Goal: Task Accomplishment & Management: Complete application form

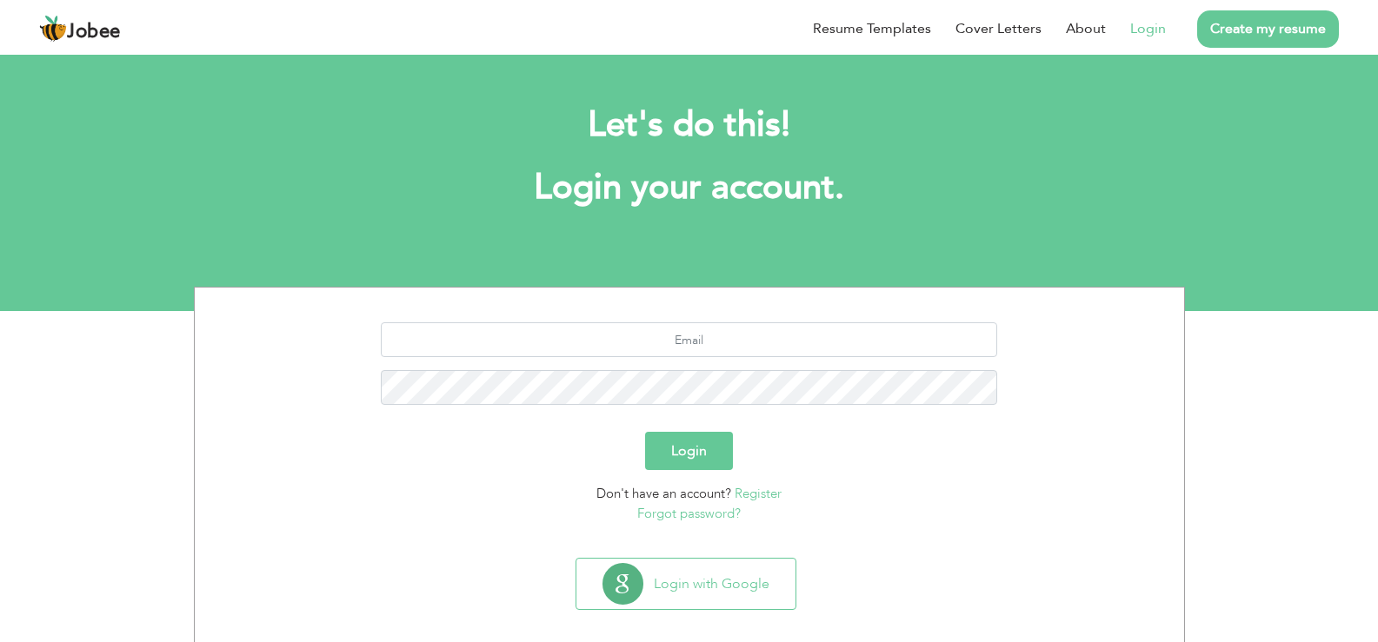
click at [400, 476] on form "Login Don't have an account? Register Forgot password?" at bounding box center [689, 423] width 963 height 201
click at [834, 489] on div "Don't have an account? Register Forgot password?" at bounding box center [689, 503] width 963 height 39
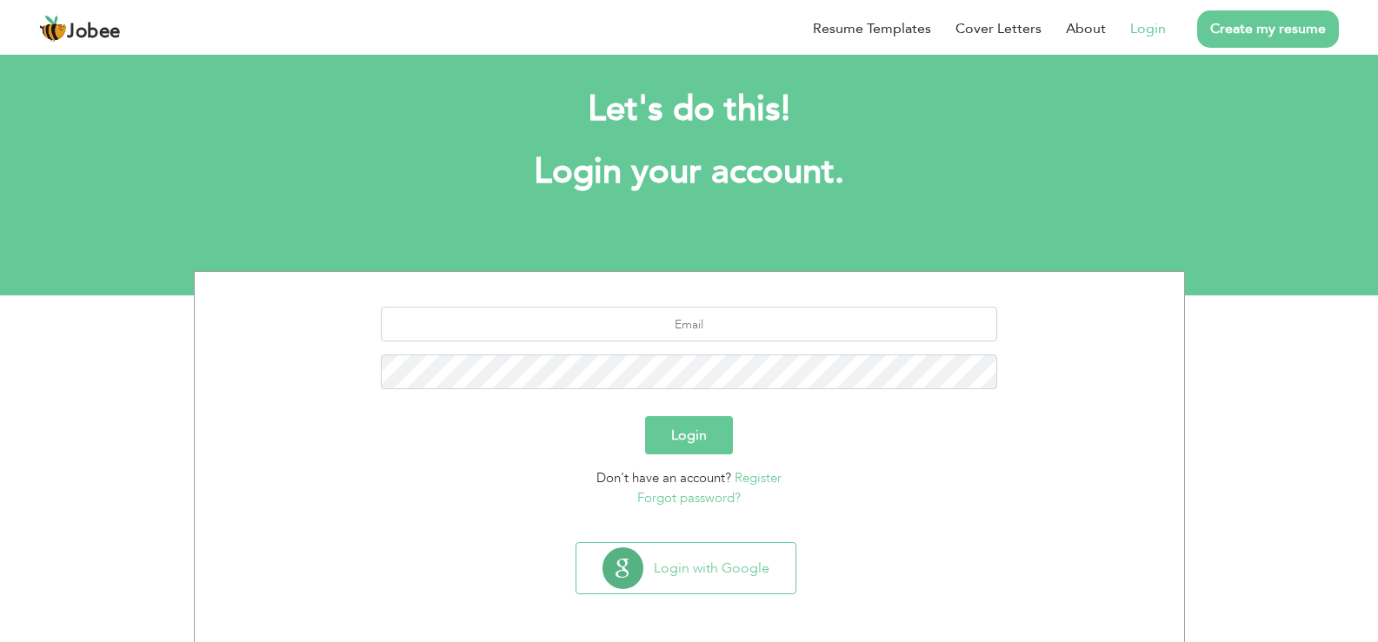
scroll to position [17, 0]
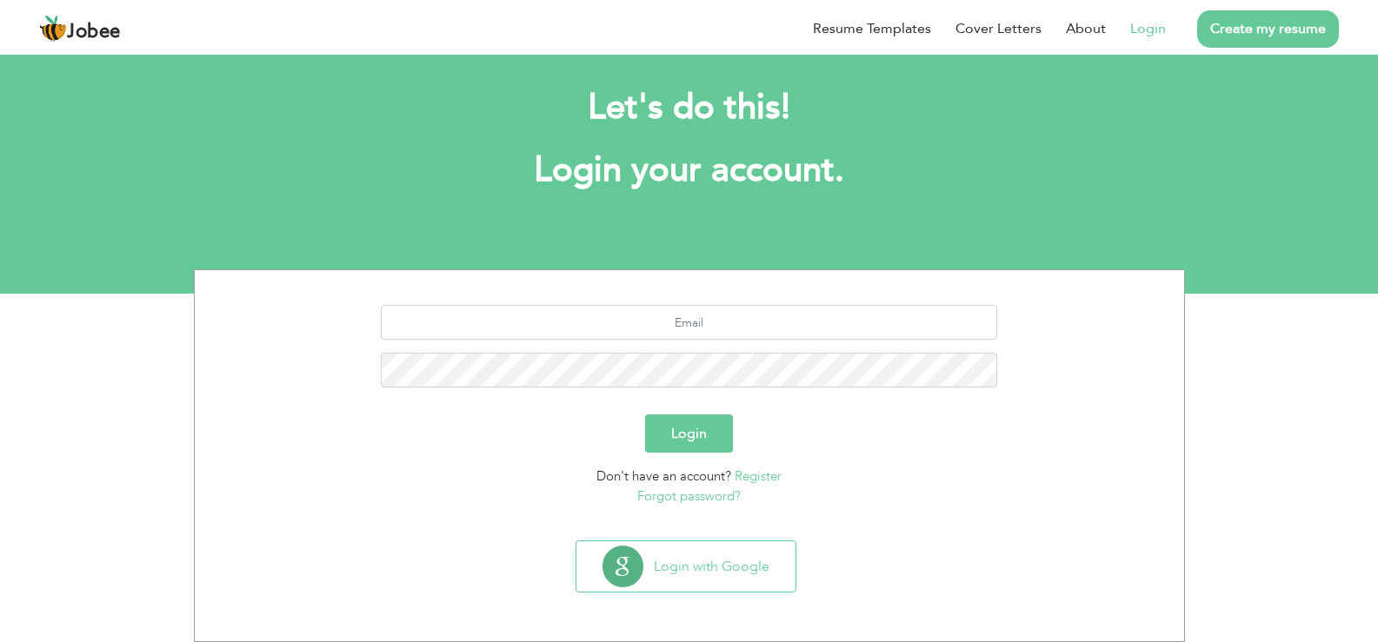
click at [757, 475] on link "Register" at bounding box center [758, 476] width 47 height 17
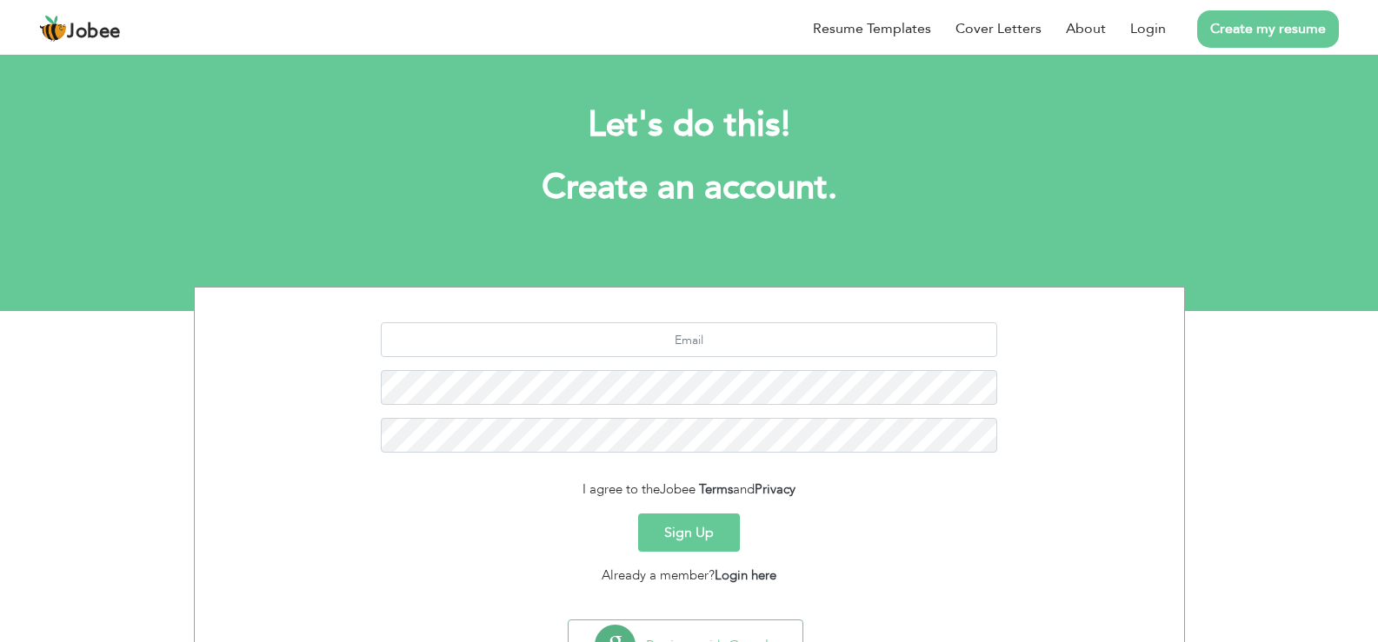
click at [335, 511] on form "I agree to the Jobee Terms and Privacy Sign Up Already a member? Login here" at bounding box center [689, 454] width 963 height 263
click at [662, 345] on input "text" at bounding box center [689, 340] width 616 height 35
type input "najibk968@gmail.com"
click at [670, 534] on button "Sign Up" at bounding box center [689, 533] width 102 height 38
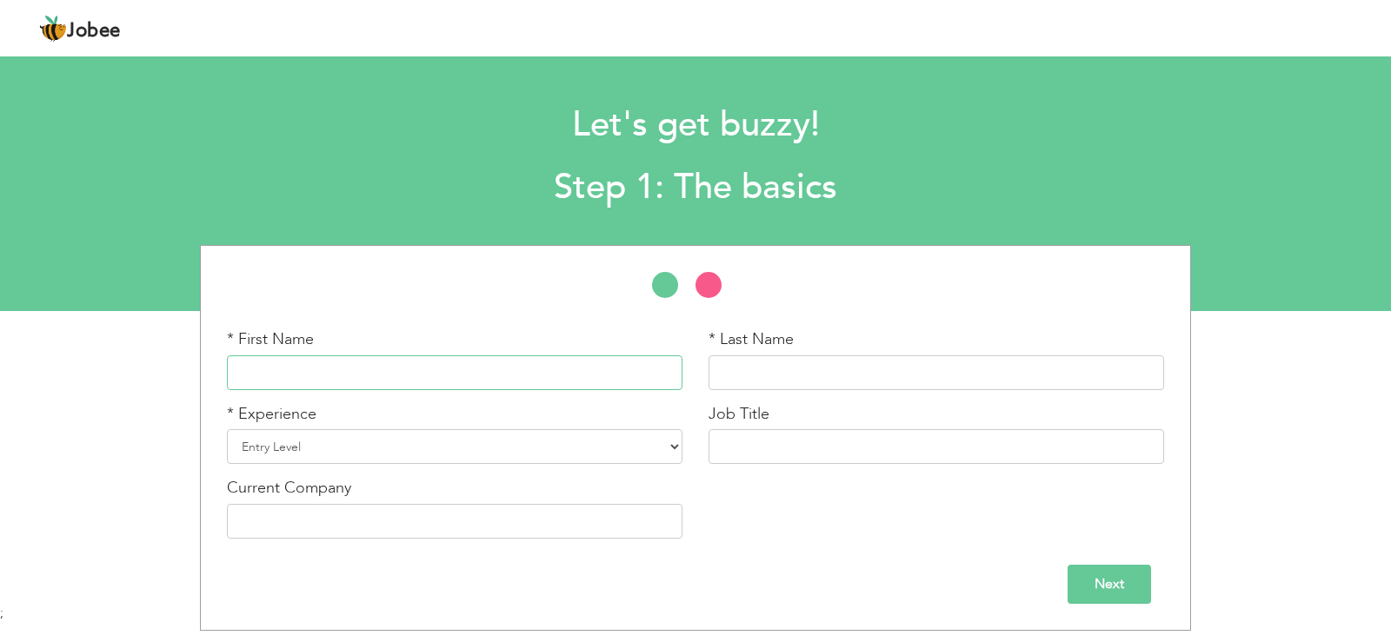
click at [436, 375] on input "text" at bounding box center [455, 373] width 456 height 35
type input "NAJEEB"
click at [749, 378] on input "text" at bounding box center [936, 373] width 456 height 35
type input "ULLAH"
click at [443, 447] on select "Entry Level Less than 1 Year 1 Year 2 Years 3 Years 4 Years 5 Years 6 Years 7 Y…" at bounding box center [455, 446] width 456 height 35
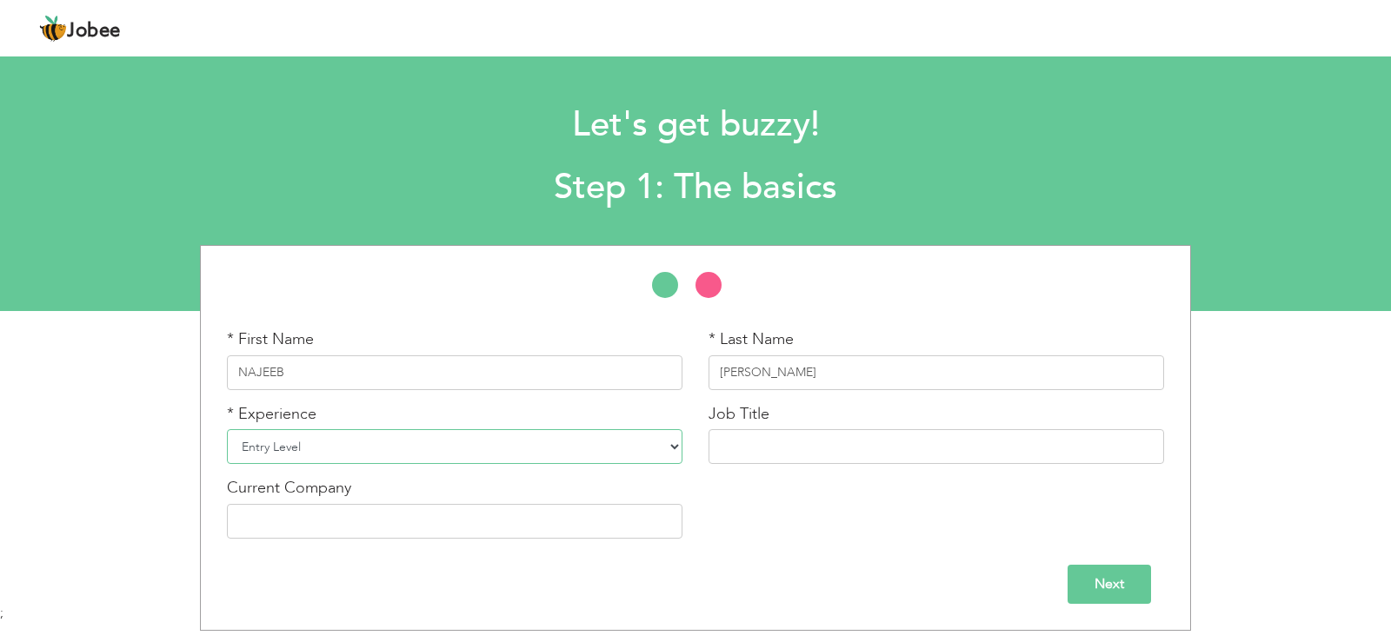
select select "3"
click at [227, 429] on select "Entry Level Less than 1 Year 1 Year 2 Years 3 Years 4 Years 5 Years 6 Years 7 Y…" at bounding box center [455, 446] width 456 height 35
click at [782, 445] on input "text" at bounding box center [936, 446] width 456 height 35
type input "Health Tech"
click at [492, 522] on input "text" at bounding box center [455, 521] width 456 height 35
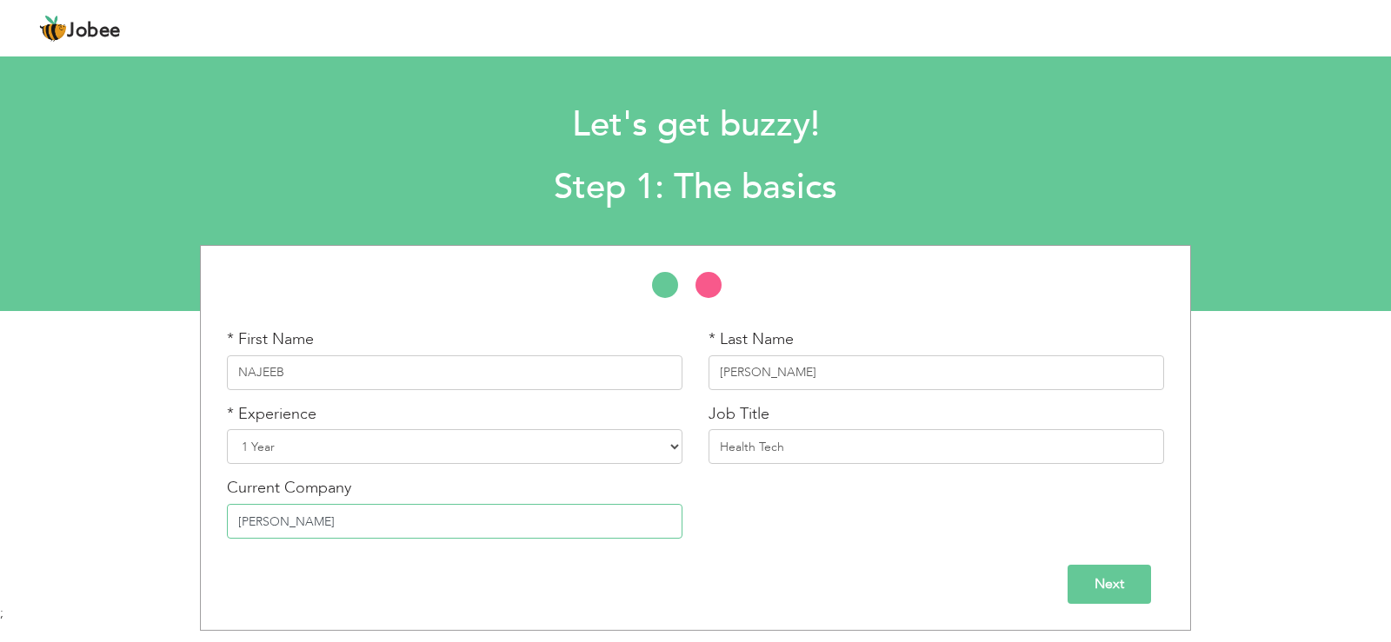
type input "Nill"
click at [1088, 579] on input "Next" at bounding box center [1109, 584] width 83 height 39
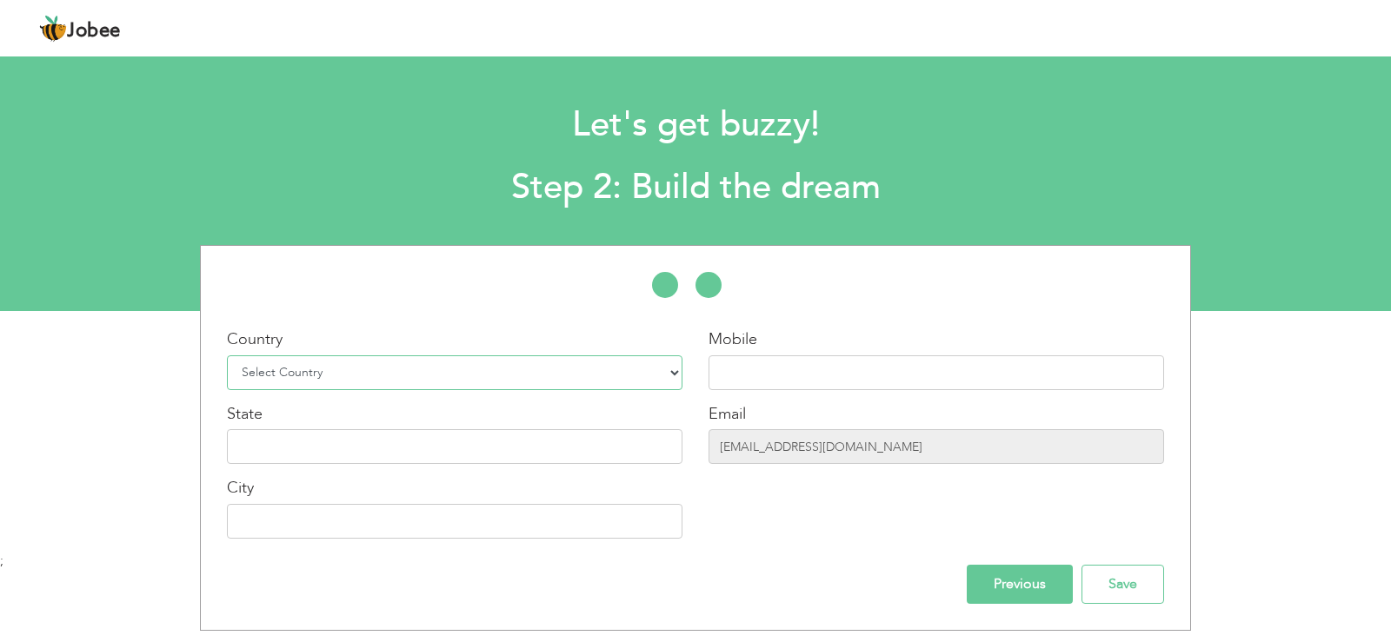
click at [439, 375] on select "Select Country Afghanistan Albania Algeria American Samoa Andorra Angola Anguil…" at bounding box center [455, 373] width 456 height 35
select select "166"
click at [227, 356] on select "Select Country Afghanistan Albania Algeria American Samoa Andorra Angola Anguil…" at bounding box center [455, 373] width 456 height 35
click at [800, 376] on input "text" at bounding box center [936, 373] width 456 height 35
type input "03351928426"
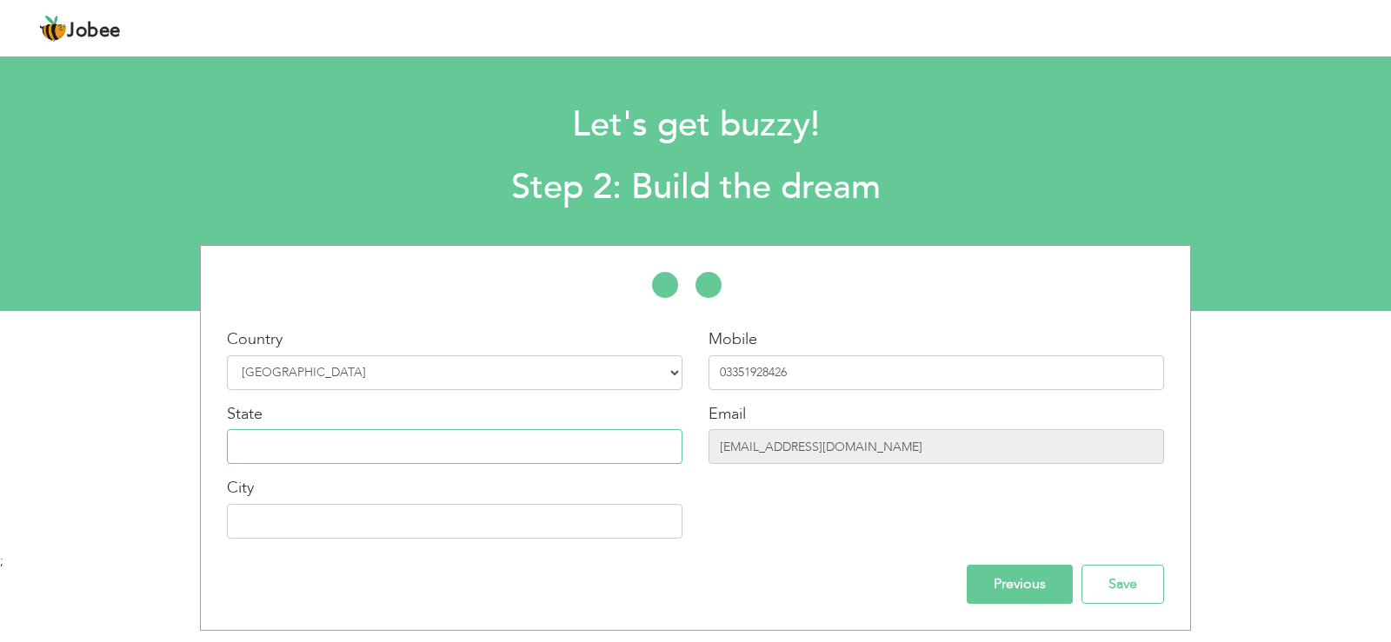
click at [424, 459] on input "text" at bounding box center [455, 446] width 456 height 35
click at [409, 526] on input "text" at bounding box center [455, 521] width 456 height 35
type input "Bannu"
click at [831, 591] on div "Previous Save" at bounding box center [695, 584] width 963 height 39
click at [1116, 593] on input "Save" at bounding box center [1122, 584] width 83 height 39
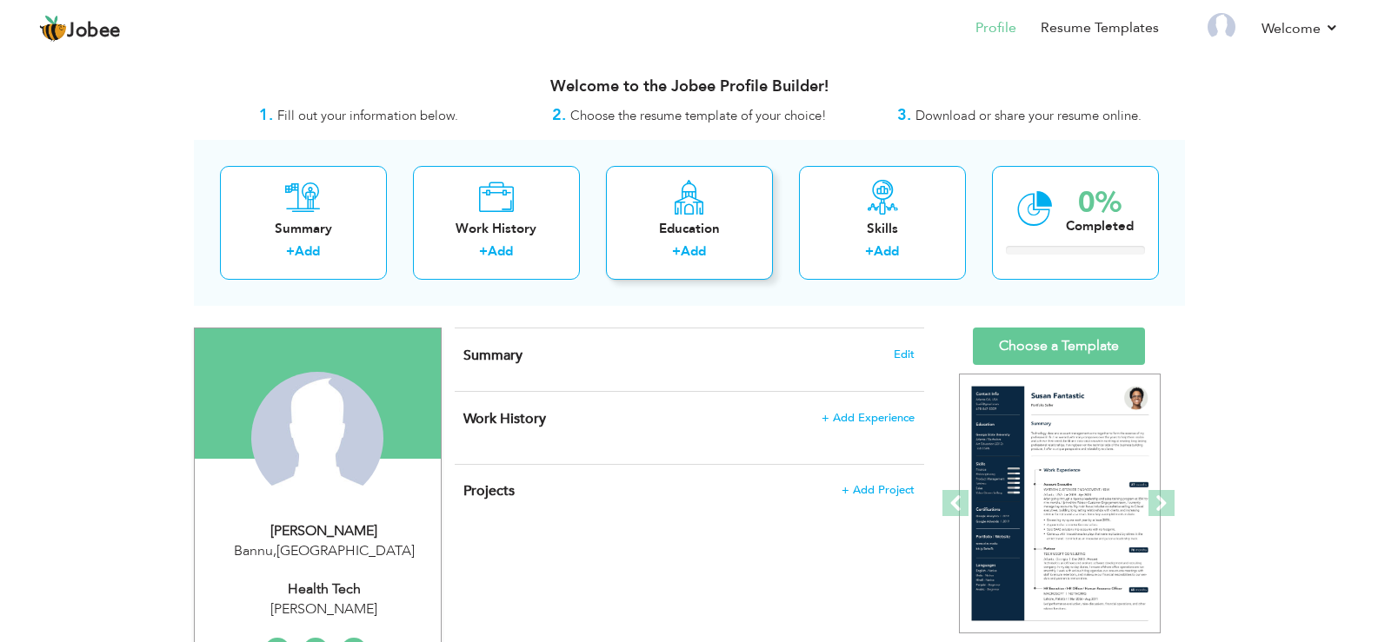
click at [702, 249] on link "Add" at bounding box center [693, 251] width 25 height 17
radio input "true"
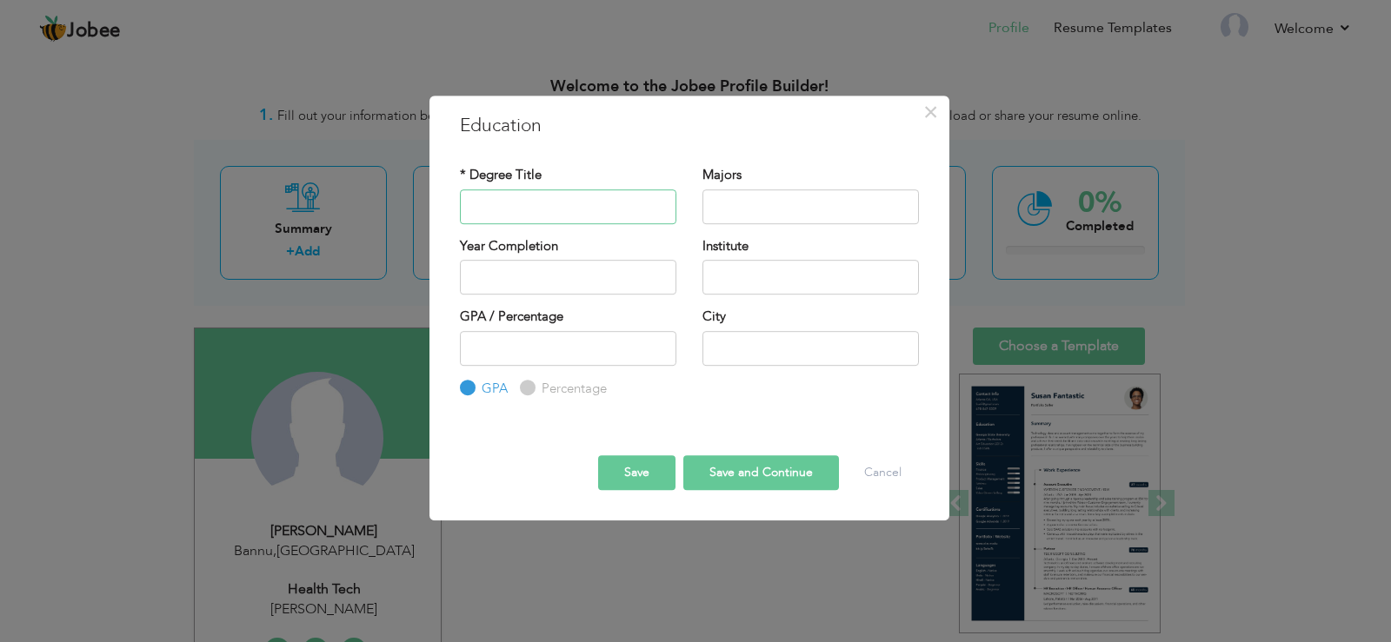
click at [563, 215] on input "text" at bounding box center [568, 207] width 216 height 35
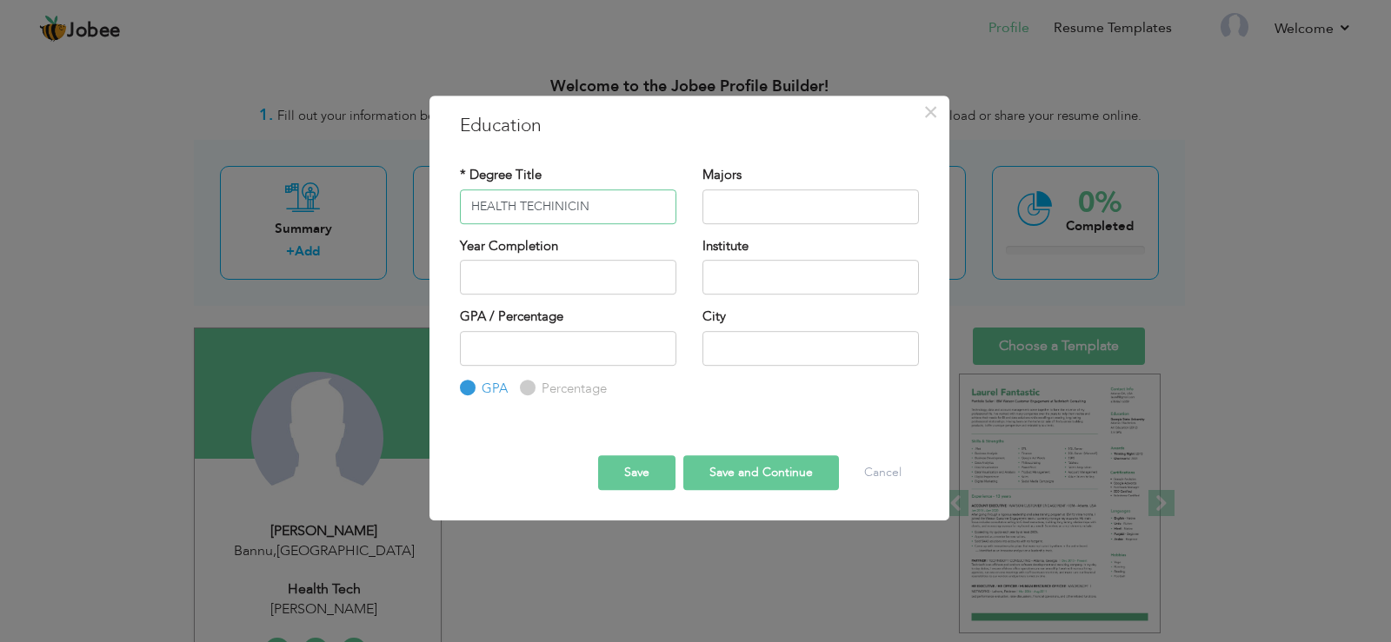
type input "HEALTH TECHINICIN"
click at [759, 214] on input "text" at bounding box center [810, 207] width 216 height 35
type input "Hea"
click at [553, 206] on input "HEALTH TECHINICIN" at bounding box center [568, 207] width 216 height 35
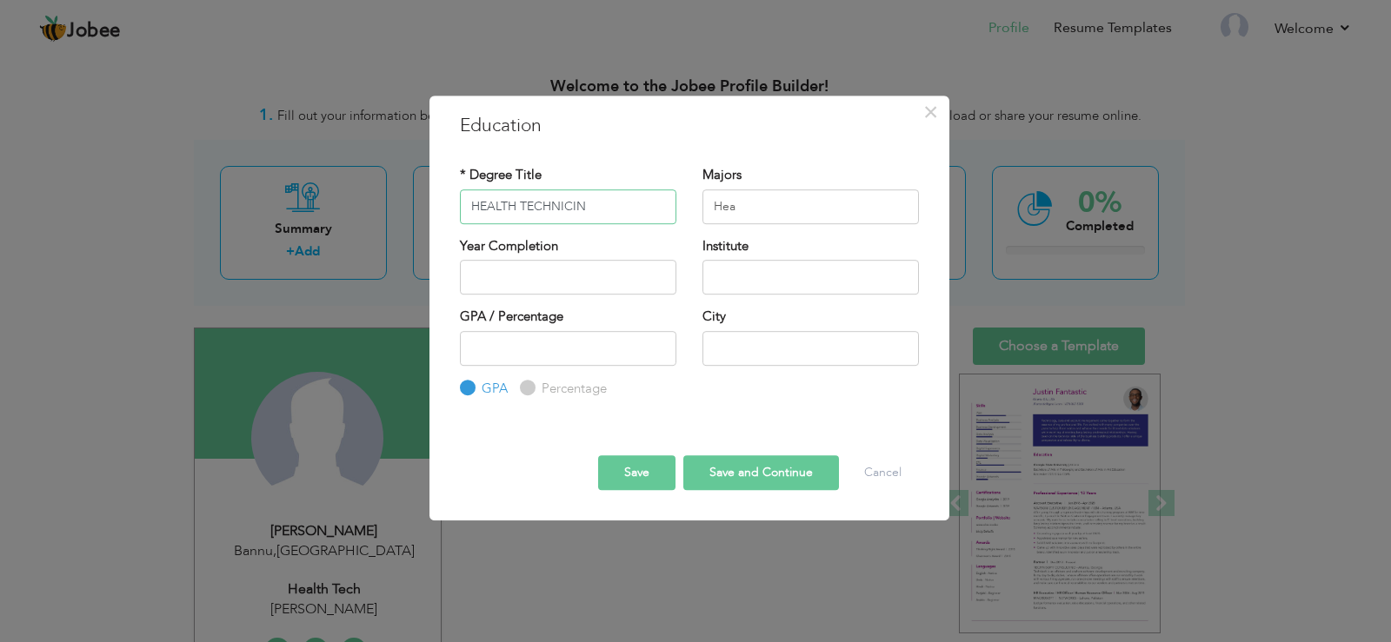
type input "HEALTH TECHNICIN"
click at [767, 207] on input "Hea" at bounding box center [810, 207] width 216 height 35
type input "Health"
click at [574, 205] on input "HEALTH TECHNICIN" at bounding box center [568, 207] width 216 height 35
type input "HEALTH TECHNICIAN"
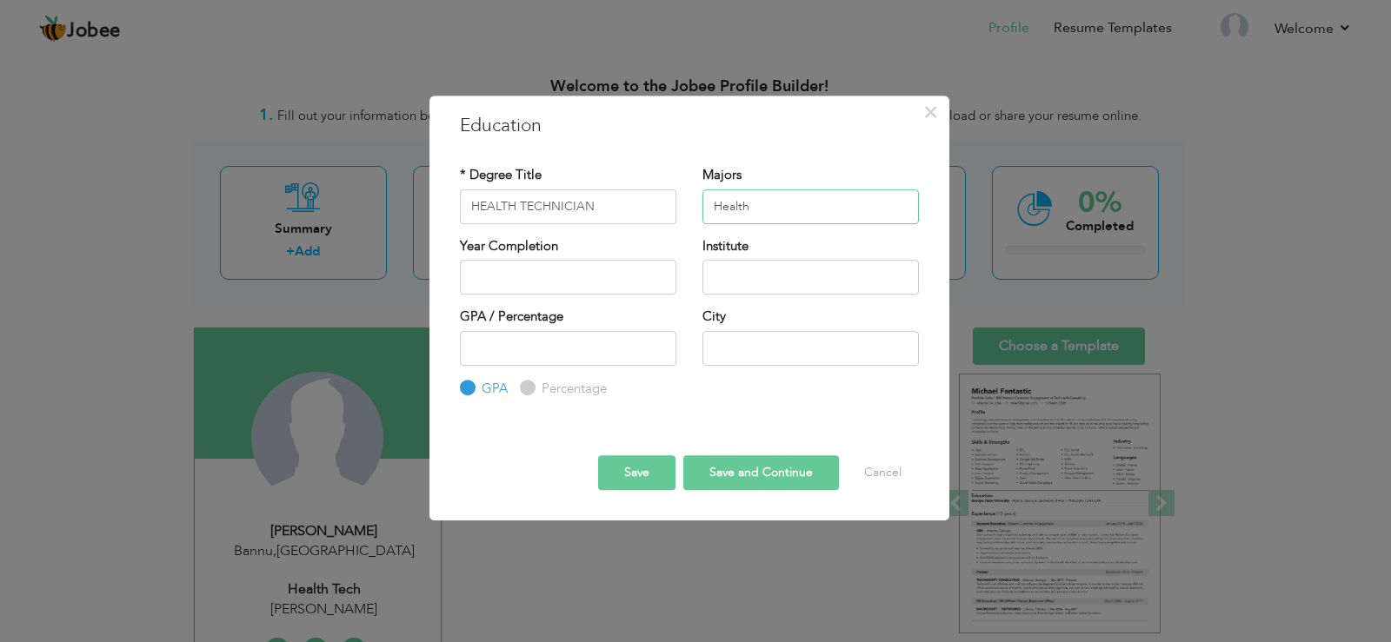
click at [781, 209] on input "Health" at bounding box center [810, 207] width 216 height 35
click at [578, 275] on input "text" at bounding box center [568, 277] width 216 height 35
type input "2025"
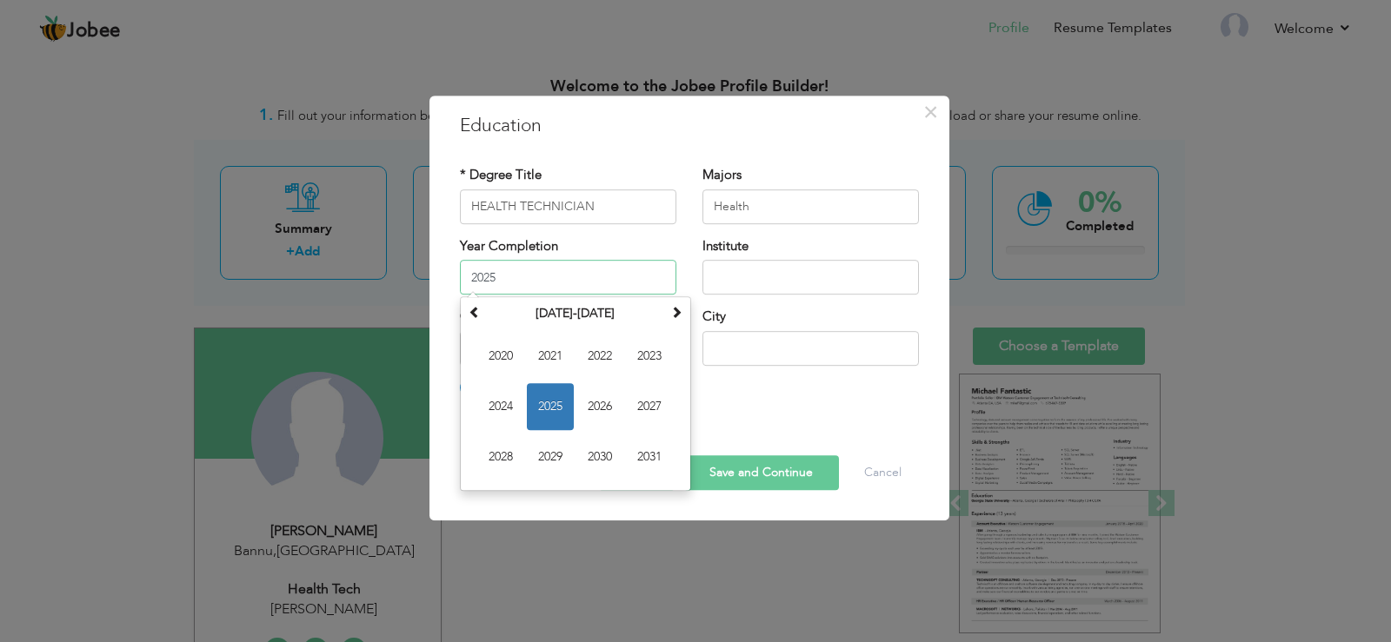
click at [578, 275] on input "2025" at bounding box center [568, 277] width 216 height 35
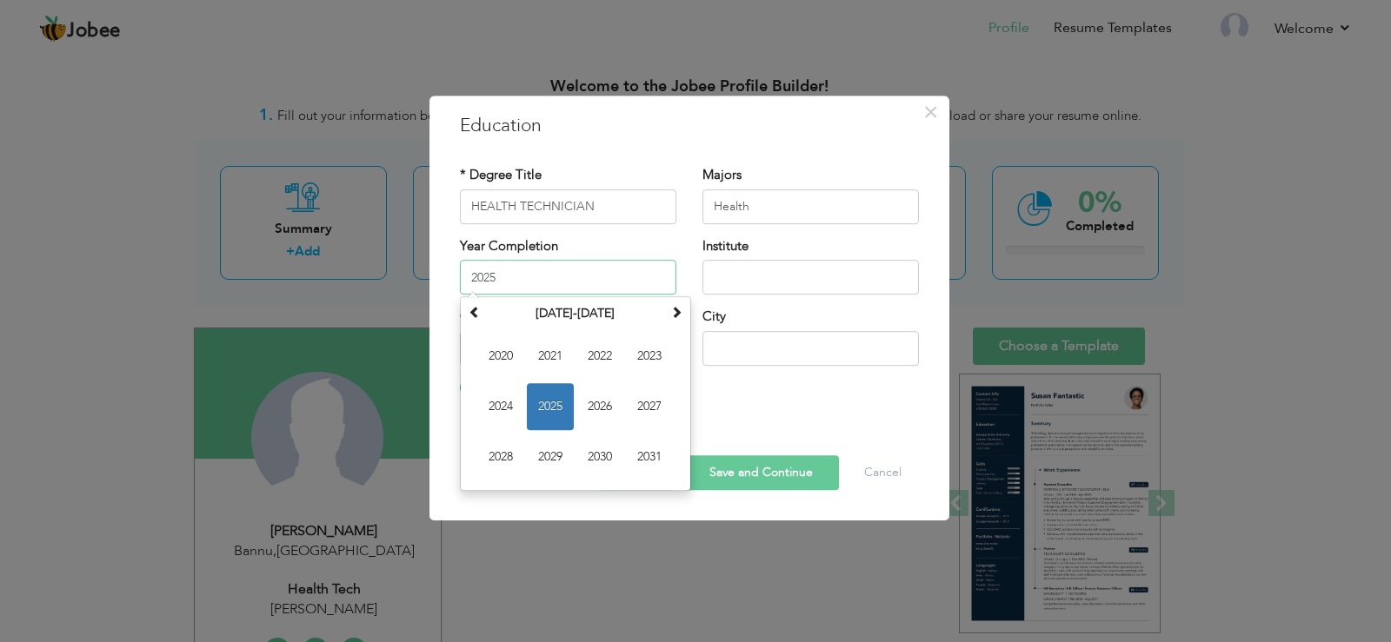
click at [578, 275] on input "2025" at bounding box center [568, 277] width 216 height 35
click at [549, 409] on span "2025" at bounding box center [550, 406] width 47 height 47
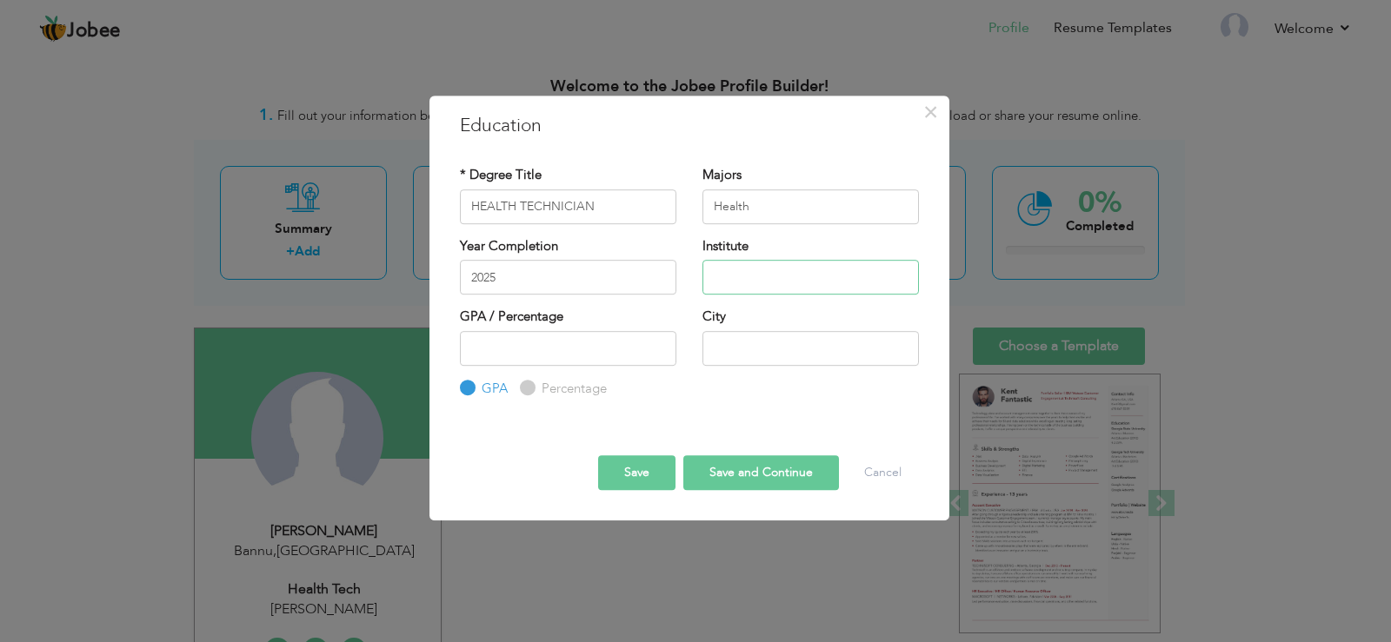
click at [816, 283] on input "text" at bounding box center [810, 277] width 216 height 35
type input "AL-Mumtaz College of Nursing"
click at [559, 350] on input "number" at bounding box center [568, 348] width 216 height 35
click at [537, 391] on label "Percentage" at bounding box center [572, 389] width 70 height 18
click at [530, 391] on input "Percentage" at bounding box center [525, 387] width 11 height 11
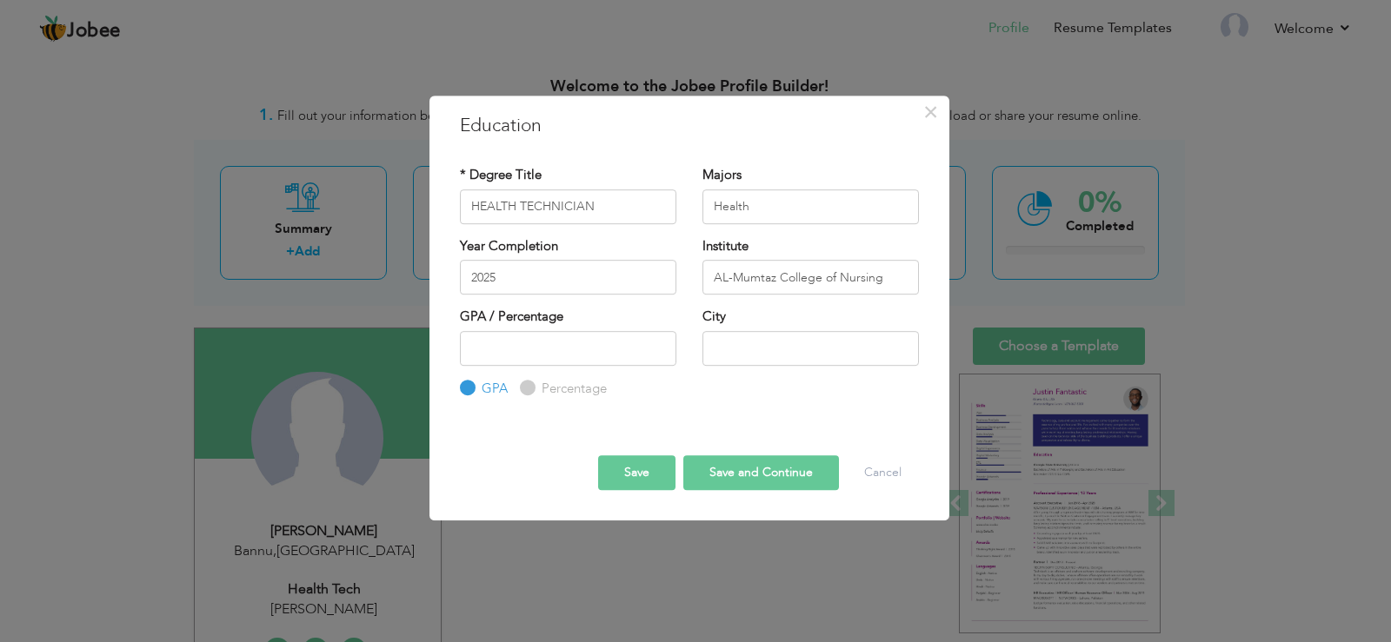
radio input "true"
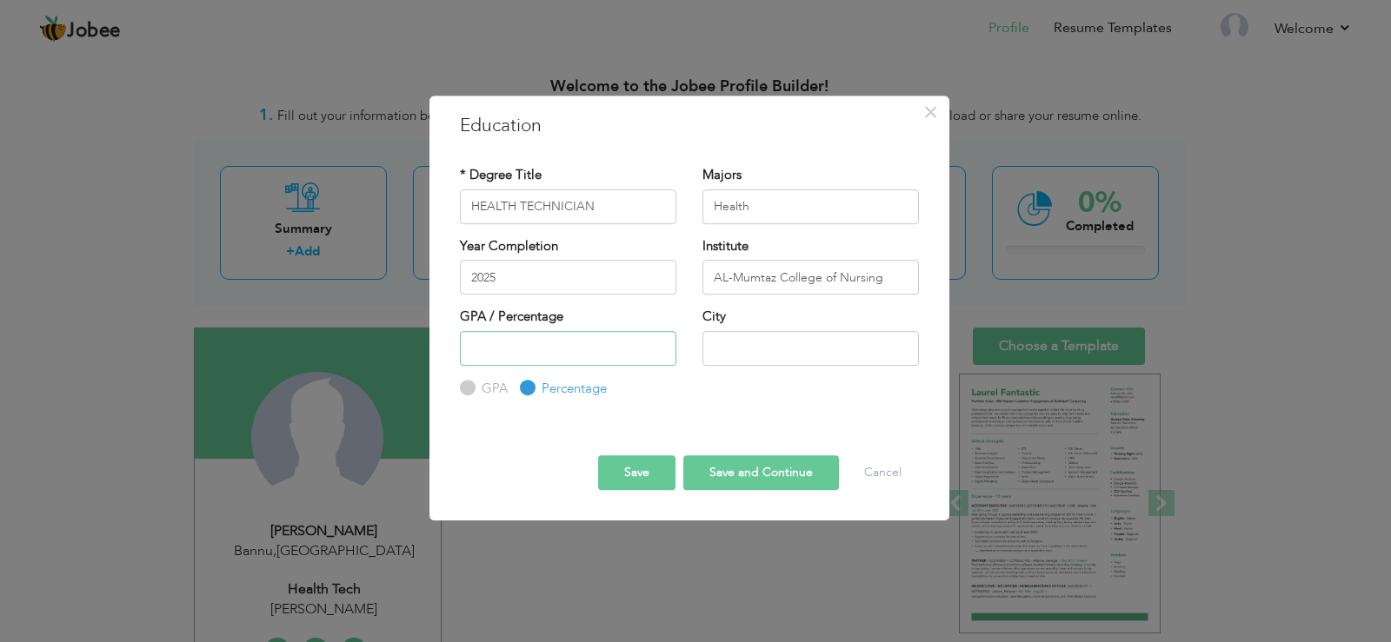
click at [522, 352] on input "number" at bounding box center [568, 348] width 216 height 35
click at [729, 342] on input "text" at bounding box center [810, 348] width 216 height 35
type input "Bannu"
click at [515, 350] on input "number" at bounding box center [568, 348] width 216 height 35
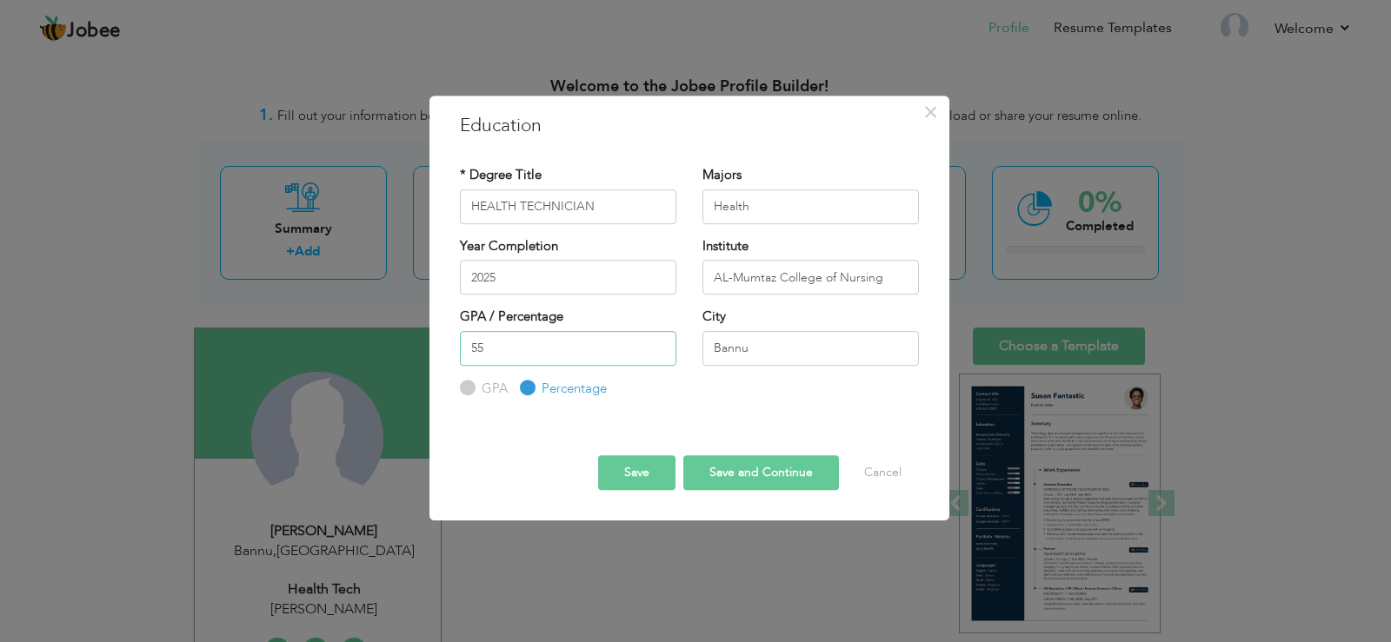
type input "55"
click at [734, 477] on button "Save and Continue" at bounding box center [761, 473] width 156 height 35
radio input "true"
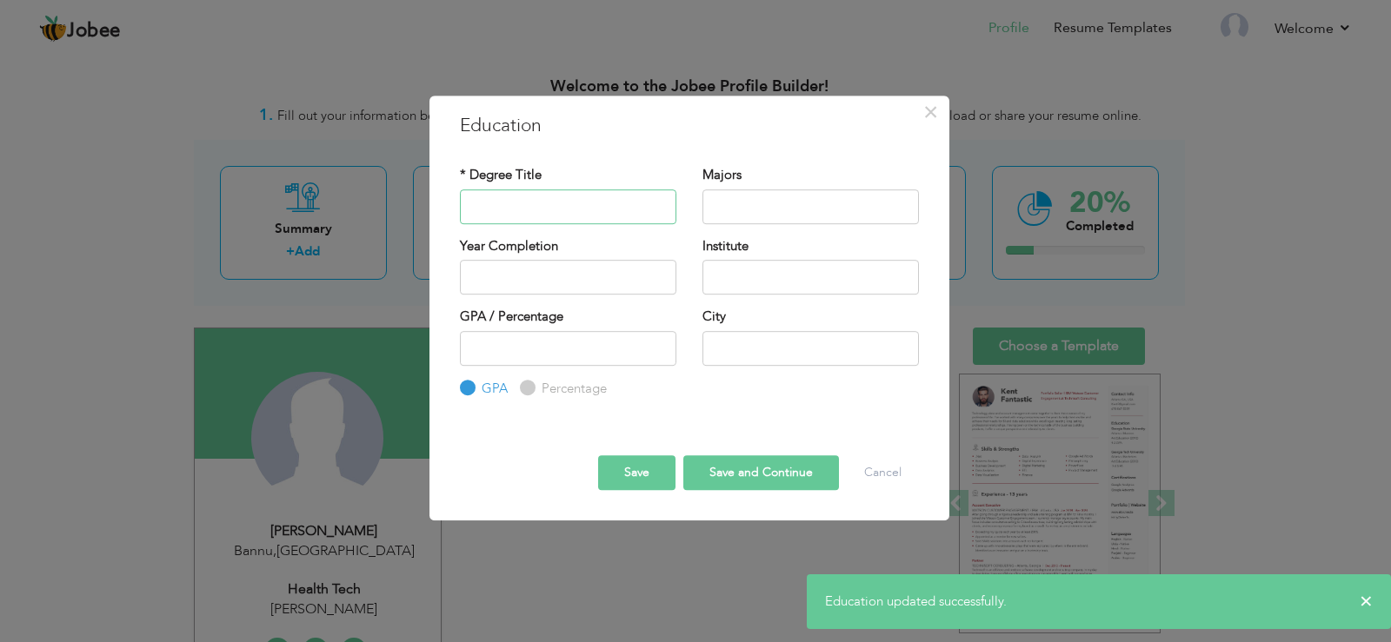
click at [522, 196] on input "text" at bounding box center [568, 207] width 216 height 35
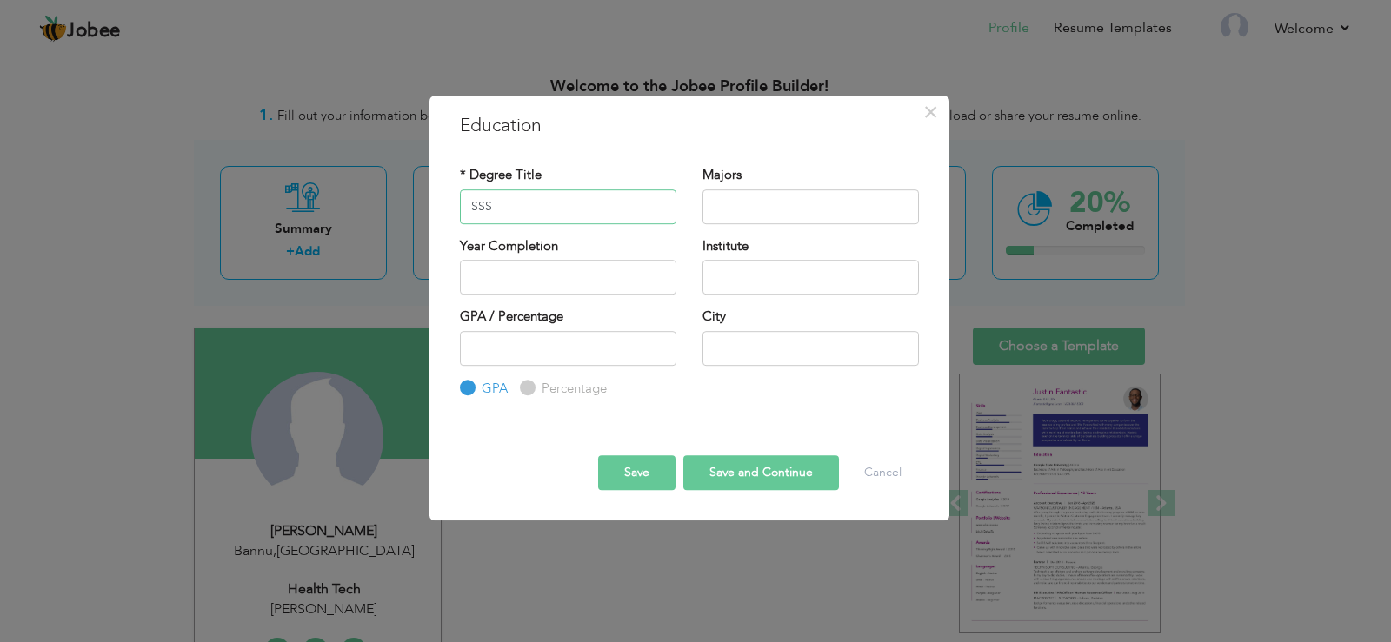
type input "SSS"
click at [763, 212] on input "text" at bounding box center [810, 207] width 216 height 35
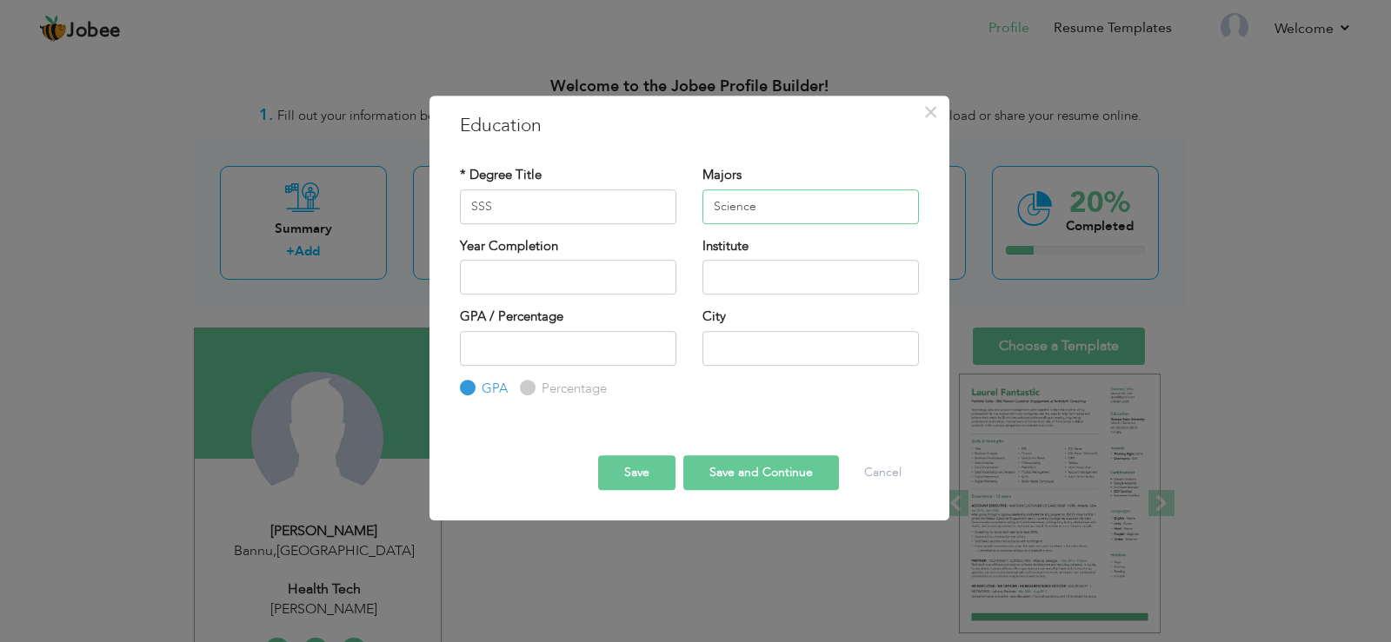
type input "Science"
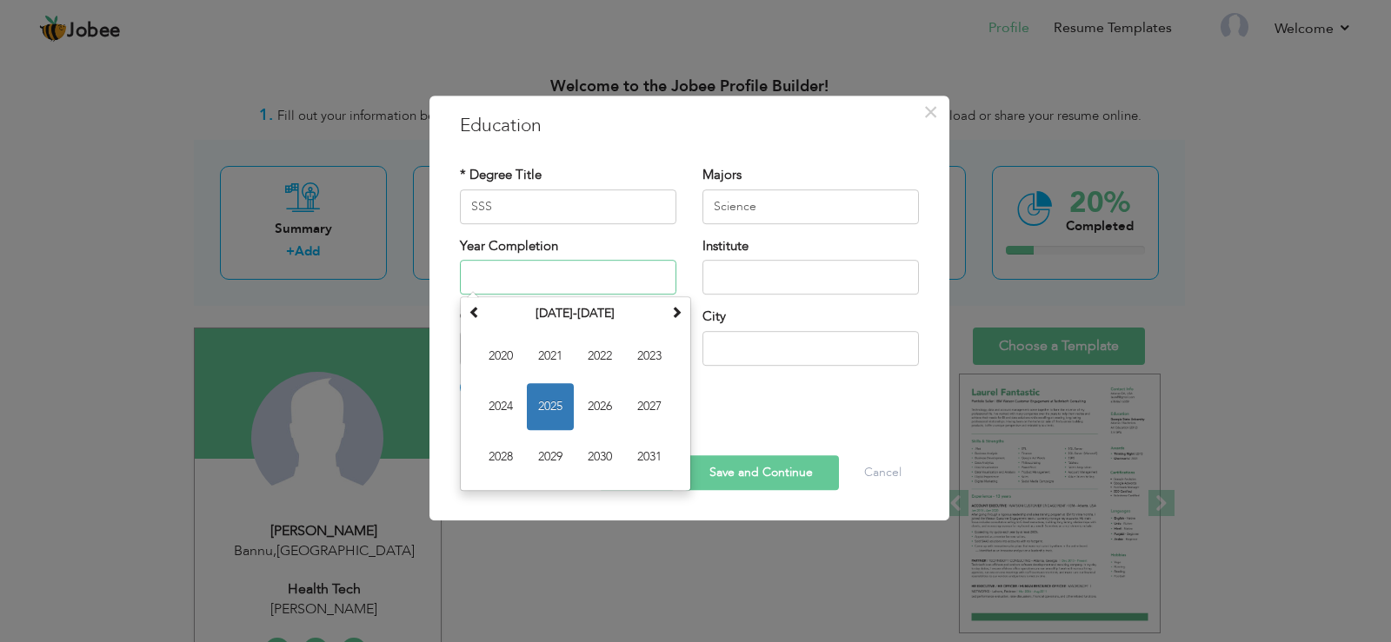
click at [562, 285] on input "text" at bounding box center [568, 277] width 216 height 35
click at [604, 365] on span "2022" at bounding box center [599, 356] width 47 height 47
type input "2022"
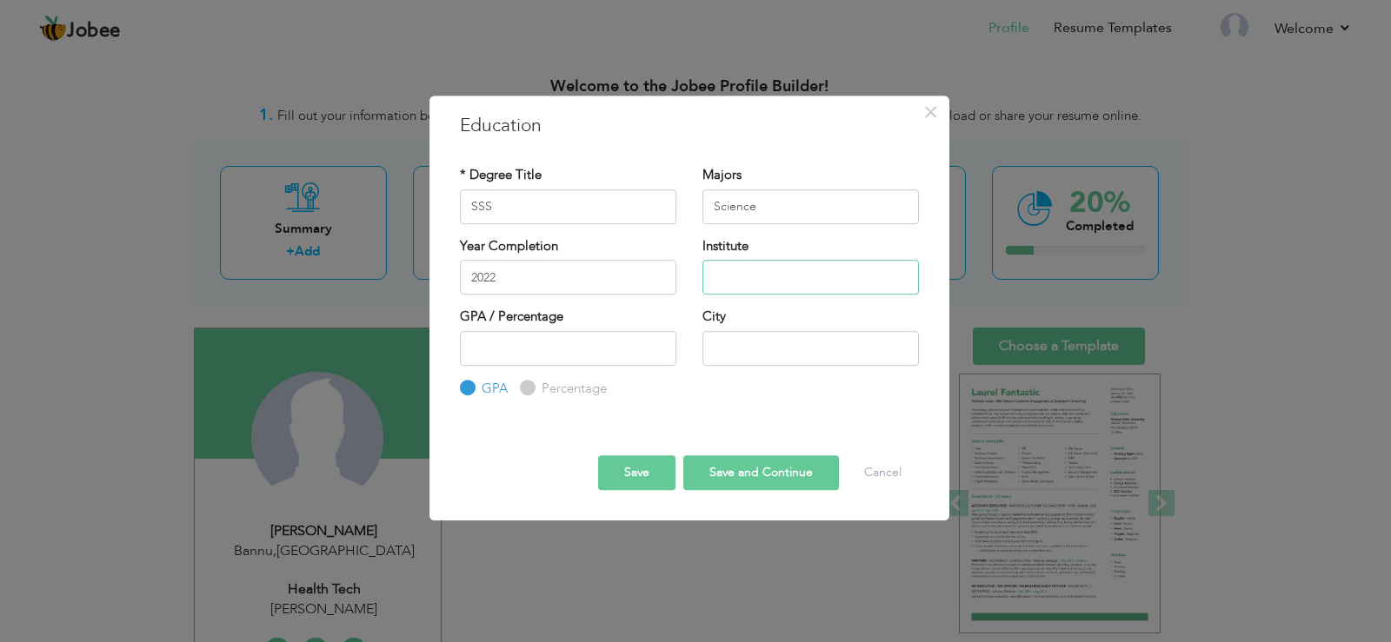
click at [757, 282] on input "text" at bounding box center [810, 277] width 216 height 35
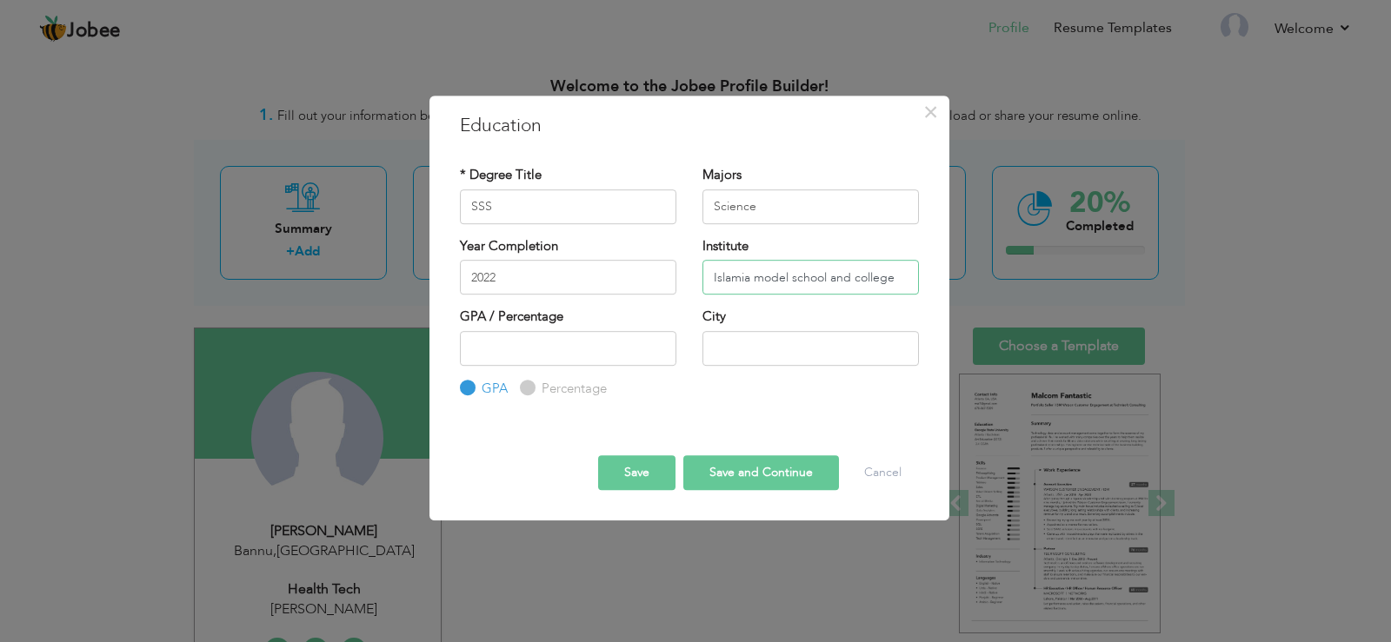
type input "Islamia model school and college"
click at [748, 339] on input "text" at bounding box center [810, 348] width 216 height 35
type input "m"
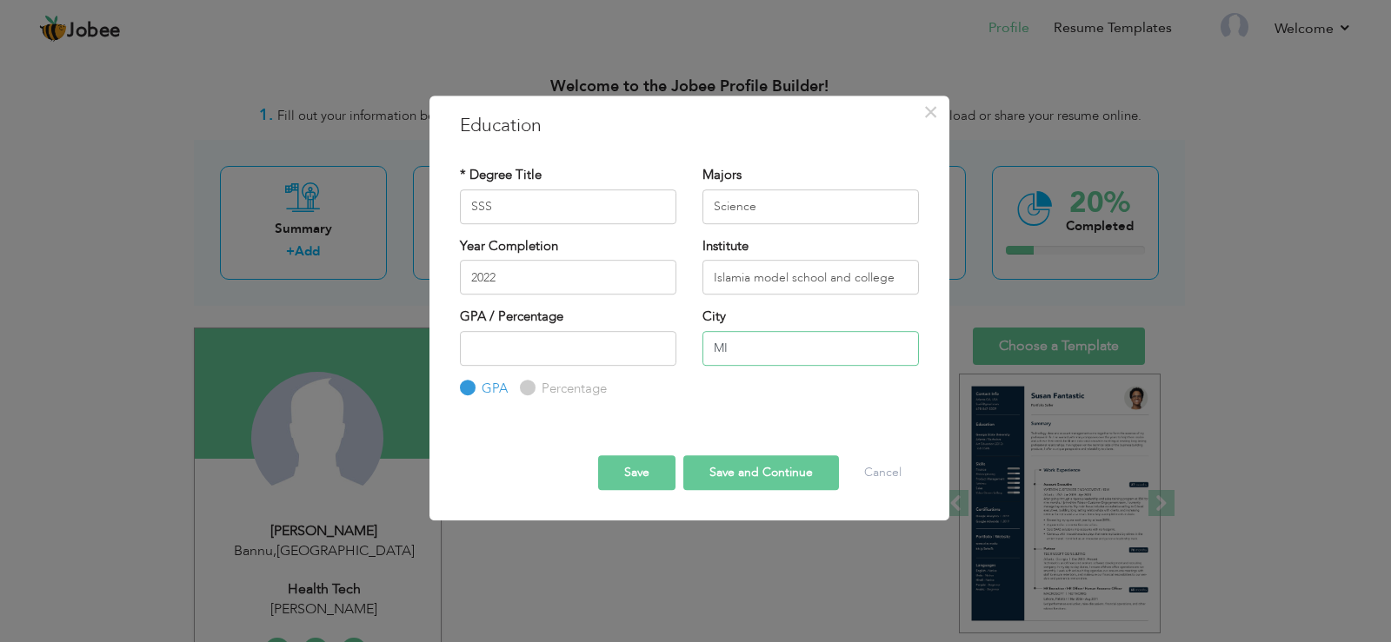
type input "M"
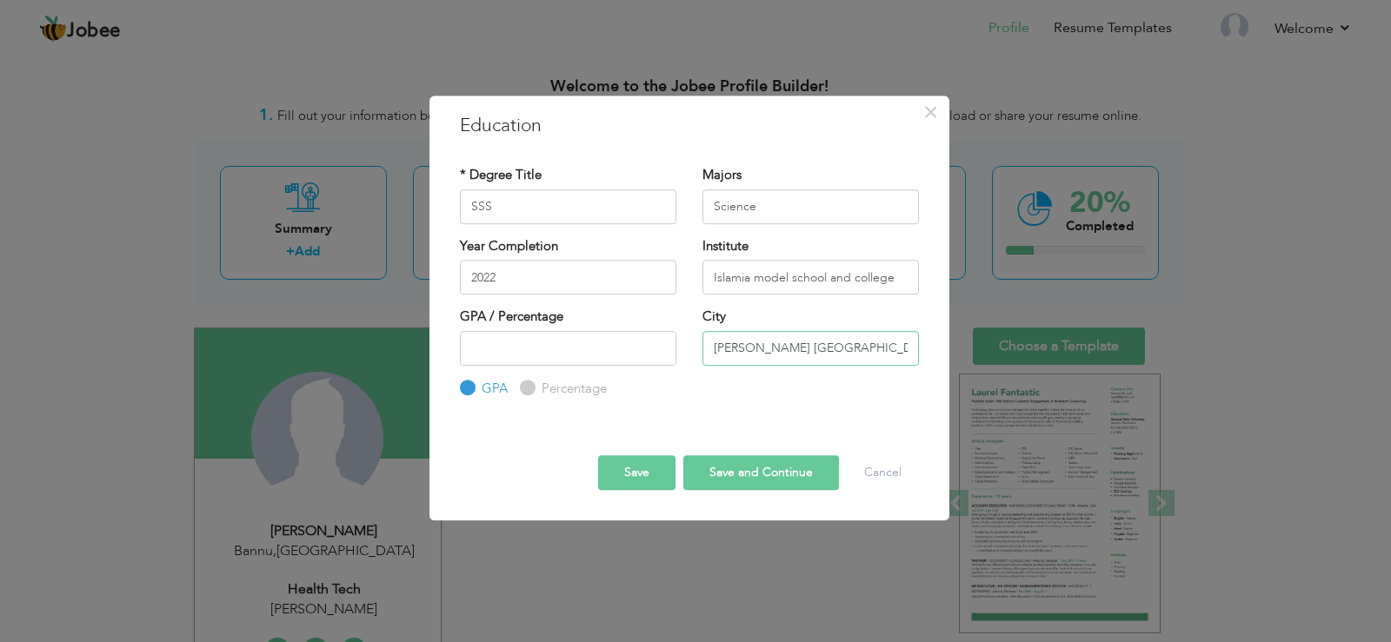
type input "MIr ali north waziristan"
click at [615, 355] on input "number" at bounding box center [568, 348] width 216 height 35
type input "84"
click at [755, 473] on button "Save and Continue" at bounding box center [761, 473] width 156 height 35
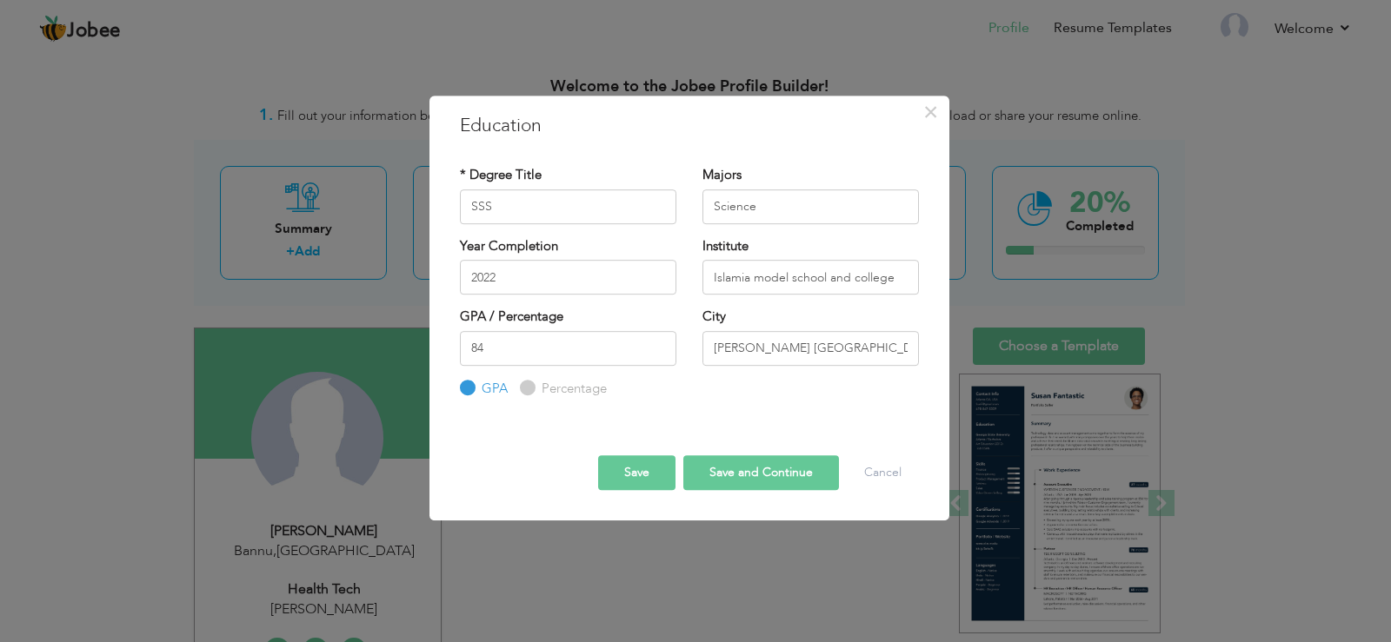
click at [525, 389] on input "Percentage" at bounding box center [525, 387] width 11 height 11
radio input "true"
click at [734, 466] on button "Save and Continue" at bounding box center [761, 473] width 156 height 35
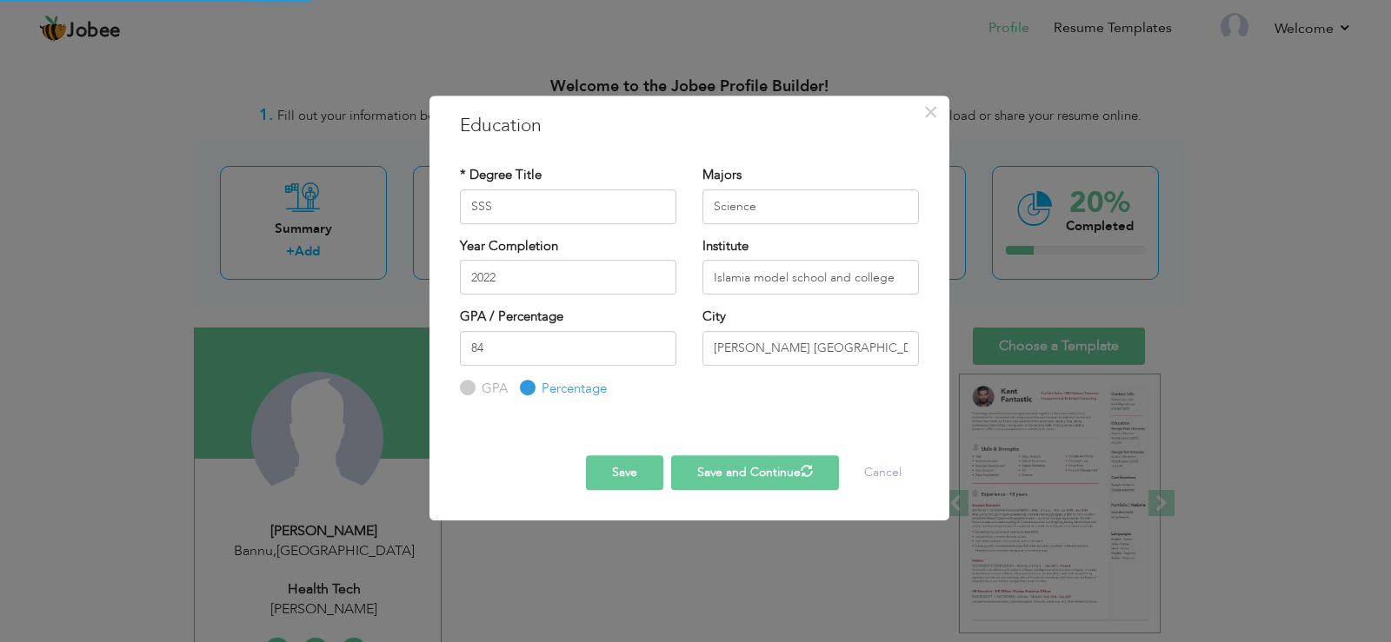
radio input "true"
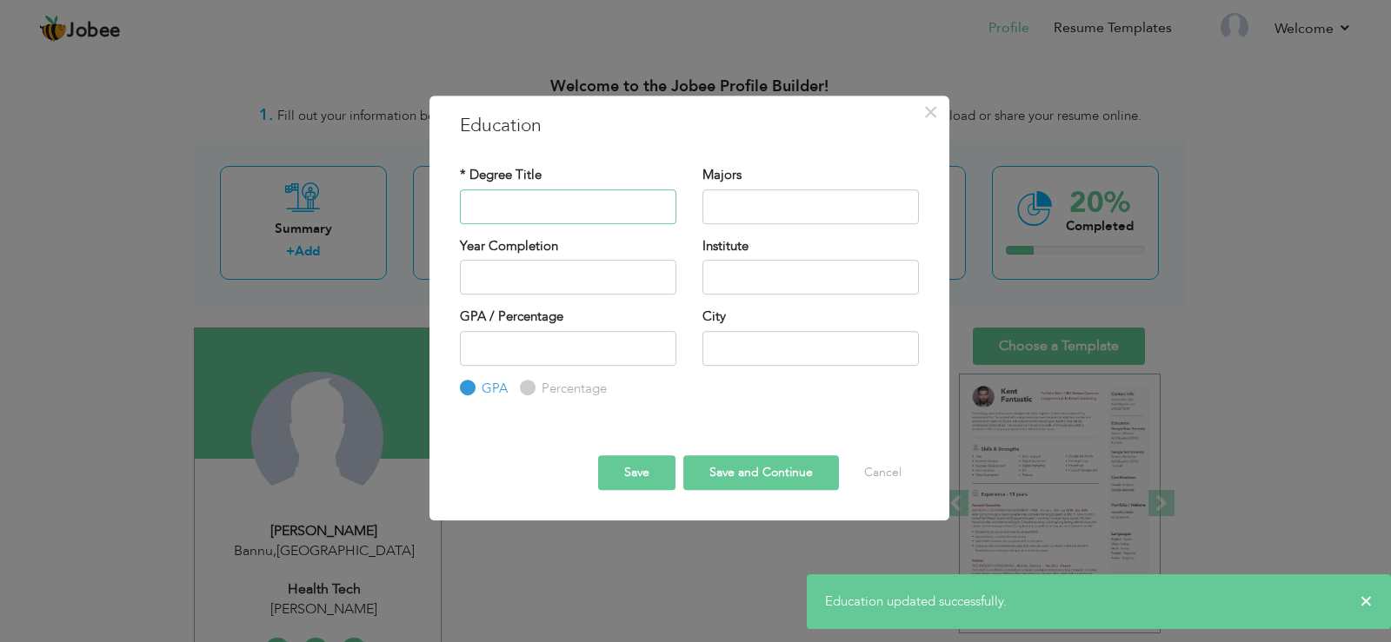
click at [581, 203] on input "text" at bounding box center [568, 207] width 216 height 35
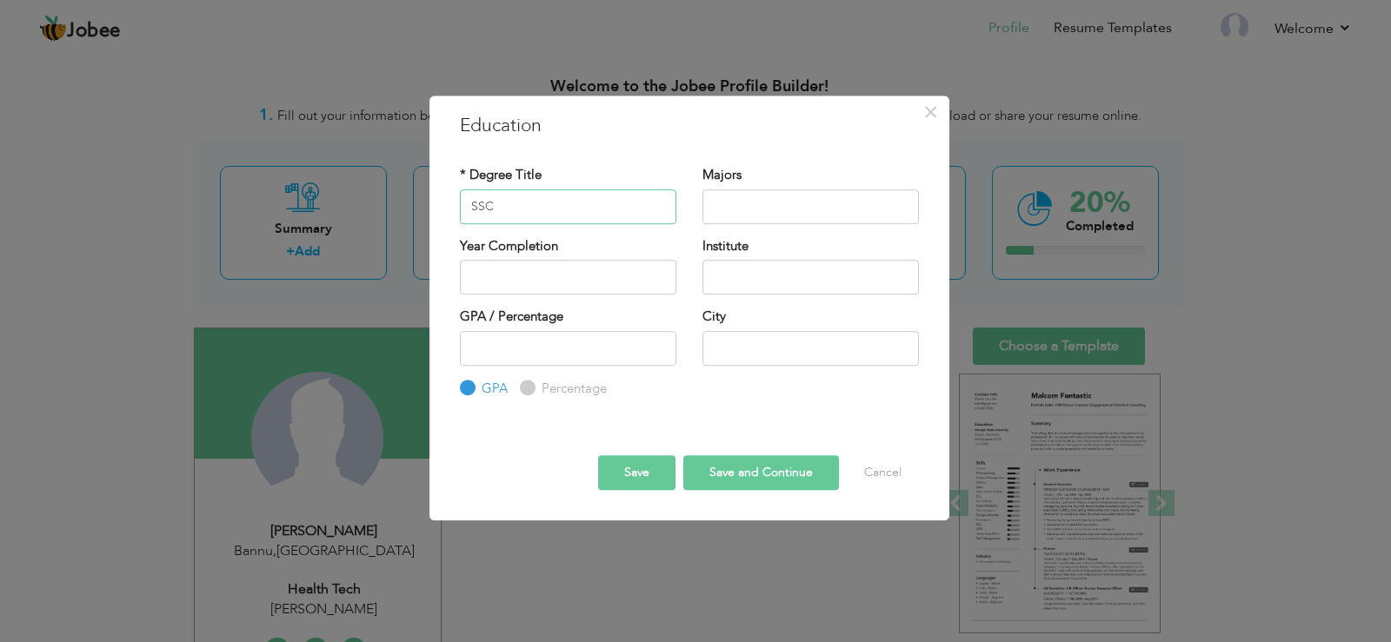
type input "SSC"
click at [758, 205] on input "text" at bounding box center [810, 207] width 216 height 35
type input "science"
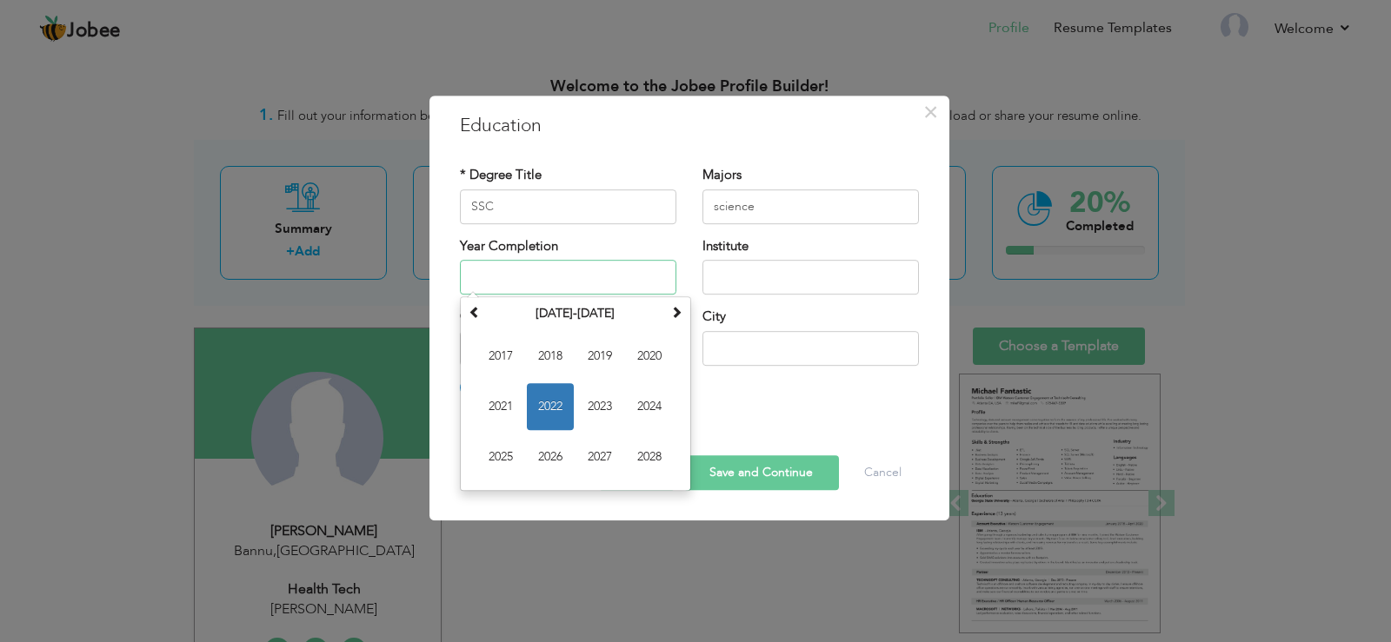
click at [607, 270] on input "text" at bounding box center [568, 277] width 216 height 35
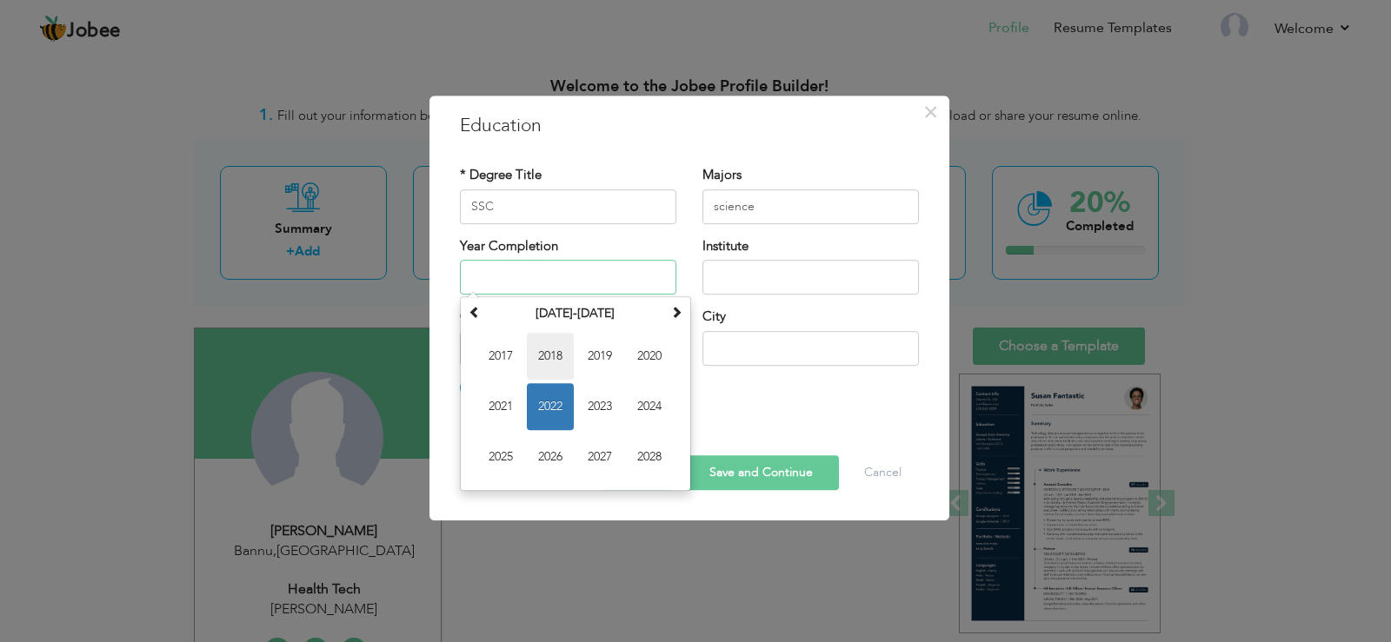
click at [548, 361] on span "2018" at bounding box center [550, 356] width 47 height 47
type input "2018"
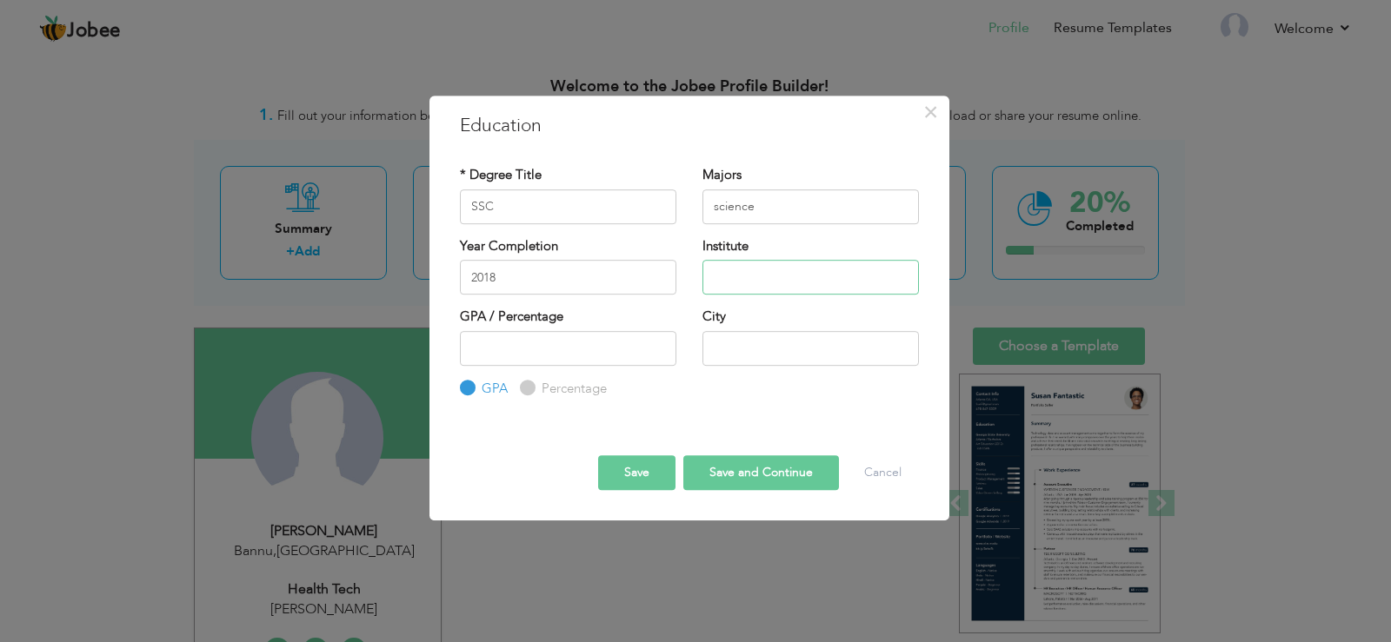
click at [775, 270] on input "text" at bounding box center [810, 277] width 216 height 35
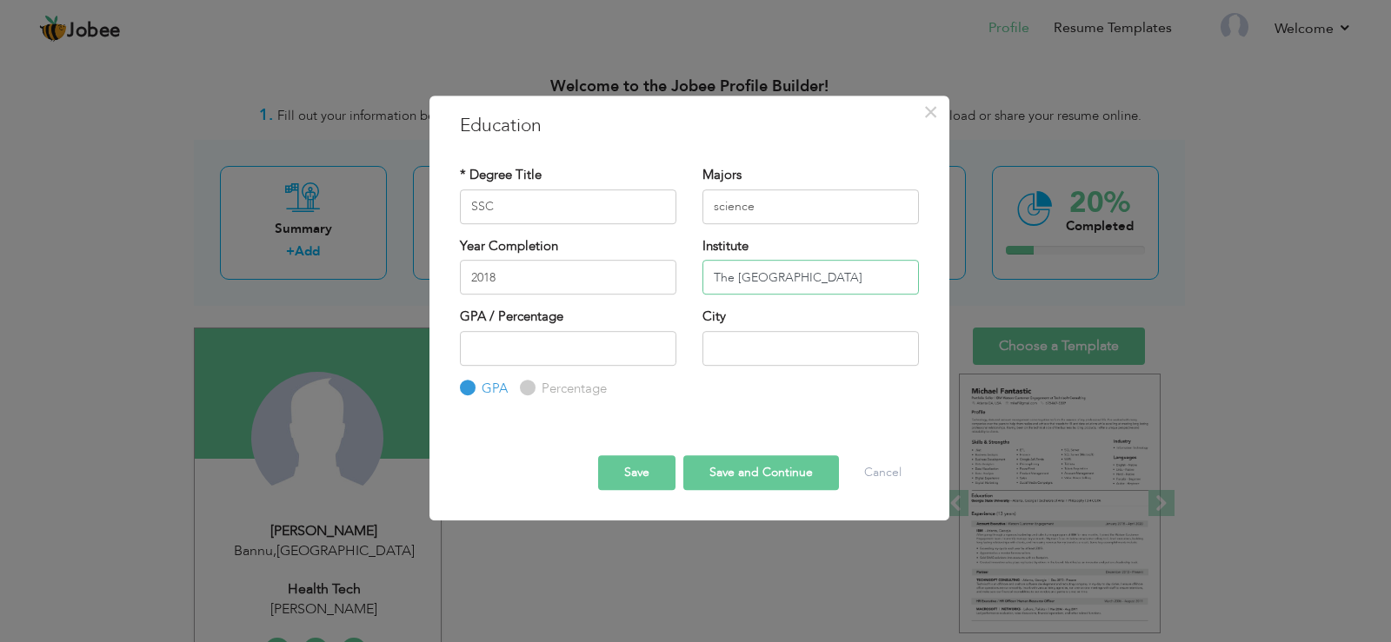
type input "The Royal Model high school"
click at [537, 381] on label "Percentage" at bounding box center [572, 389] width 70 height 18
click at [527, 382] on input "Percentage" at bounding box center [525, 387] width 11 height 11
radio input "true"
click at [537, 354] on input "number" at bounding box center [568, 348] width 216 height 35
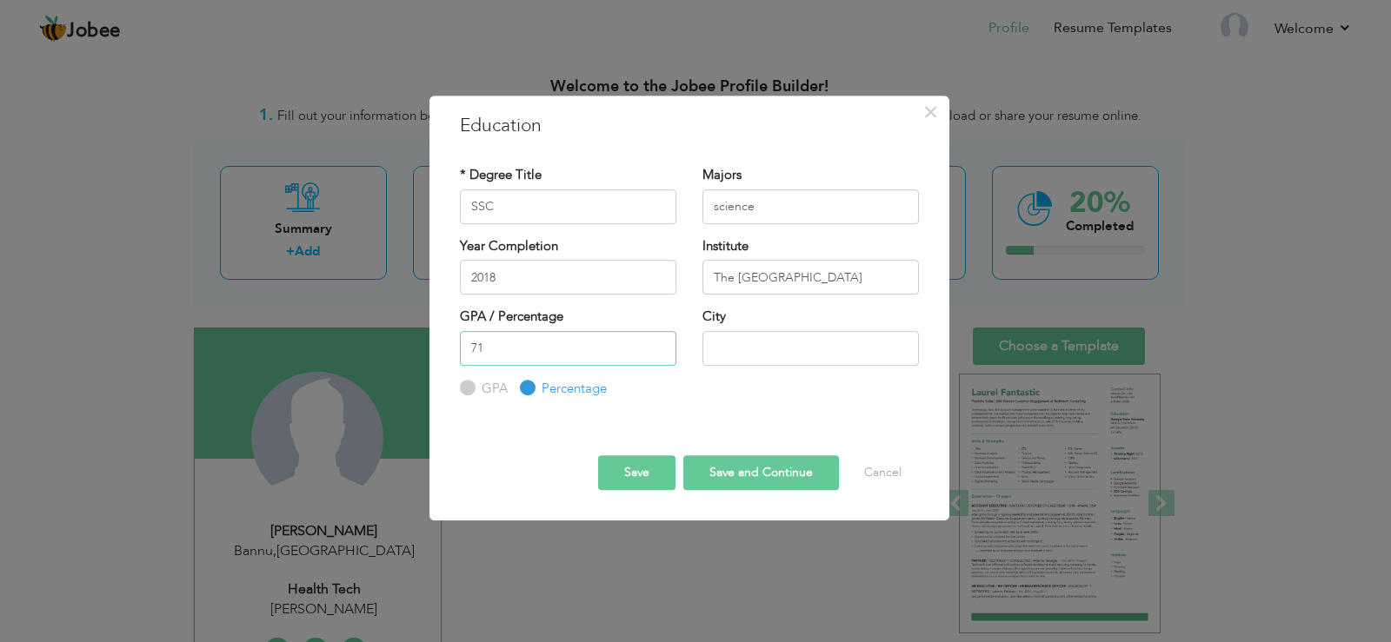
type input "71"
click at [743, 358] on input "text" at bounding box center [810, 348] width 216 height 35
type input "Bannu"
click at [655, 477] on button "Save" at bounding box center [636, 473] width 77 height 35
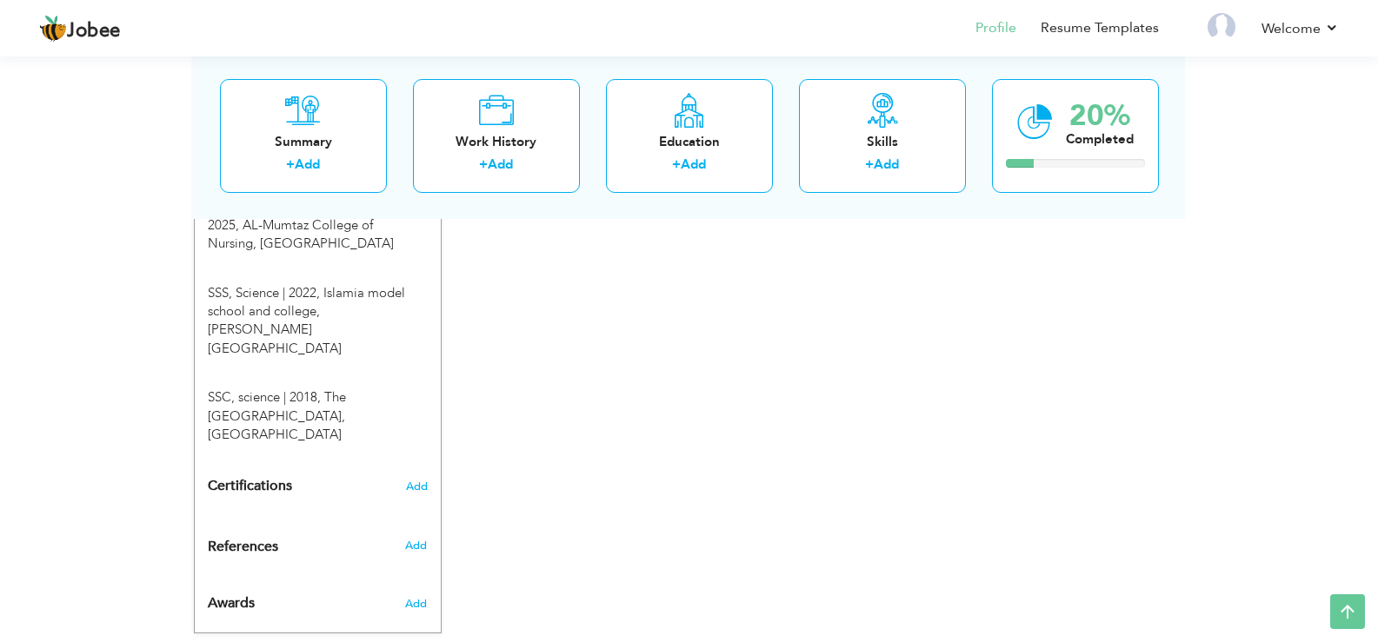
scroll to position [765, 0]
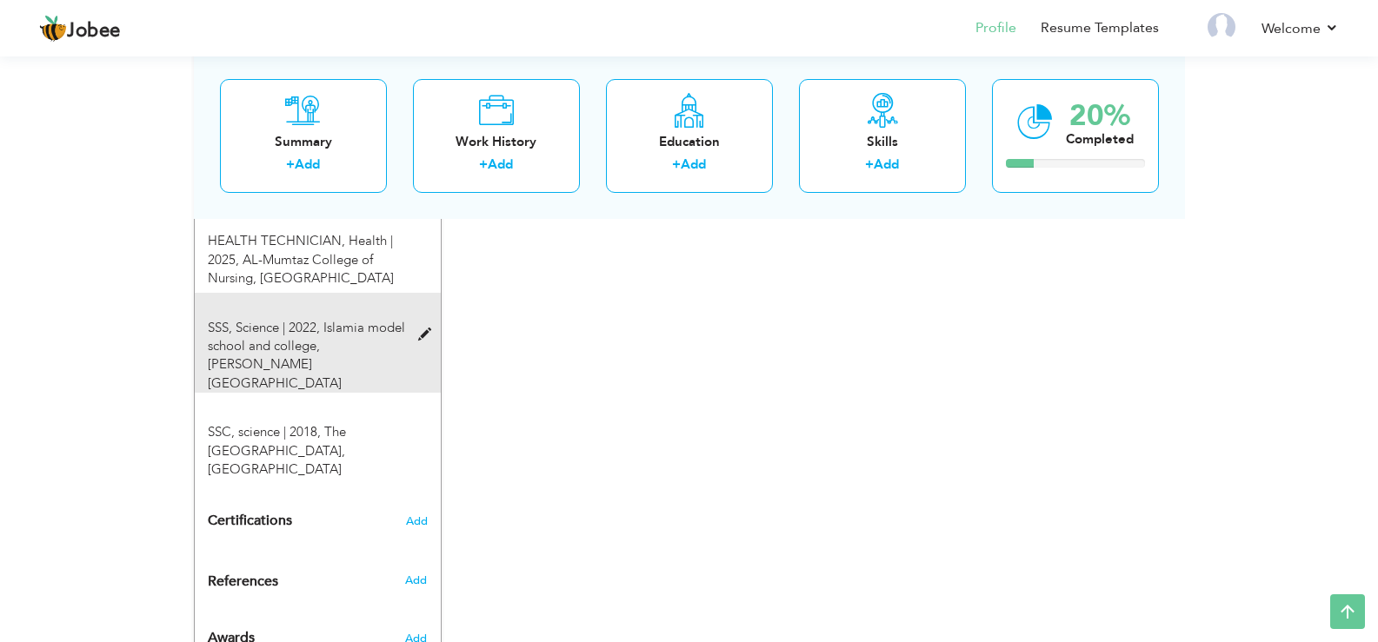
click at [416, 336] on div "SSS, Science | 2022, Islamia model school and college, MIr ali north waziristan" at bounding box center [307, 356] width 225 height 75
type input "SSS"
type input "Science"
type input "2022"
type input "Islamia model school and college"
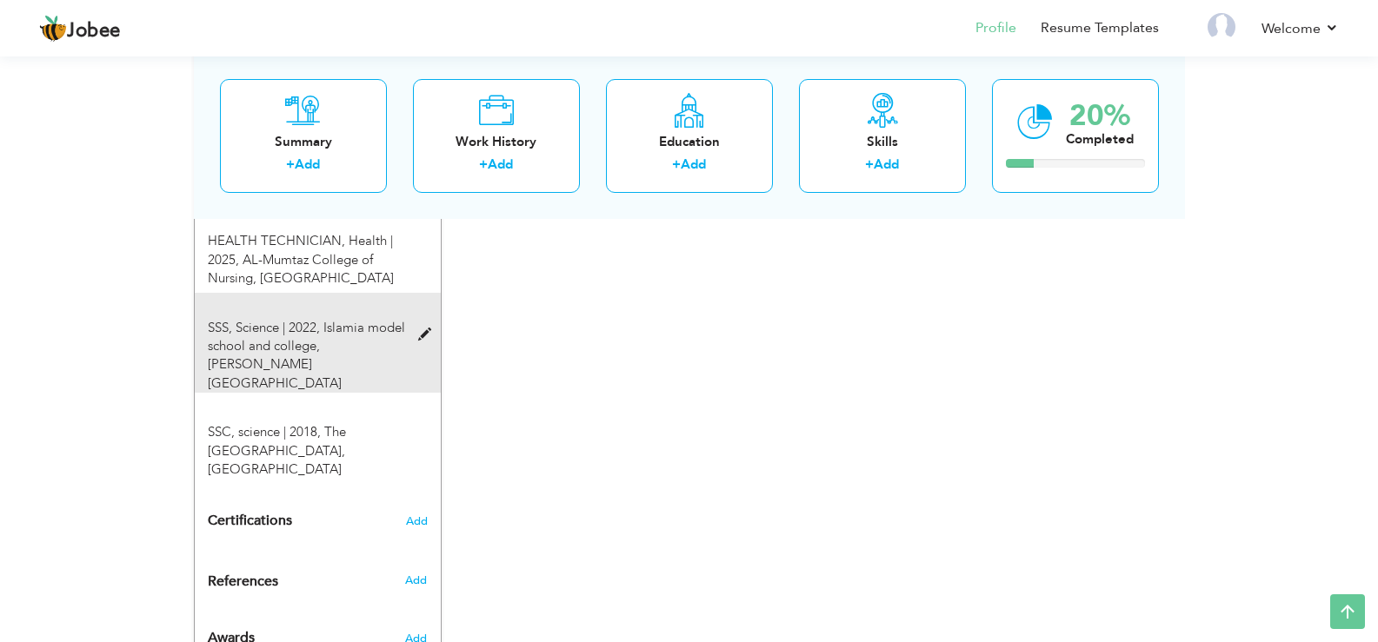
type input "84"
type input "MIr ali north waziristan"
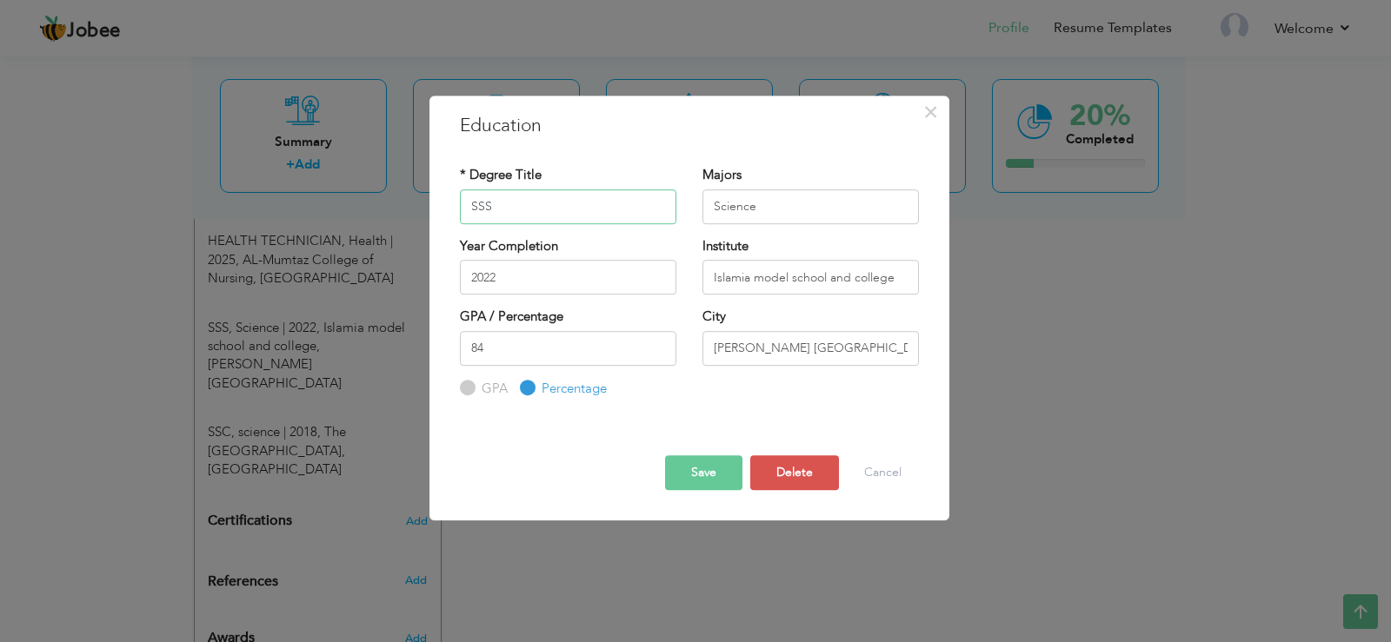
click at [464, 207] on input "SSS" at bounding box center [568, 207] width 216 height 35
click at [500, 205] on input "SSS" at bounding box center [568, 207] width 216 height 35
click at [466, 205] on input "SSC" at bounding box center [568, 207] width 216 height 35
type input "HSSC"
click at [713, 471] on button "Save" at bounding box center [703, 473] width 77 height 35
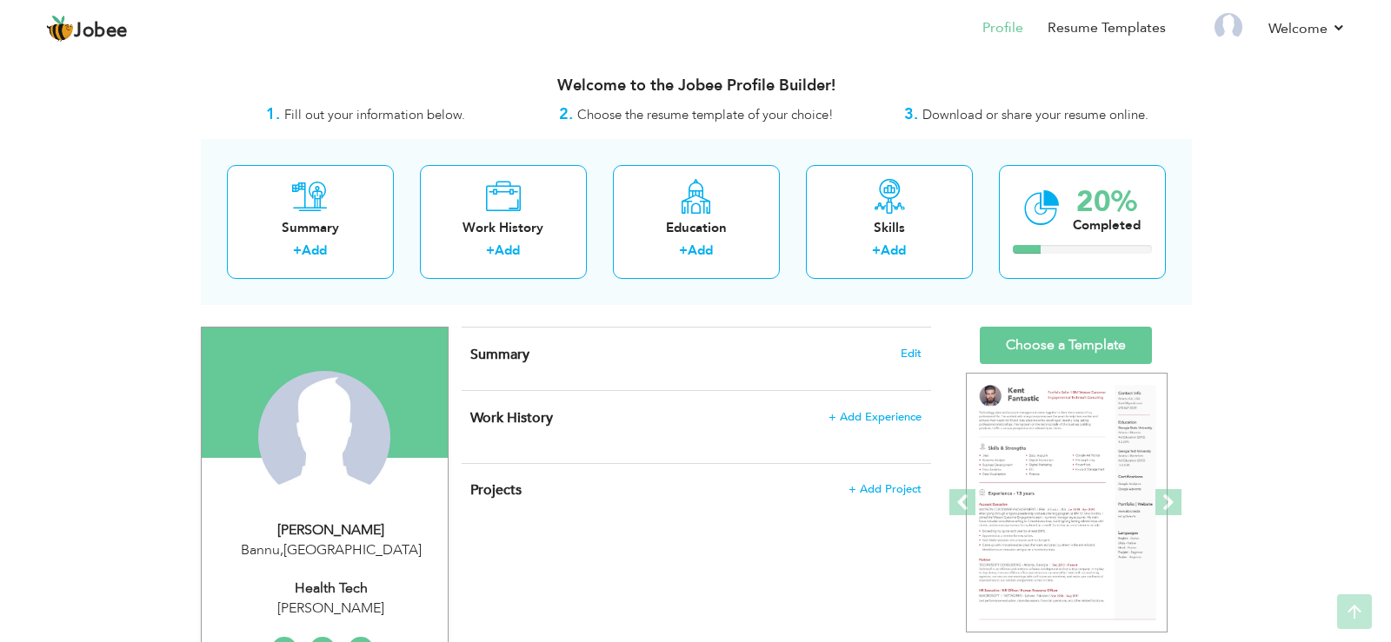
scroll to position [0, 0]
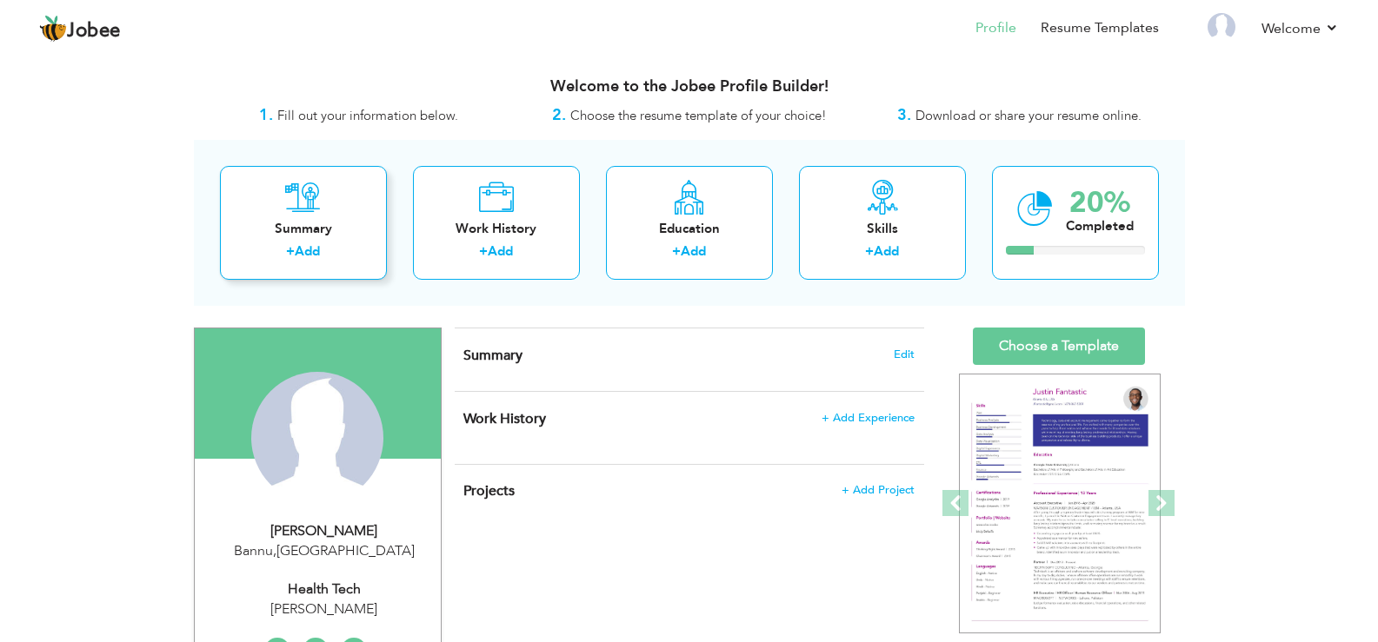
click at [331, 223] on div "Summary" at bounding box center [303, 229] width 139 height 18
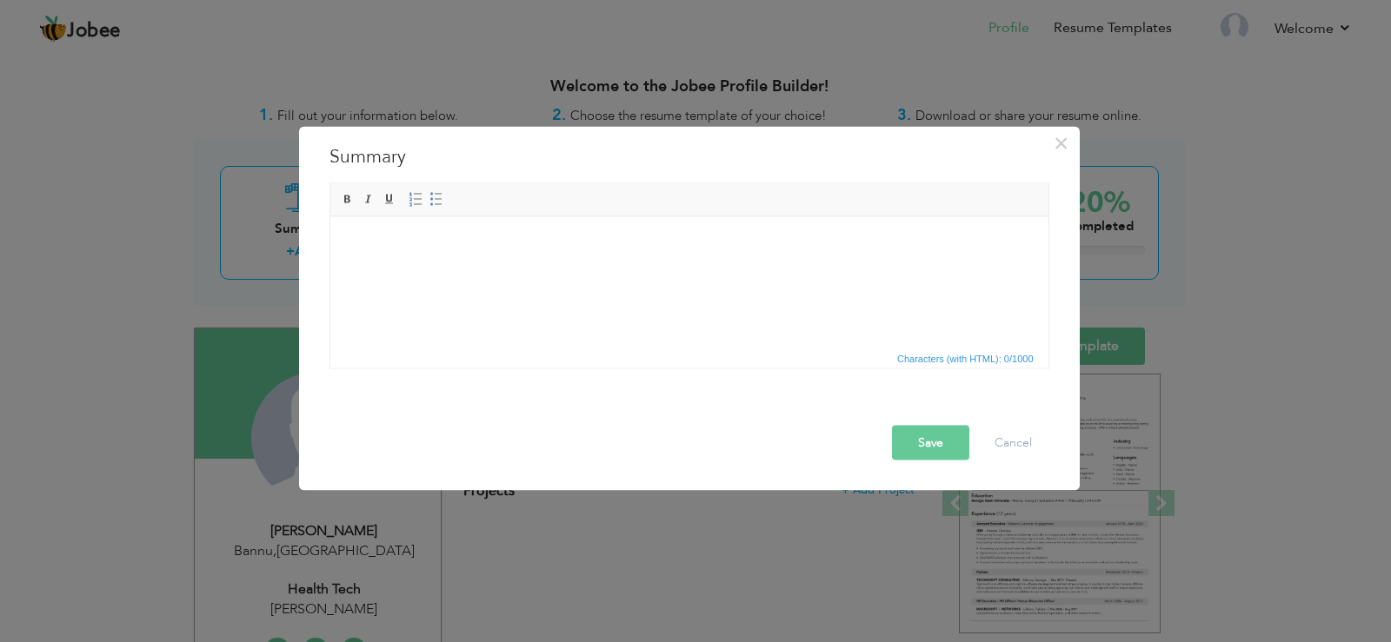
click at [408, 264] on html at bounding box center [688, 242] width 718 height 53
click at [456, 229] on html at bounding box center [688, 242] width 718 height 53
click at [471, 255] on span "Paste" at bounding box center [481, 258] width 90 height 21
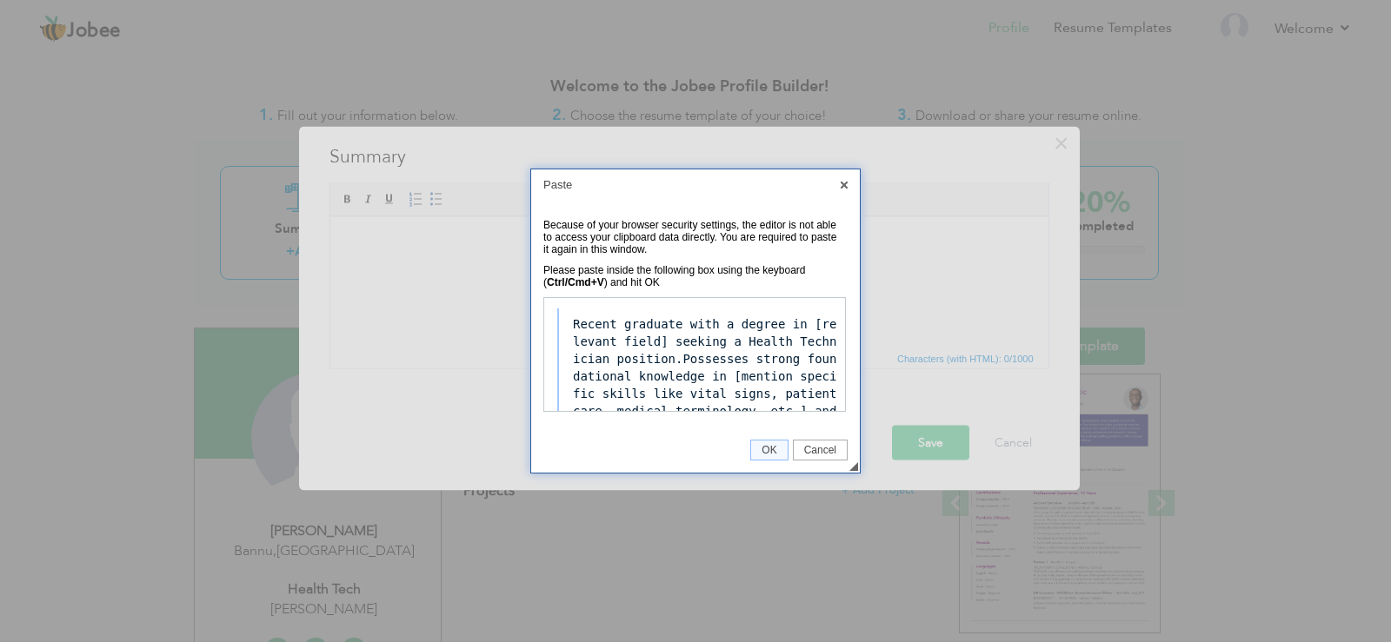
scroll to position [602, 0]
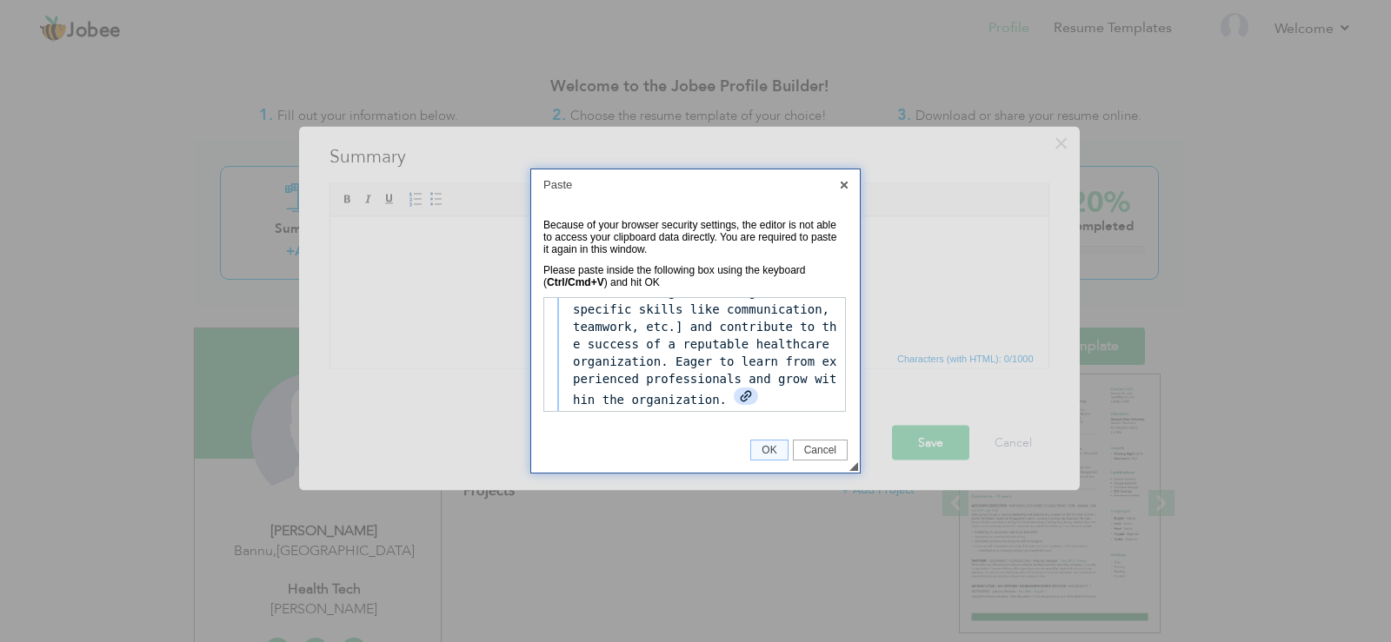
click at [733, 387] on div "View related links" at bounding box center [745, 395] width 24 height 17
click at [831, 450] on span "Cancel" at bounding box center [820, 450] width 53 height 12
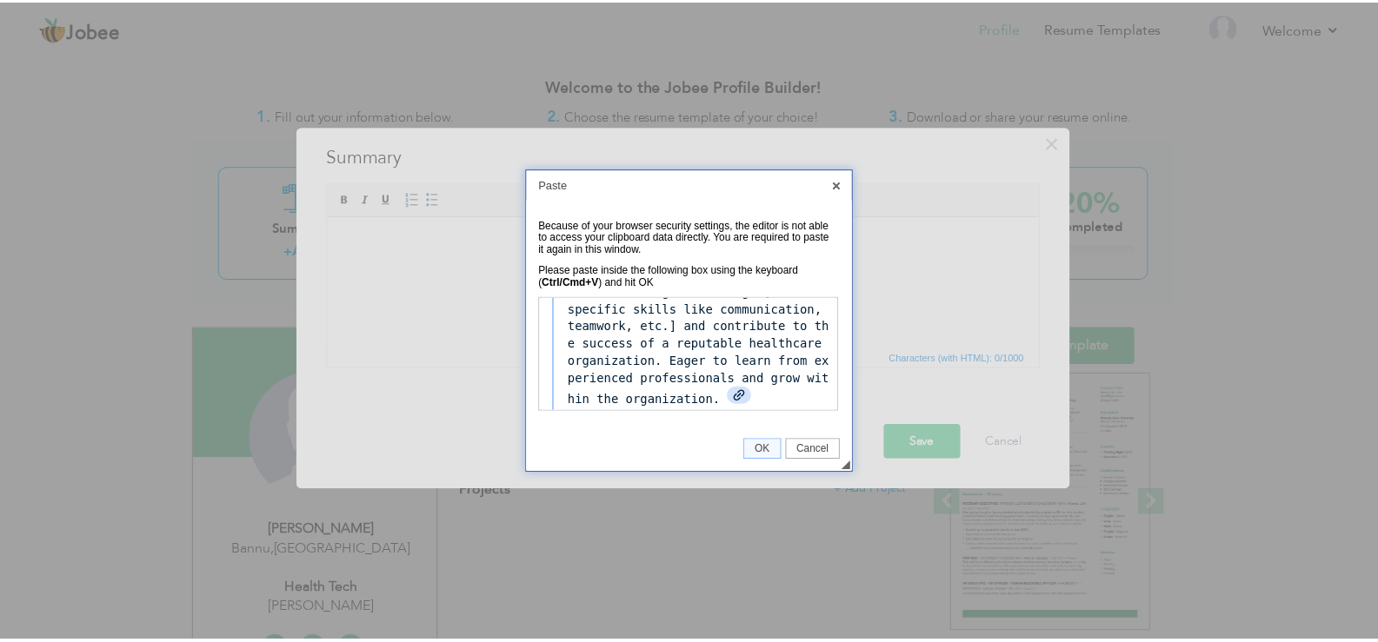
scroll to position [0, 0]
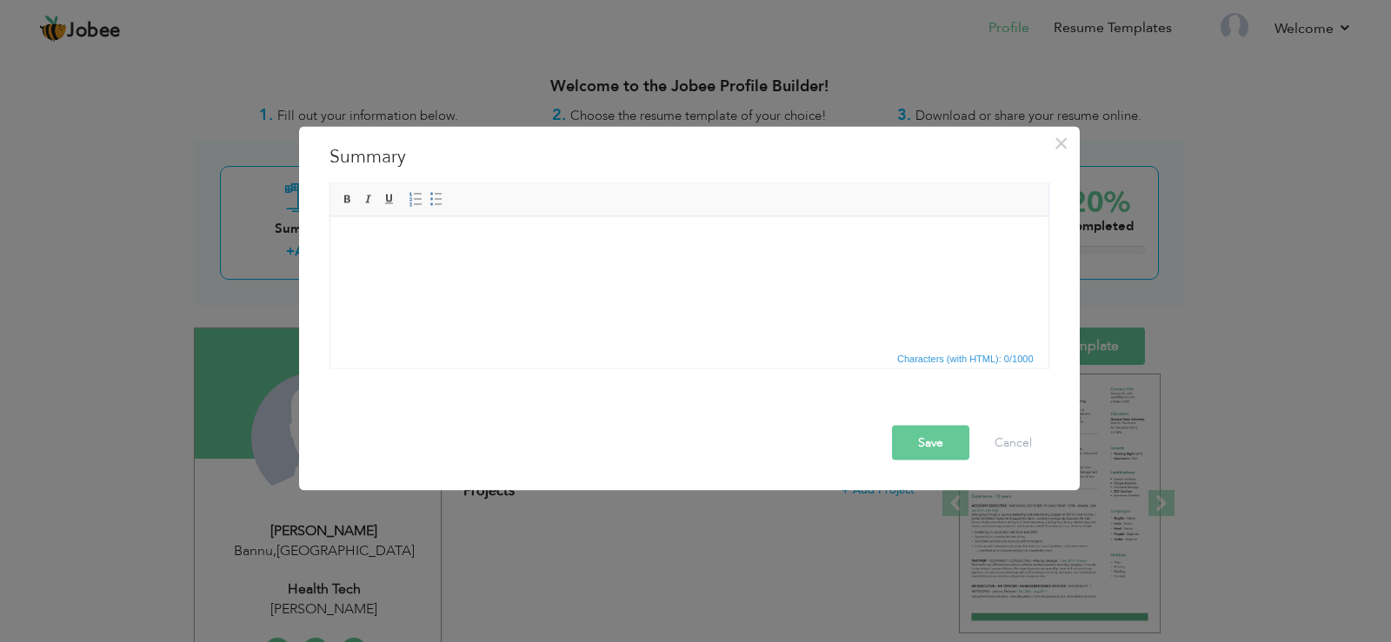
click at [401, 269] on html at bounding box center [688, 242] width 718 height 53
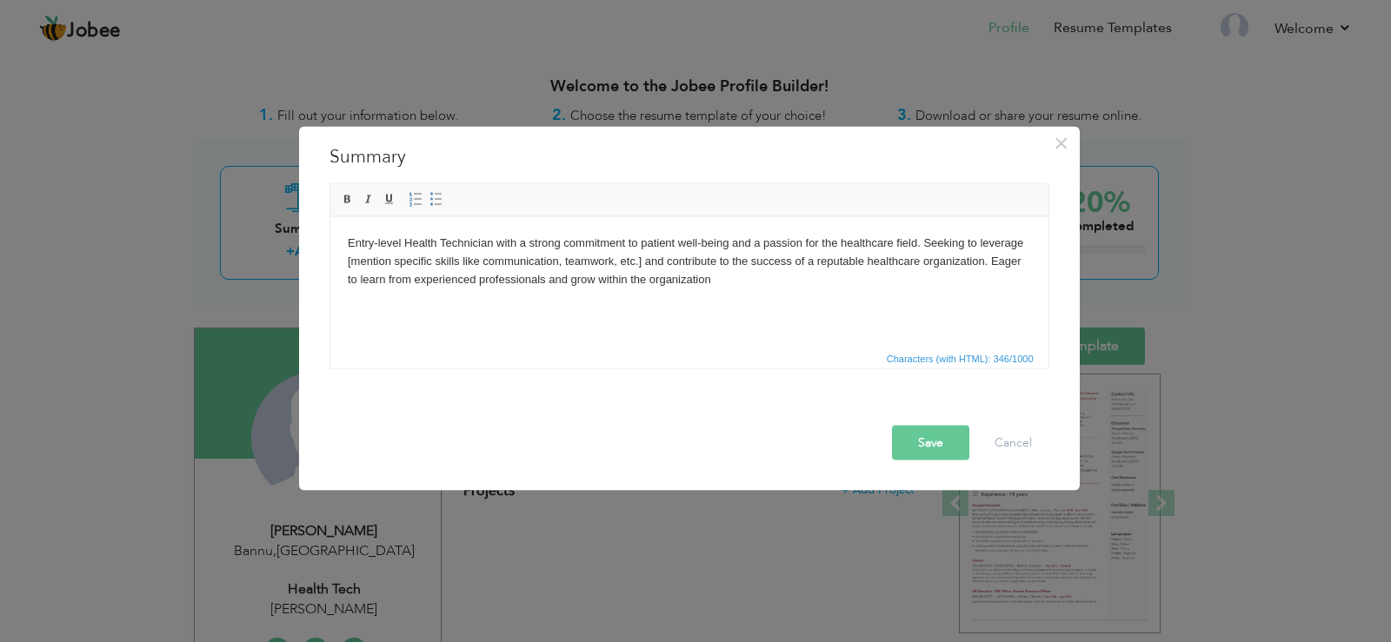
click at [642, 261] on body "Entry-level Health Technician with a strong commitment to patient well-being an…" at bounding box center [688, 261] width 683 height 54
click at [481, 262] on body "Entry-level Health Technician with a strong commitment to patient well-being an…" at bounding box center [688, 261] width 683 height 54
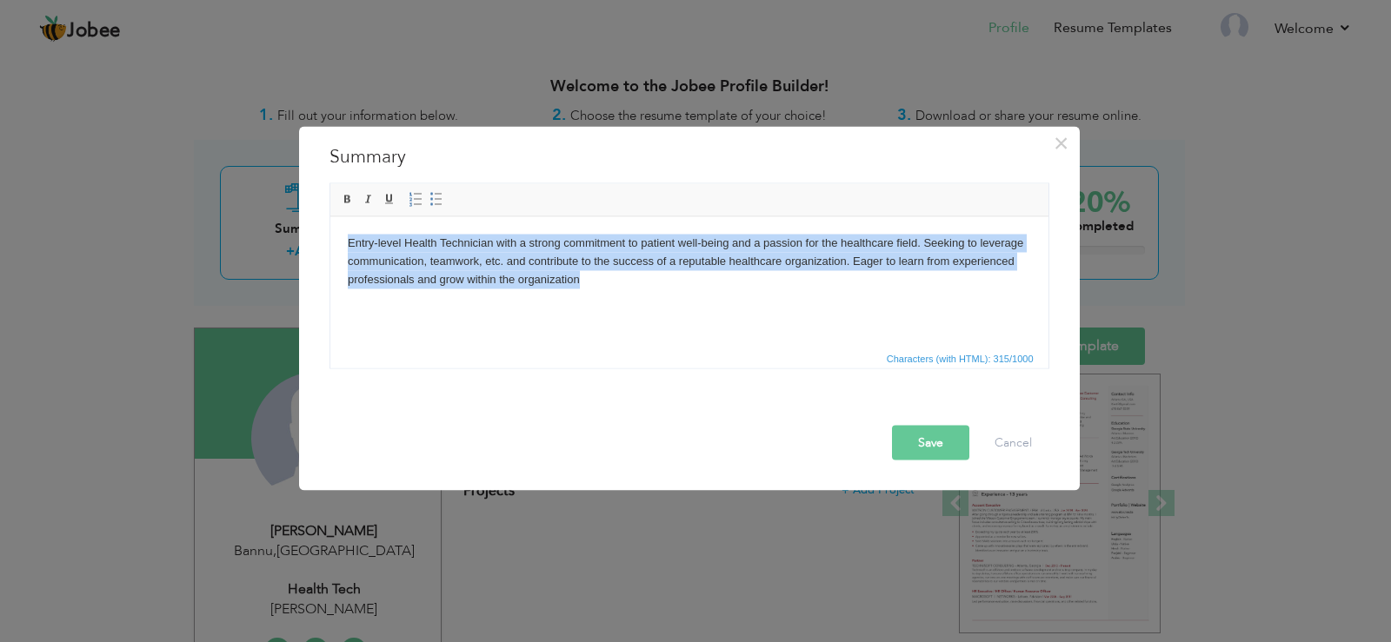
drag, startPoint x: 579, startPoint y: 283, endPoint x: 656, endPoint y: 449, distance: 183.2
click at [329, 232] on html "Entry-level Health Technician with a strong commitment to patient well-being an…" at bounding box center [688, 260] width 718 height 89
copy body "Entry-level Health Technician with a strong commitment to patient well-being an…"
click at [356, 200] on link "Bold" at bounding box center [347, 199] width 19 height 19
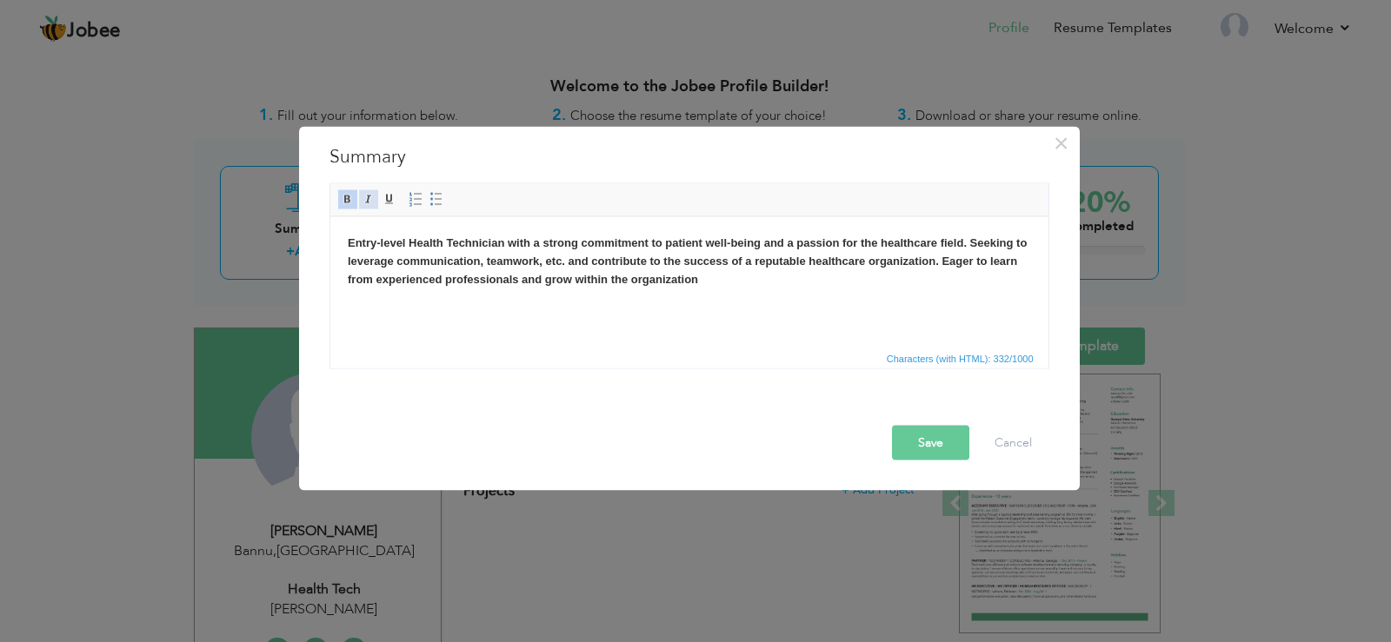
click at [372, 201] on span at bounding box center [369, 199] width 14 height 14
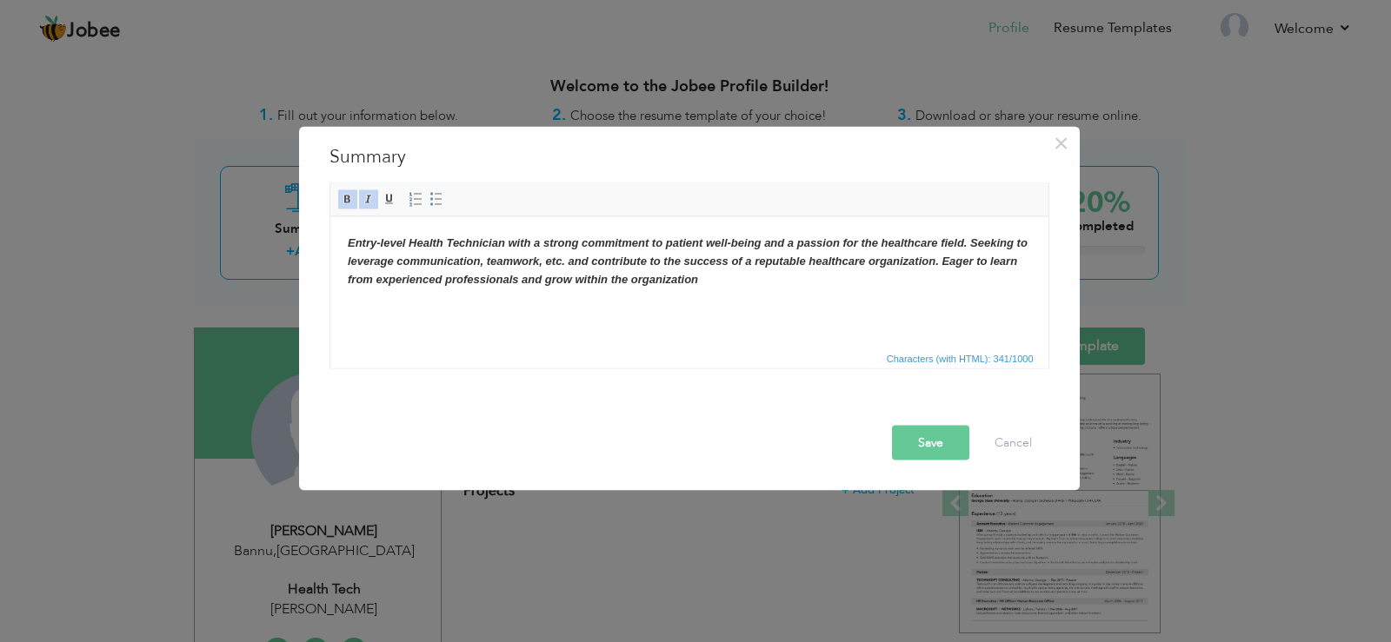
click at [922, 440] on button "Save" at bounding box center [930, 442] width 77 height 35
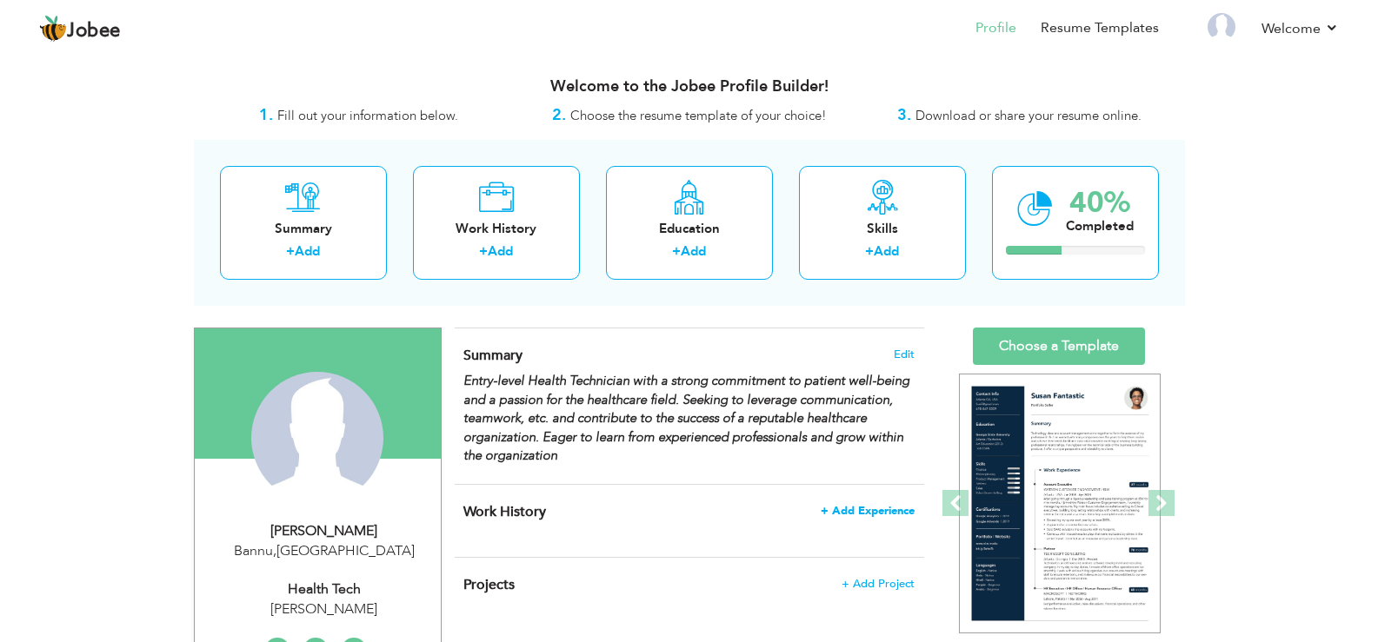
click at [868, 514] on span "+ Add Experience" at bounding box center [868, 511] width 94 height 12
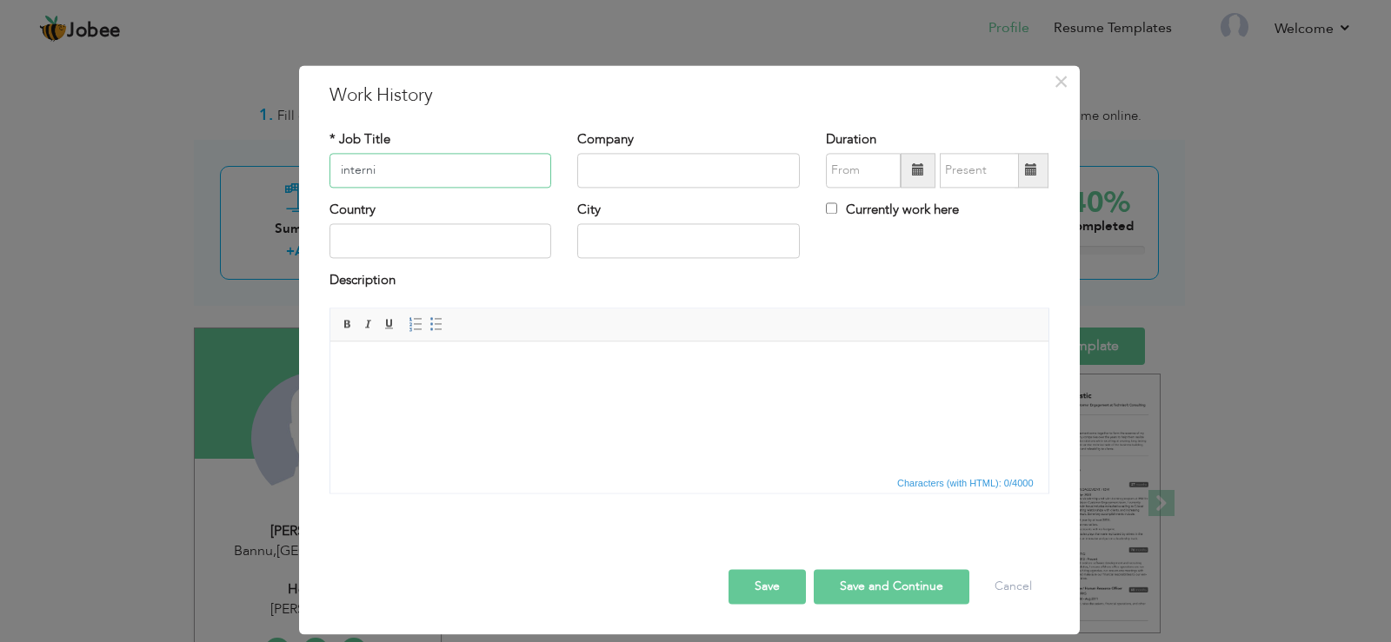
type input "interni"
click at [617, 175] on input "text" at bounding box center [688, 170] width 223 height 35
type input "health"
click at [916, 171] on span at bounding box center [918, 170] width 12 height 12
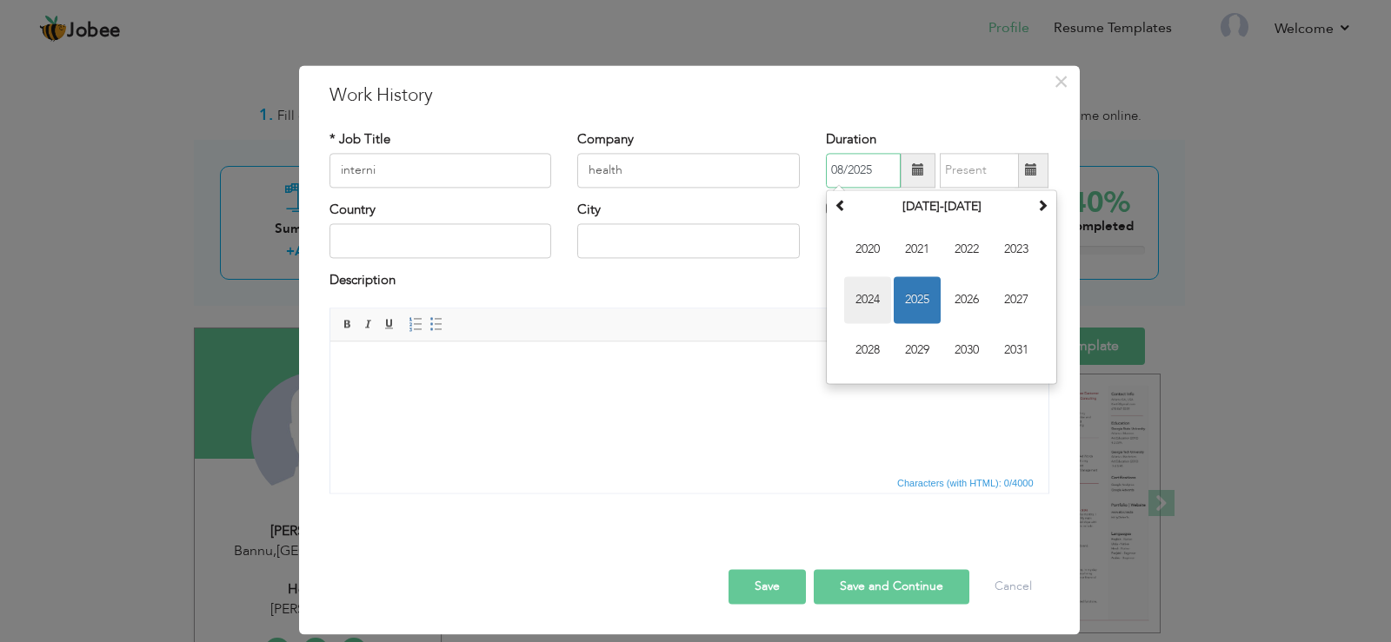
click at [871, 296] on span "2024" at bounding box center [867, 299] width 47 height 47
click at [912, 307] on span "Jun" at bounding box center [917, 299] width 47 height 47
type input "06/2024"
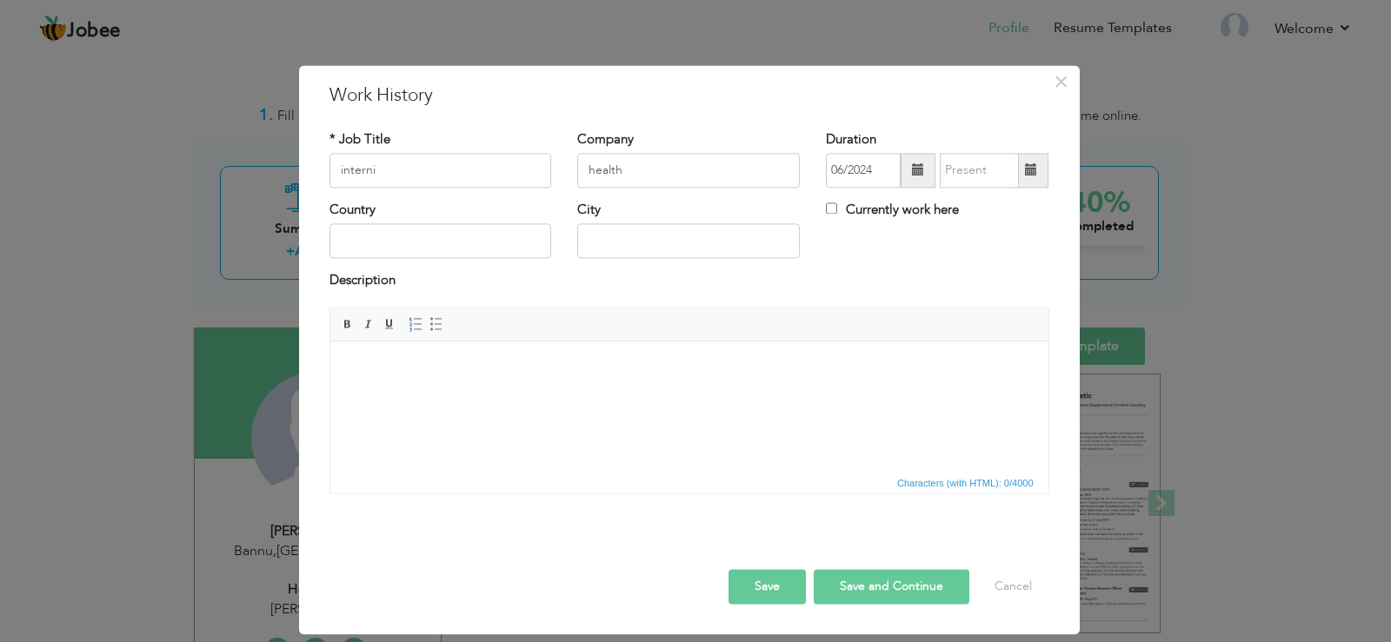
click at [1026, 168] on span at bounding box center [1031, 170] width 12 height 12
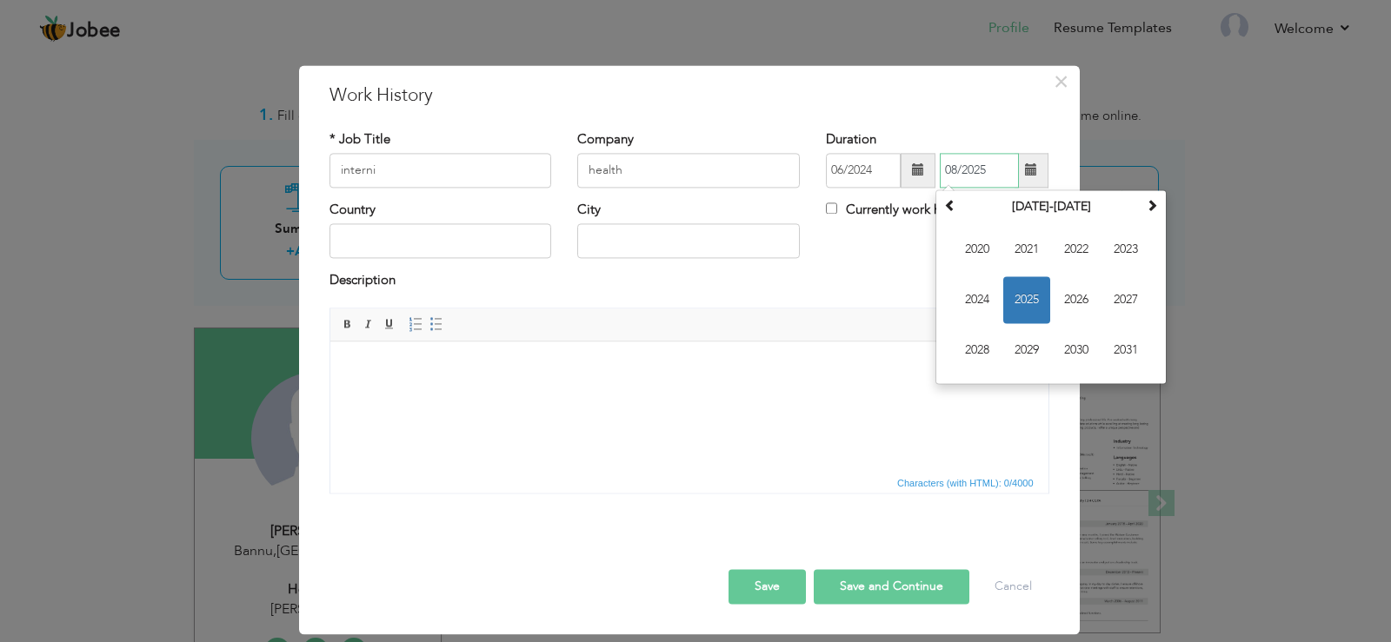
click at [1023, 300] on span "2025" at bounding box center [1026, 299] width 47 height 47
click at [1020, 303] on span "Jun" at bounding box center [1026, 299] width 47 height 47
type input "06/2025"
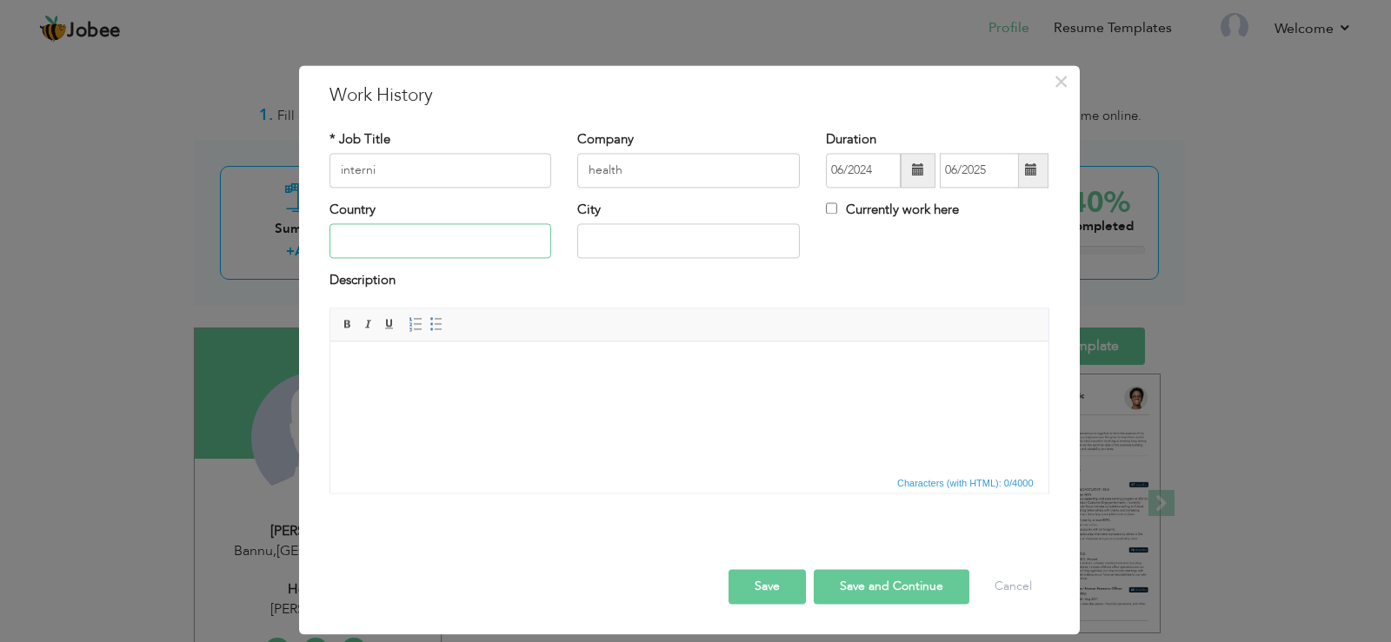
click at [379, 247] on input "text" at bounding box center [440, 241] width 223 height 35
type input "[GEOGRAPHIC_DATA]"
click at [630, 244] on input "text" at bounding box center [688, 241] width 223 height 35
type input "Bannu"
click at [643, 158] on input "health" at bounding box center [688, 170] width 223 height 35
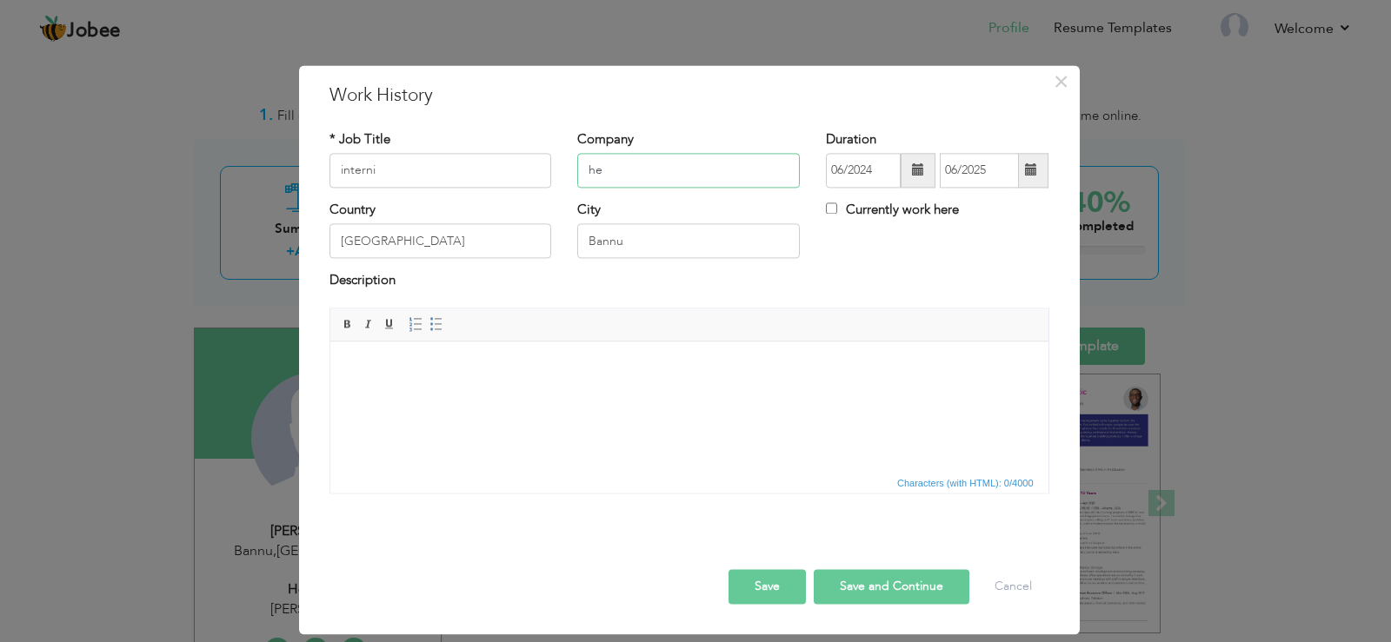
type input "h"
type input "Khalifa [GEOGRAPHIC_DATA]"
click at [782, 581] on button "Save" at bounding box center [766, 586] width 77 height 35
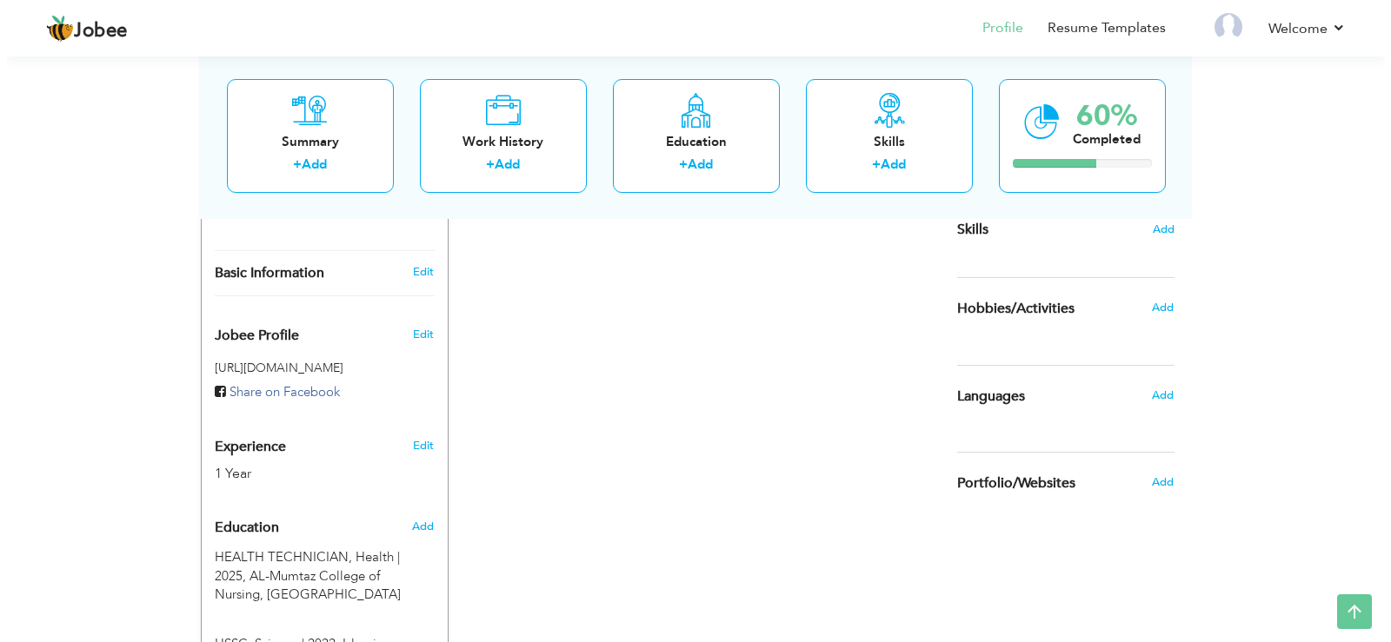
scroll to position [452, 0]
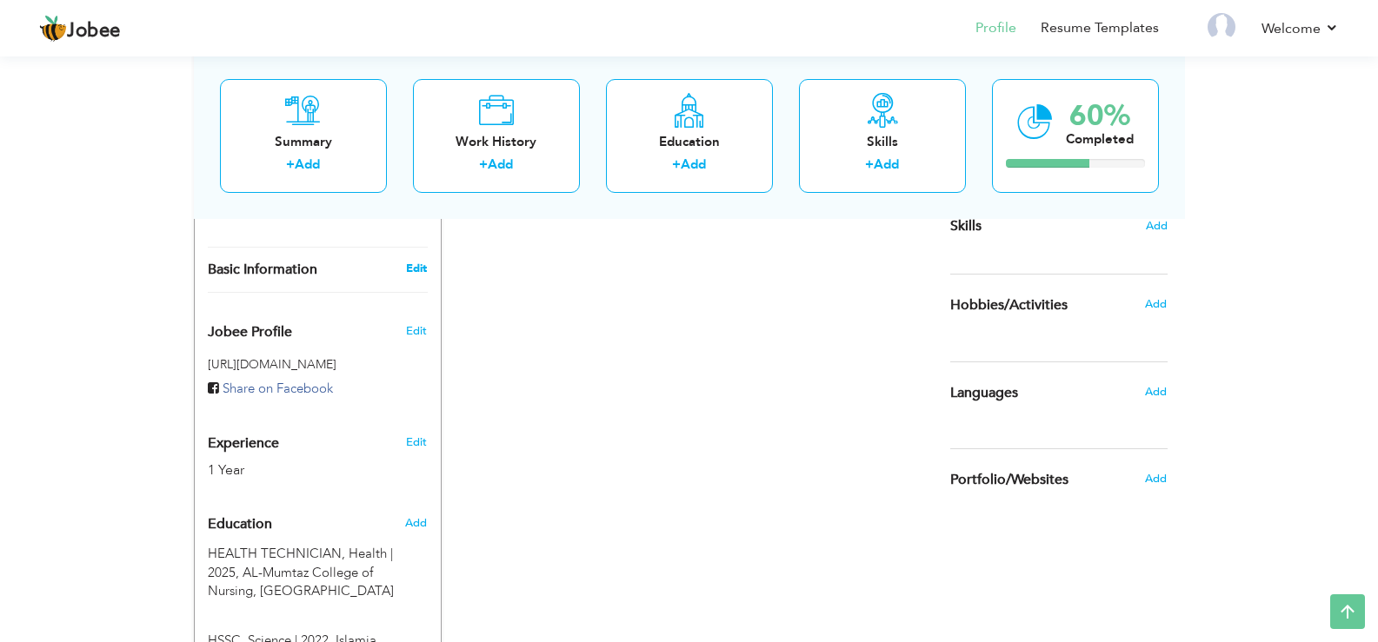
click at [414, 269] on link "Edit" at bounding box center [416, 269] width 21 height 16
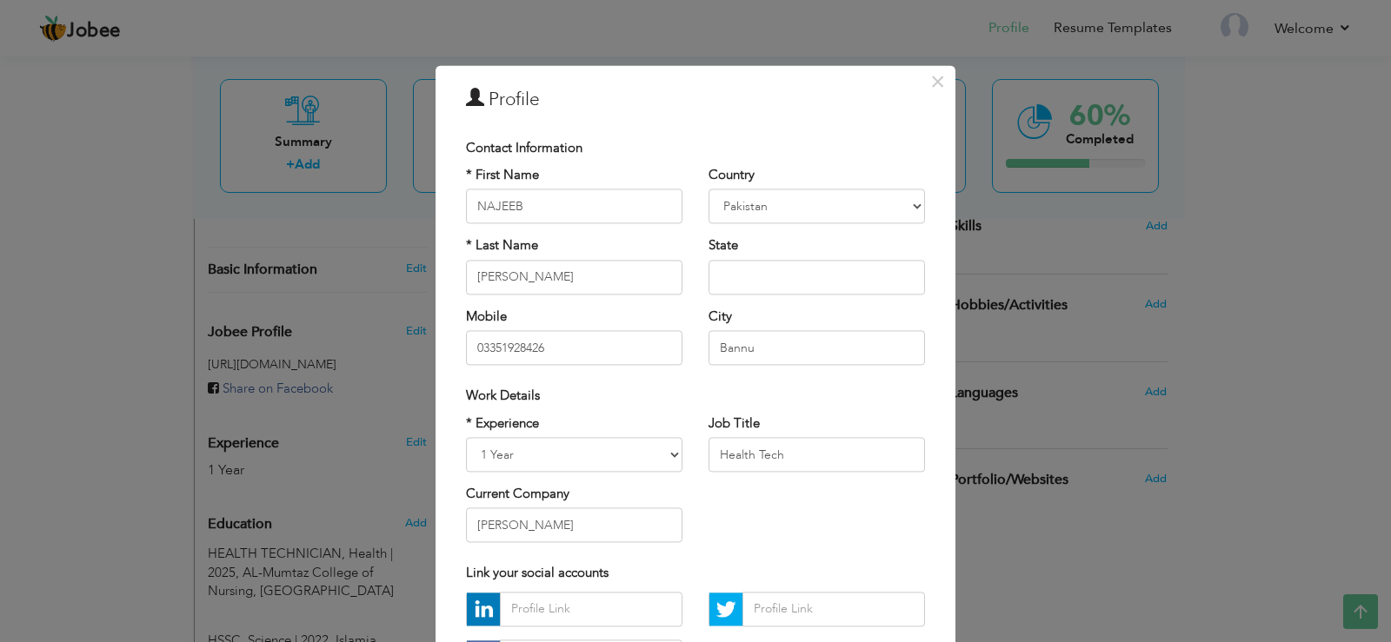
click at [848, 380] on div "Work Details" at bounding box center [695, 397] width 485 height 36
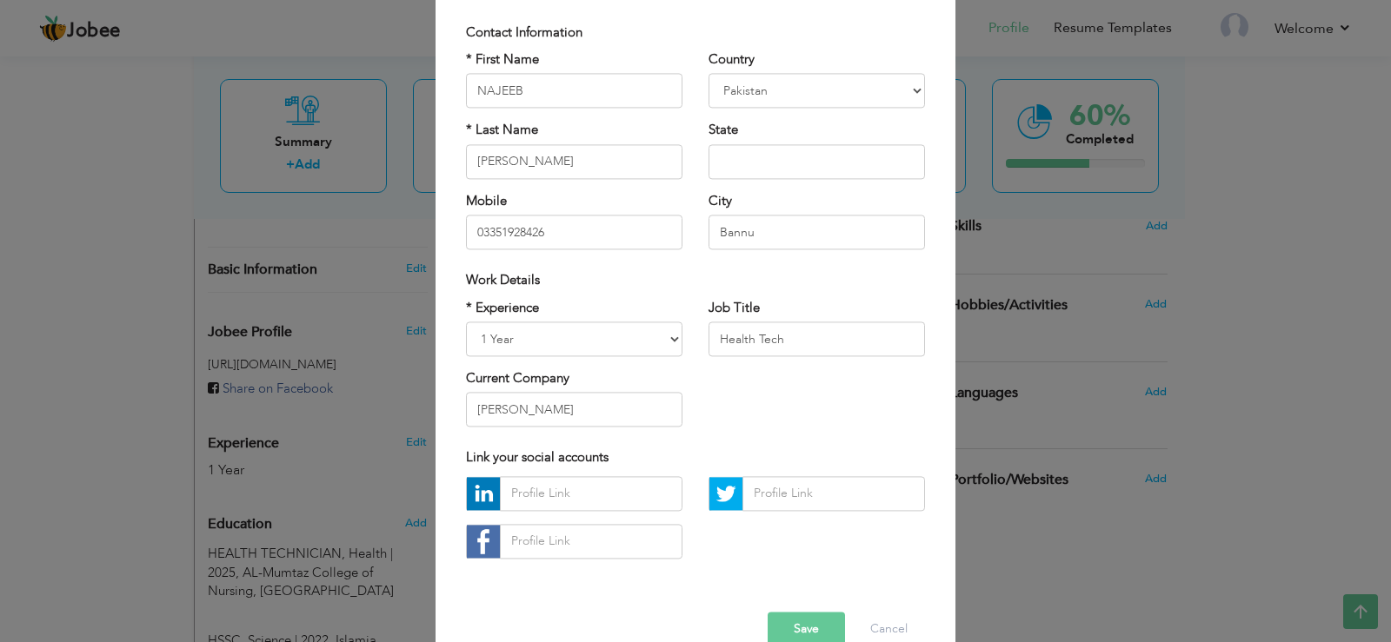
scroll to position [81, 0]
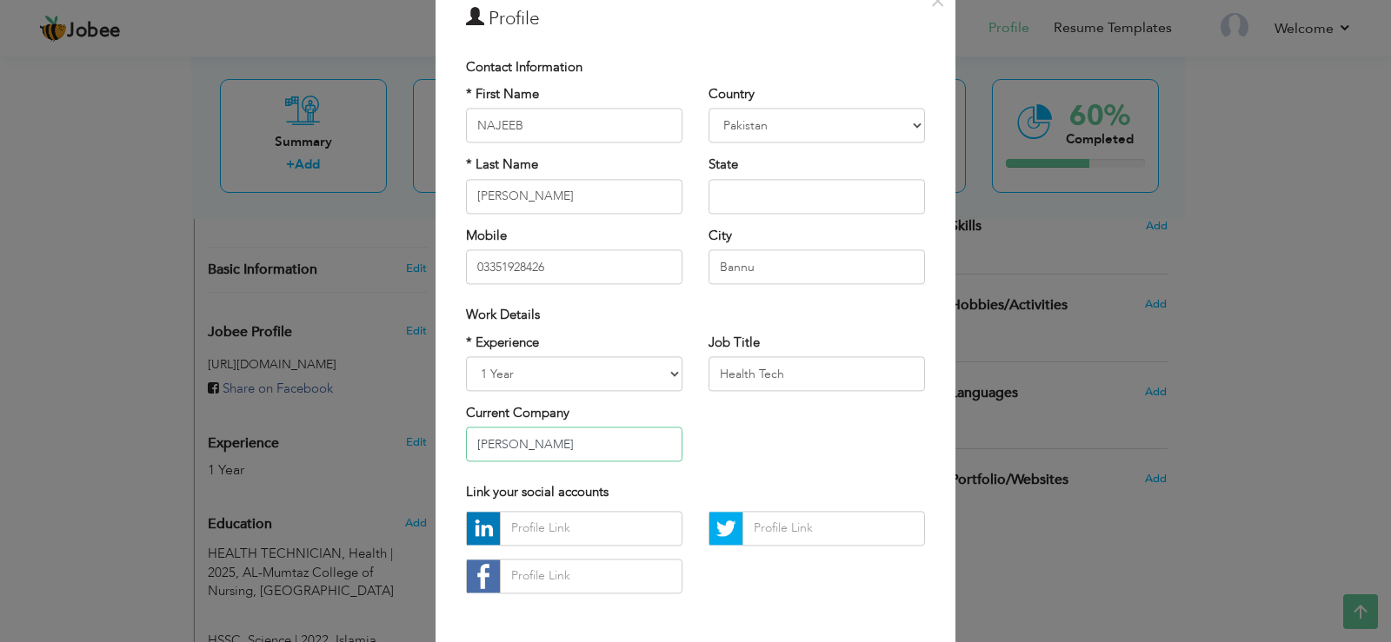
click at [575, 442] on input "Nill" at bounding box center [574, 445] width 216 height 35
type input "N"
type input "KGN"
click at [783, 493] on div "Link your social accounts" at bounding box center [695, 493] width 459 height 18
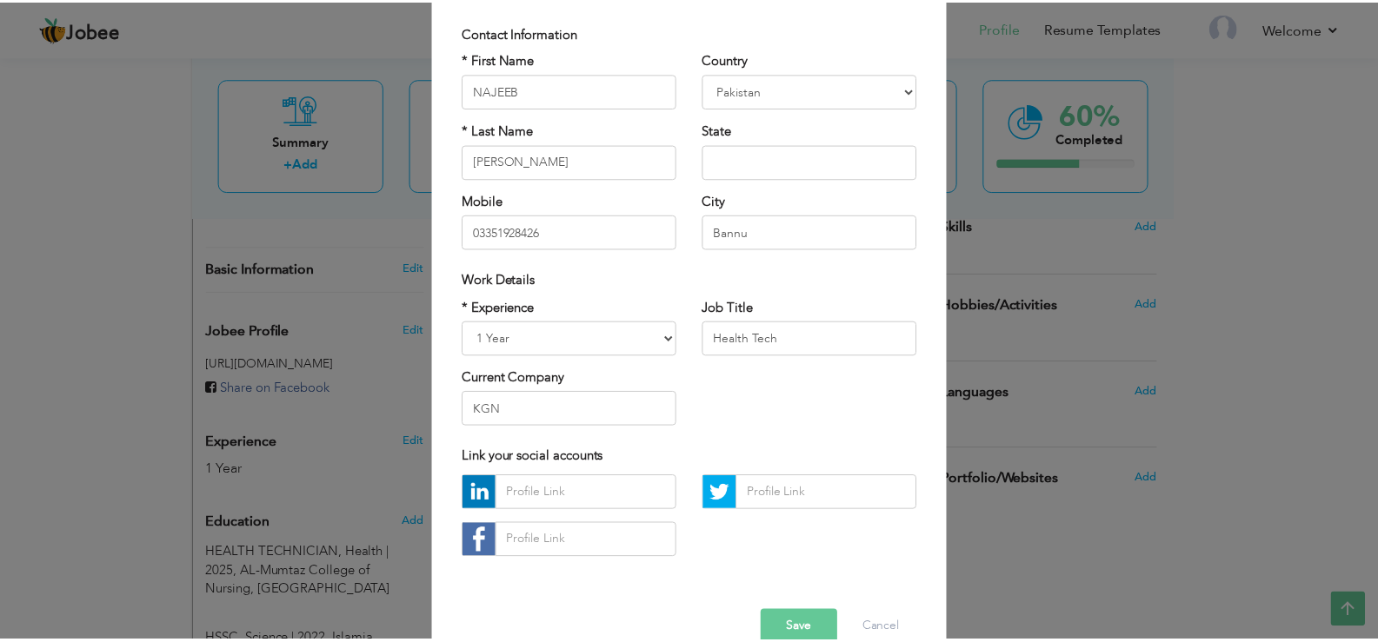
scroll to position [150, 0]
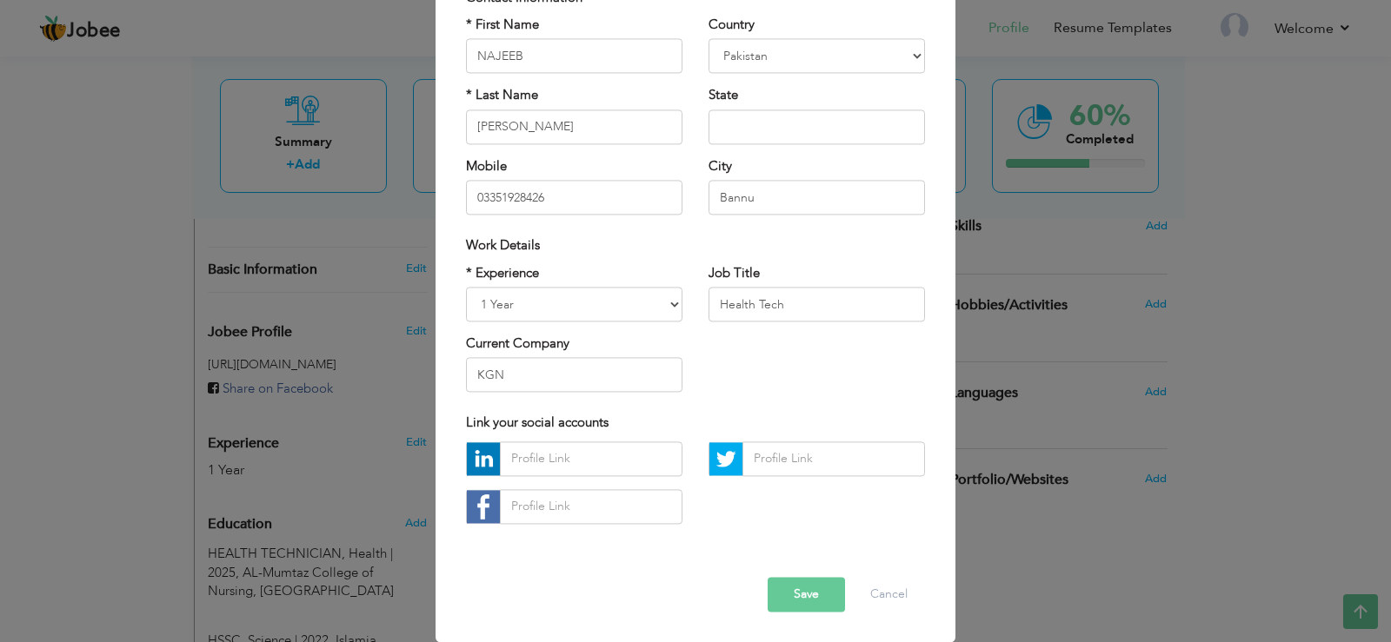
click at [813, 601] on button "Save" at bounding box center [806, 594] width 77 height 35
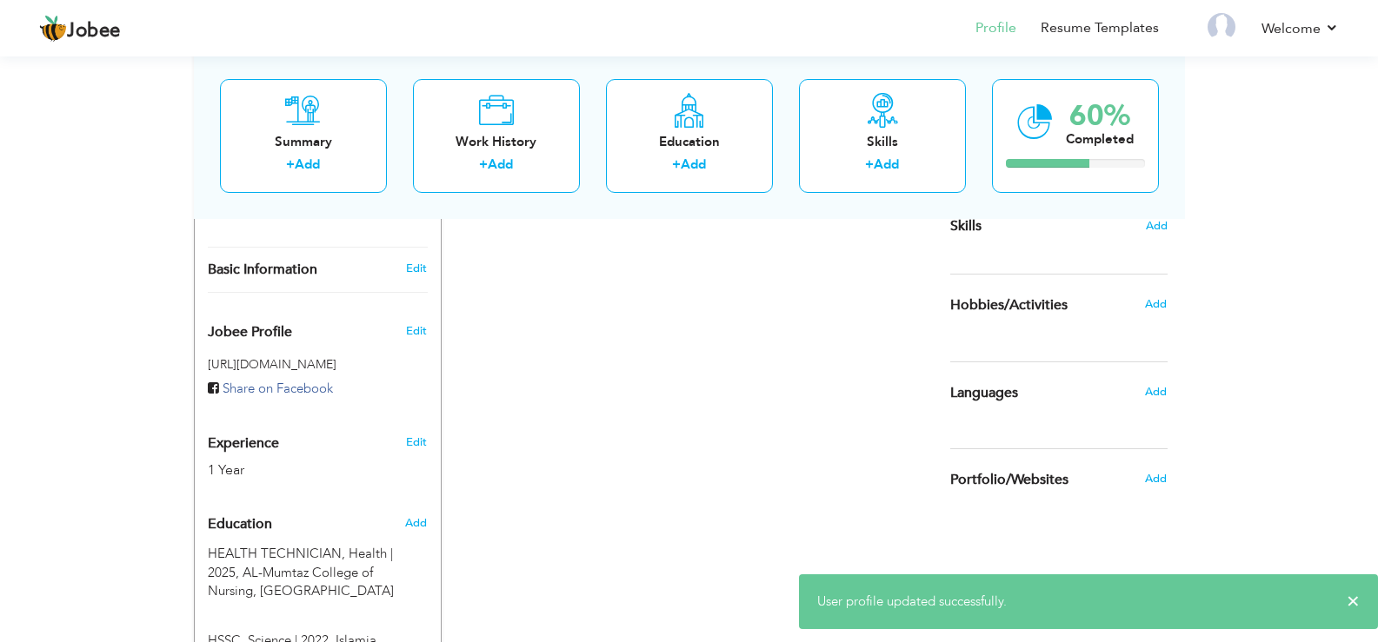
click at [526, 443] on div "CV Import Profile Strength 0% Select an Item from right menu Work History * Job…" at bounding box center [690, 409] width 496 height 1067
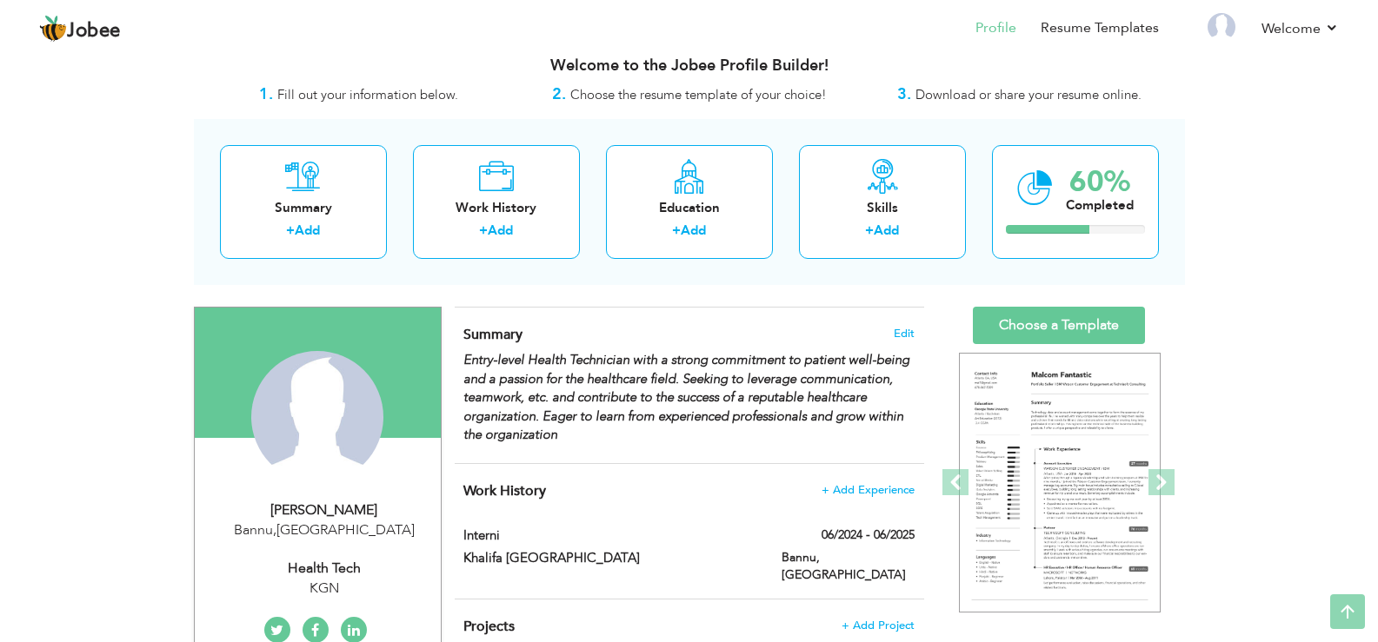
scroll to position [0, 0]
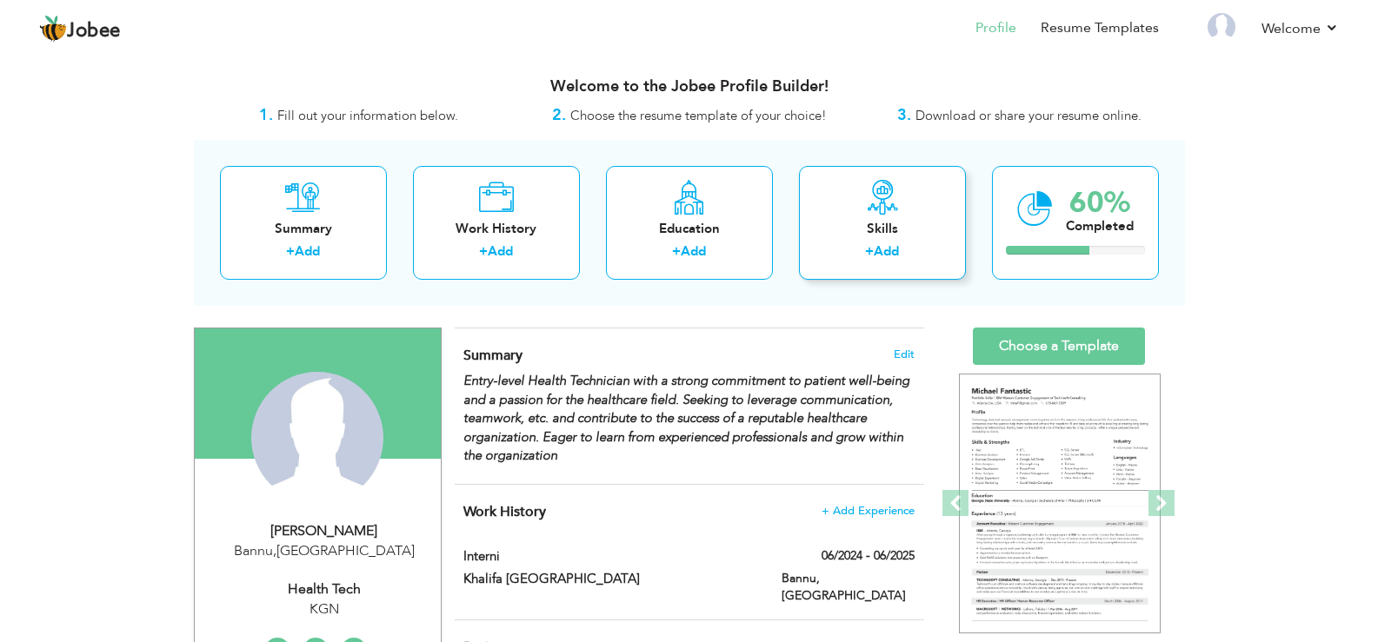
click at [913, 243] on div "+ Add" at bounding box center [882, 254] width 139 height 23
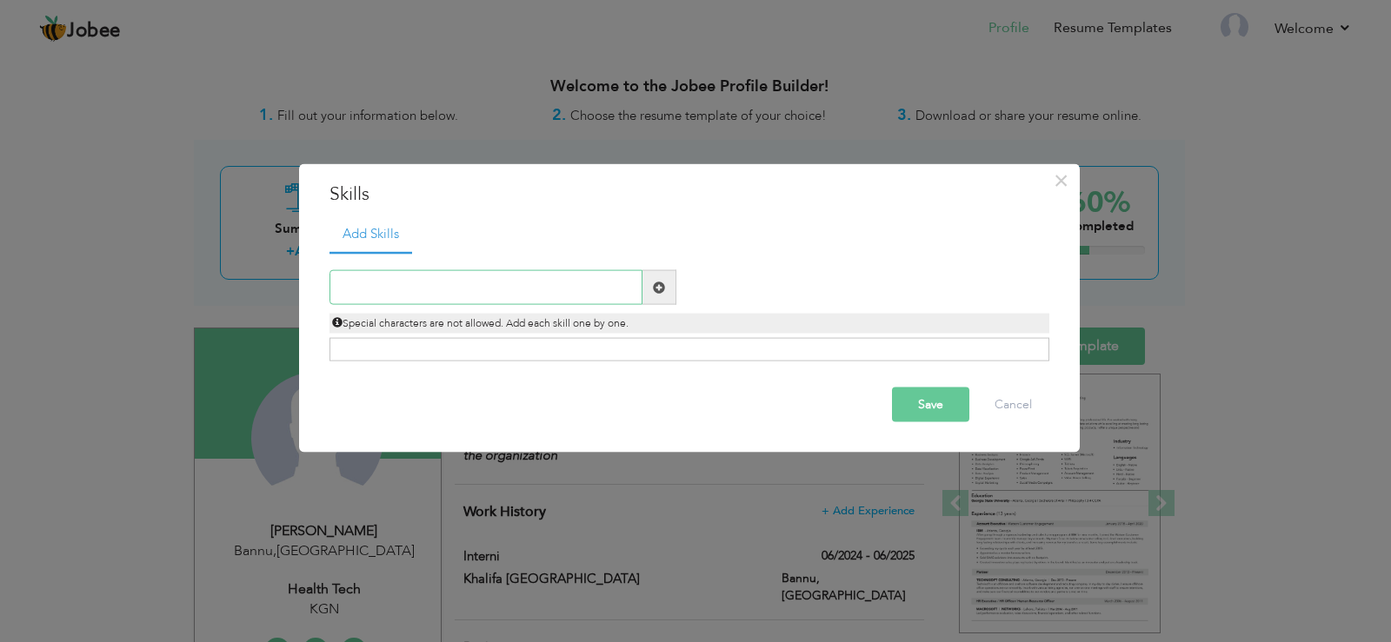
click at [467, 285] on input "text" at bounding box center [485, 287] width 313 height 35
type input "h"
type input "Vecination"
click at [660, 295] on span at bounding box center [659, 287] width 34 height 35
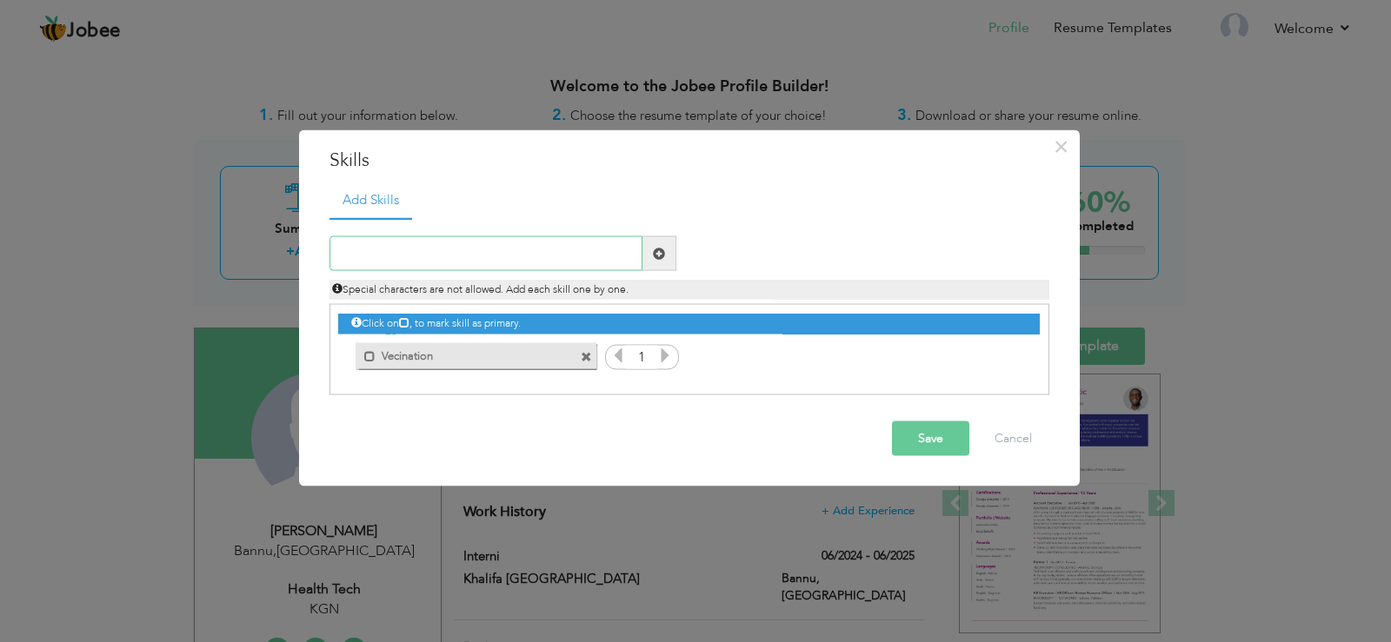
click at [495, 252] on input "text" at bounding box center [485, 253] width 313 height 35
type input "first Aid"
click at [662, 256] on span at bounding box center [659, 253] width 12 height 12
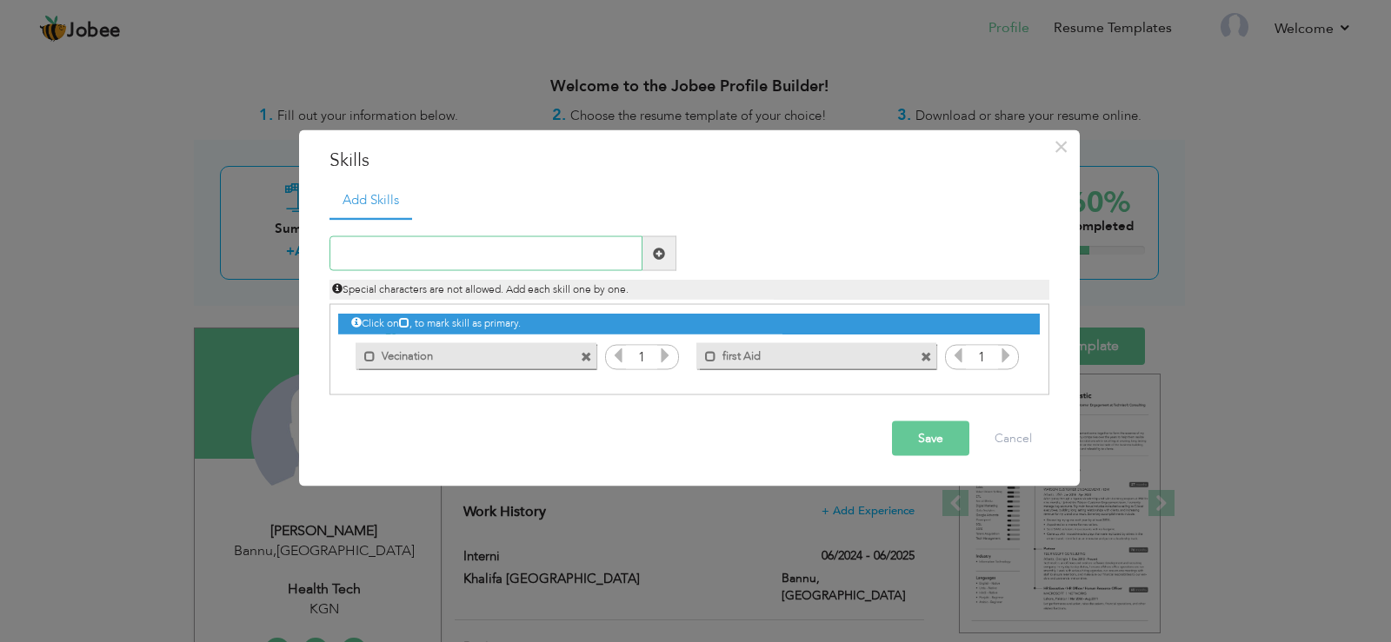
click at [516, 259] on input "text" at bounding box center [485, 253] width 313 height 35
type input "p"
click at [919, 435] on button "Save" at bounding box center [930, 439] width 77 height 35
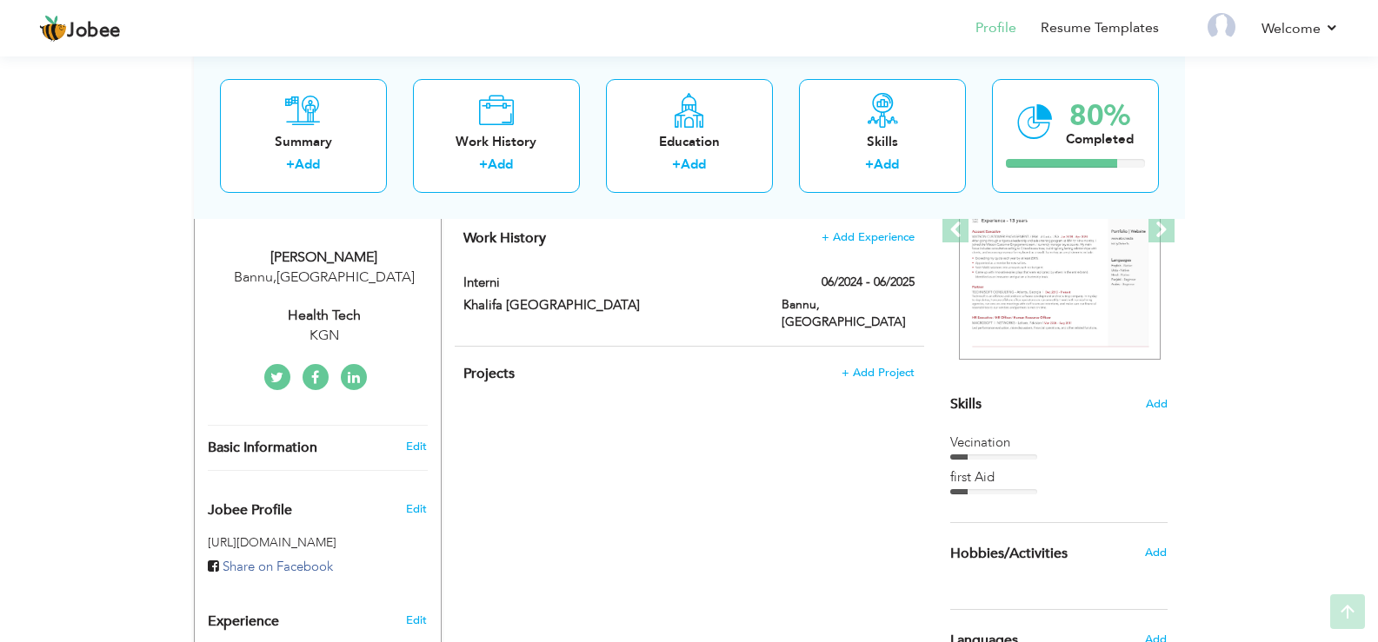
scroll to position [278, 0]
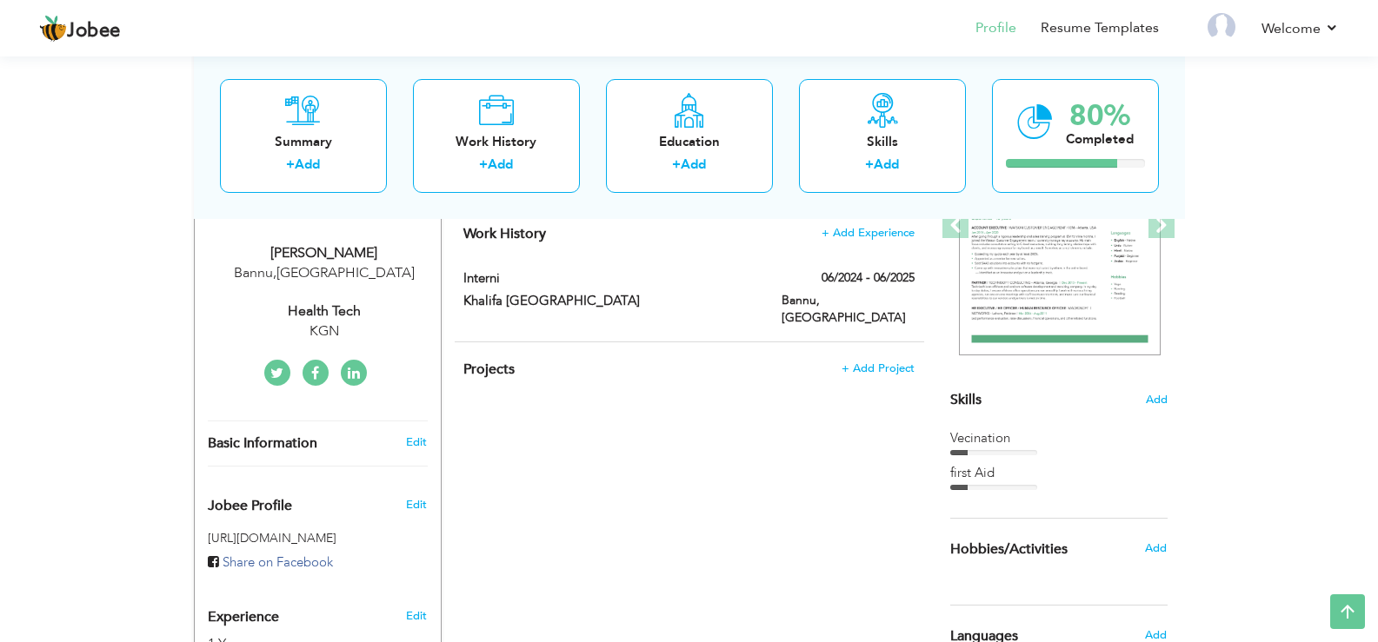
click at [56, 355] on div "View Resume Export PDF Profile Summary Public Link Experience Education Awards …" at bounding box center [689, 475] width 1378 height 1403
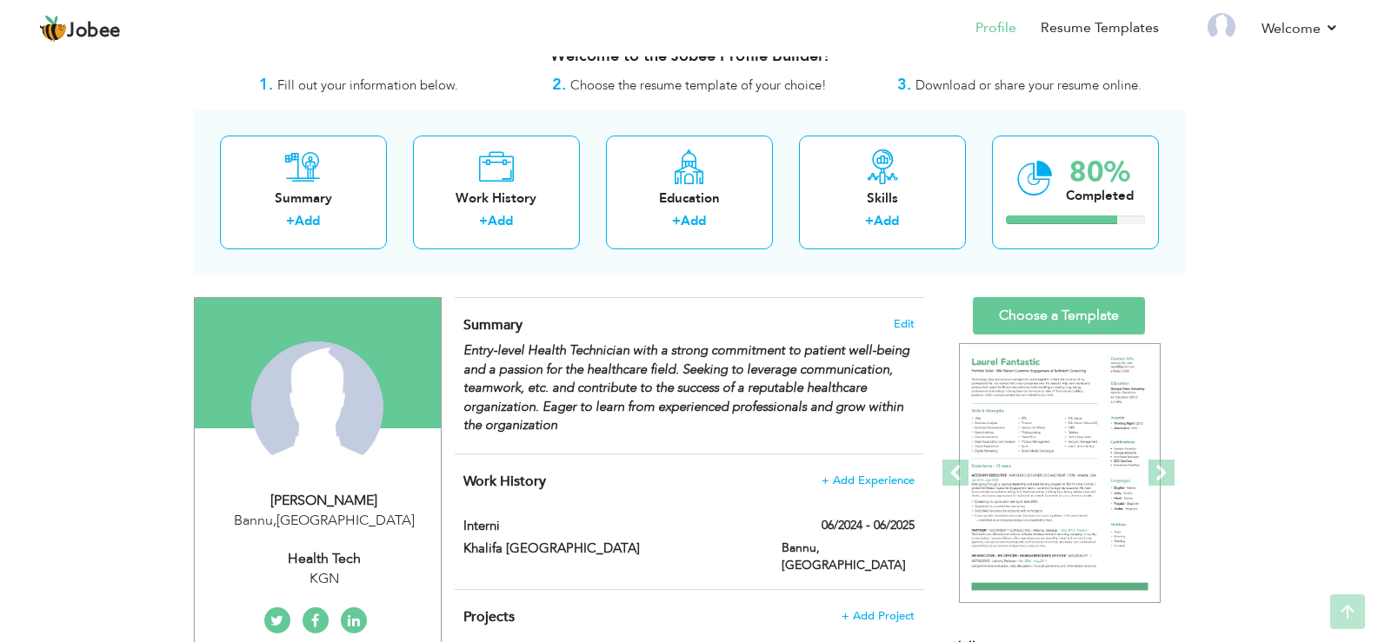
scroll to position [0, 0]
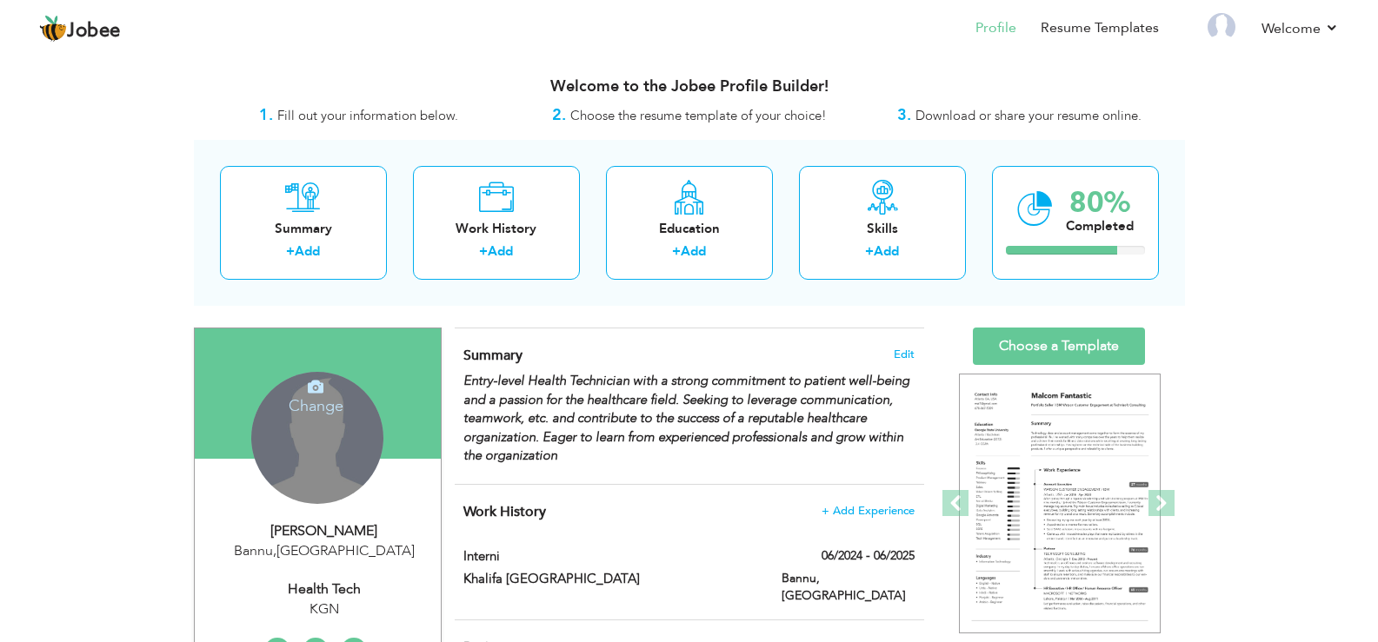
click at [326, 458] on div "Change Remove" at bounding box center [317, 438] width 132 height 132
click at [316, 436] on div "Change Remove" at bounding box center [317, 438] width 132 height 132
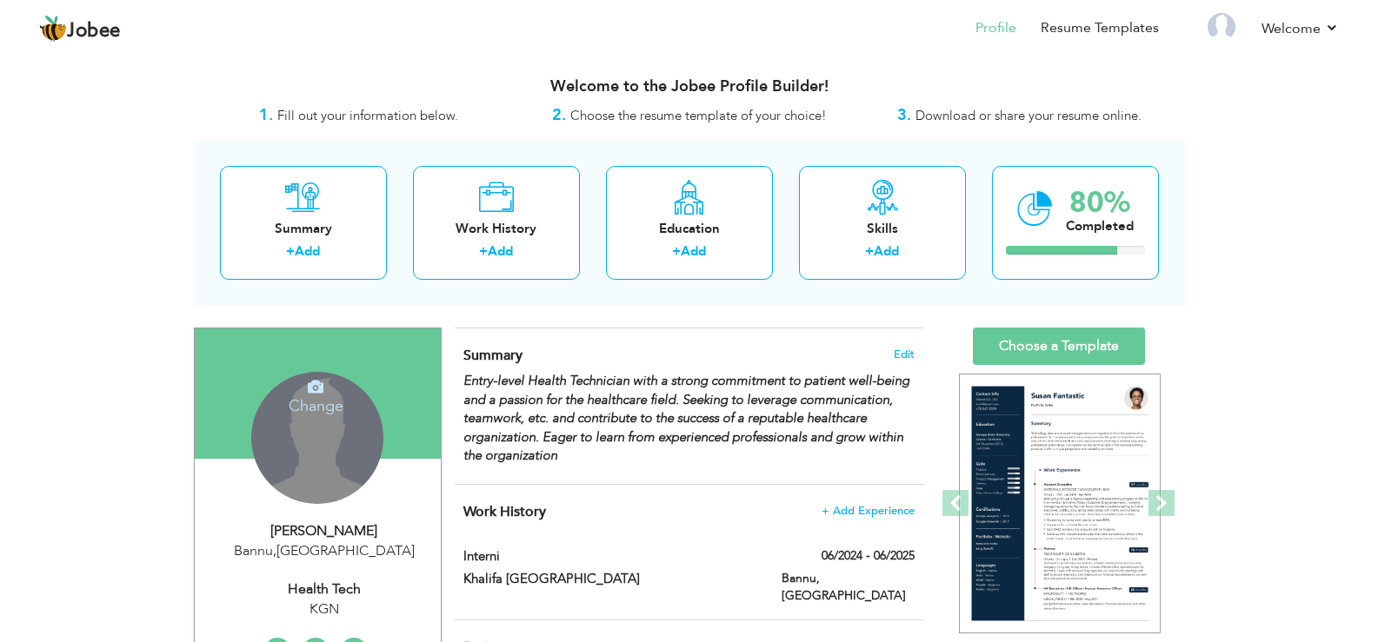
click at [323, 389] on icon at bounding box center [316, 387] width 16 height 16
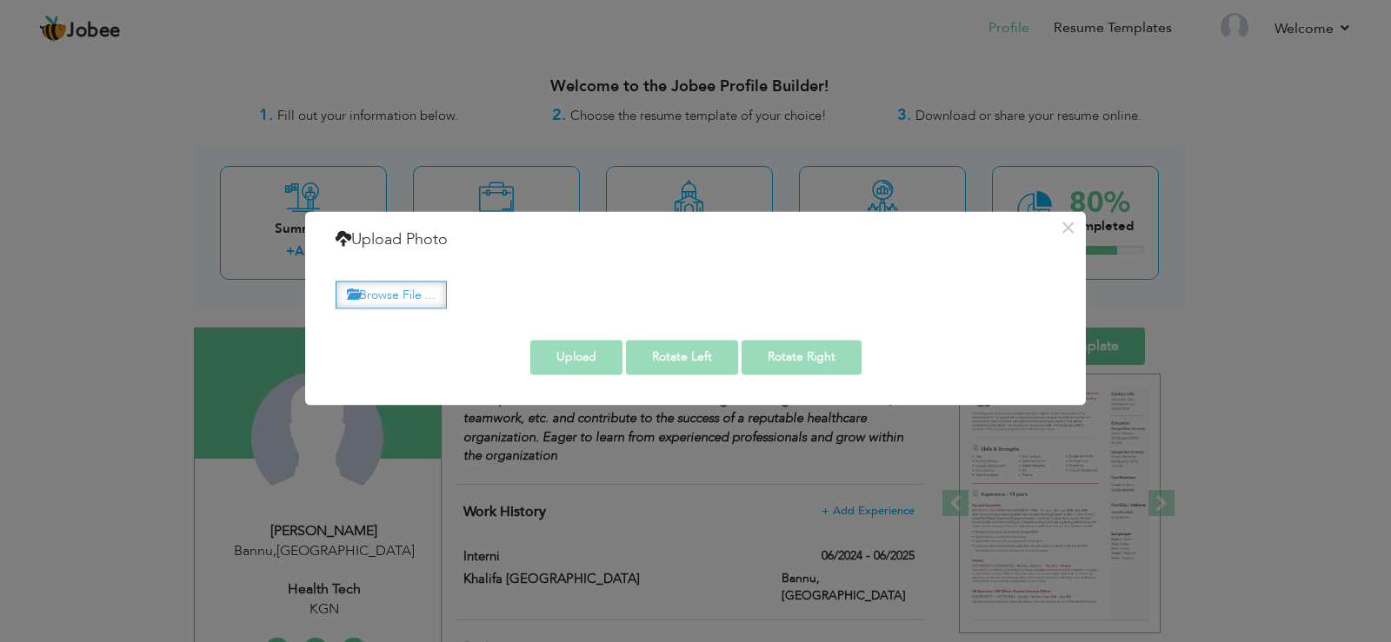
click at [406, 294] on label "Browse File ..." at bounding box center [391, 295] width 111 height 27
click at [0, 0] on input "Browse File ..." at bounding box center [0, 0] width 0 height 0
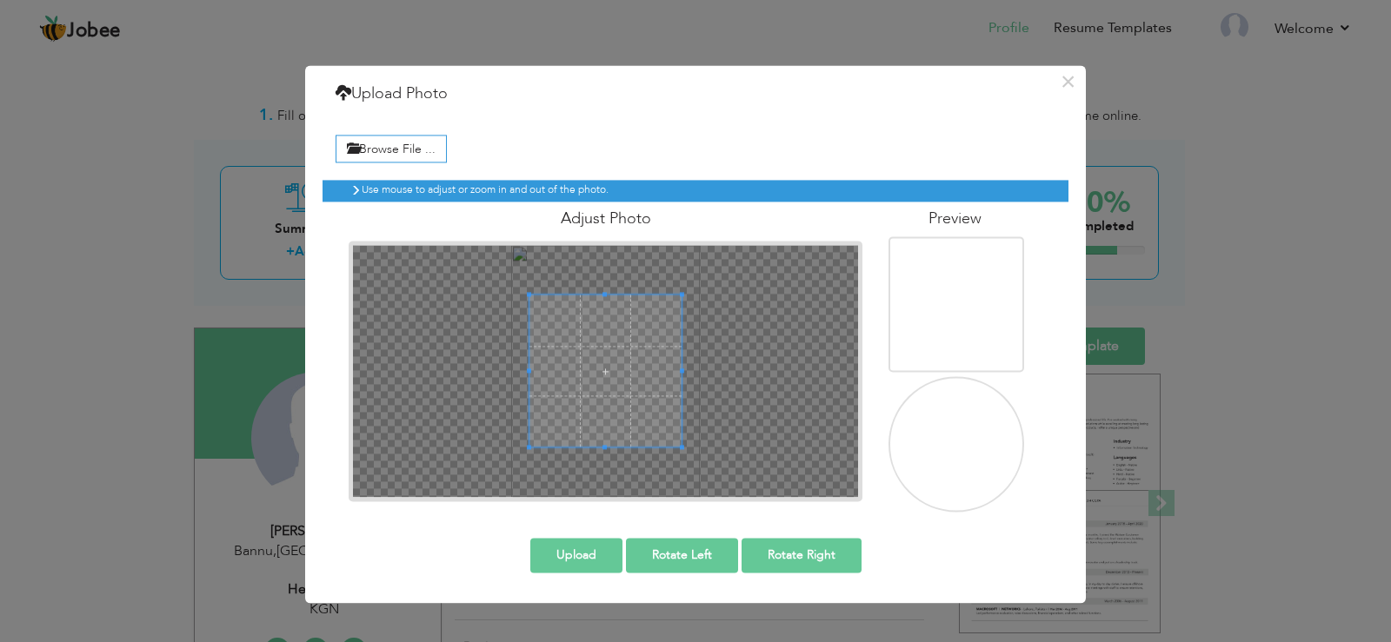
click at [959, 460] on img at bounding box center [959, 446] width 170 height 226
click at [599, 336] on span at bounding box center [604, 351] width 151 height 151
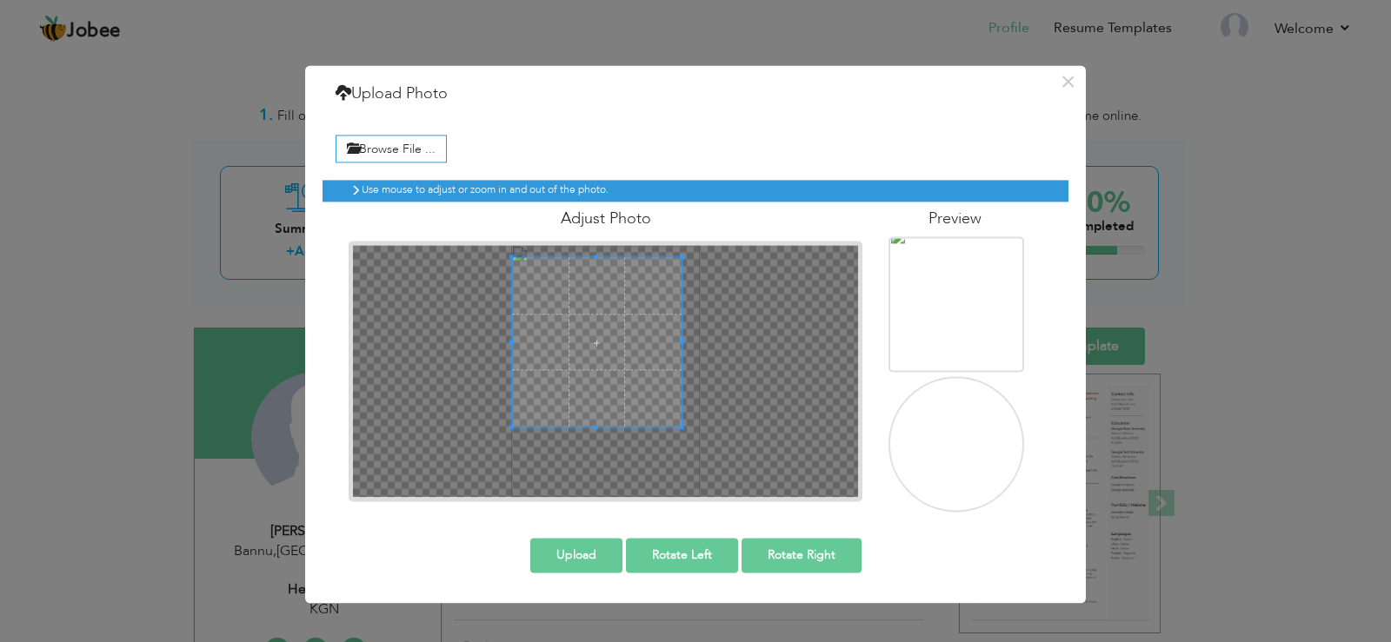
click at [525, 259] on div at bounding box center [596, 342] width 169 height 169
click at [604, 462] on div at bounding box center [605, 371] width 505 height 252
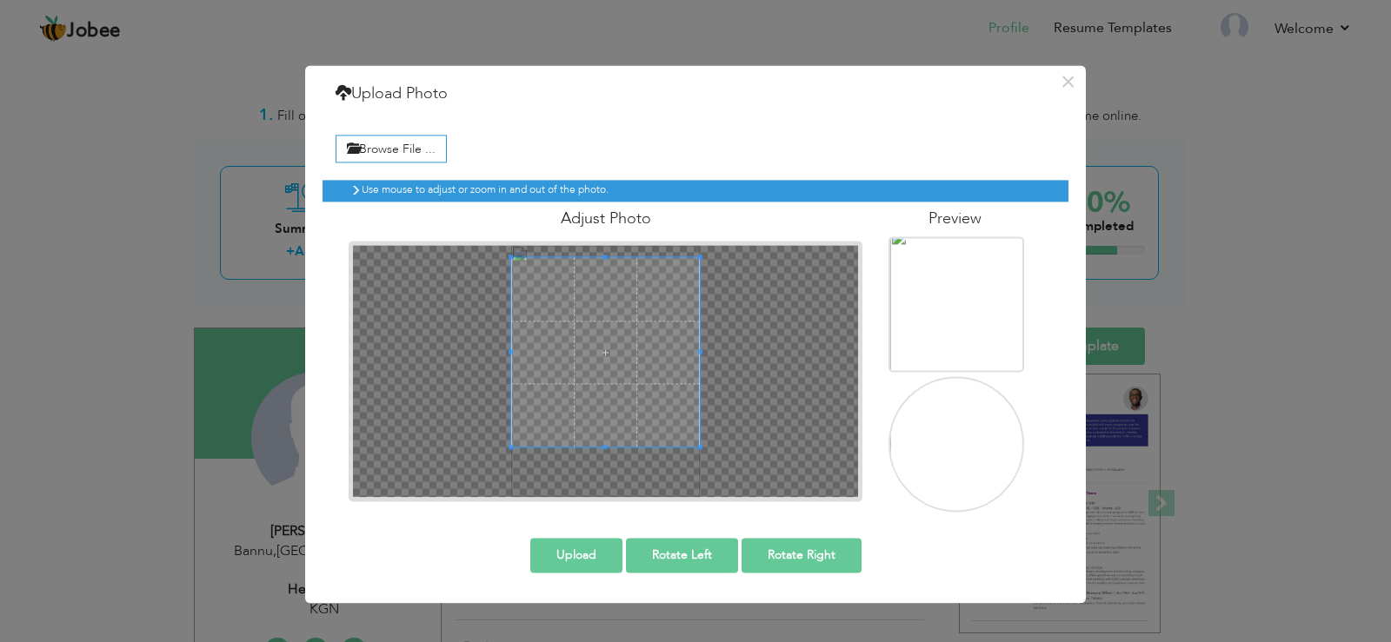
click at [961, 313] on img at bounding box center [958, 319] width 136 height 181
click at [586, 563] on button "Upload" at bounding box center [576, 555] width 92 height 35
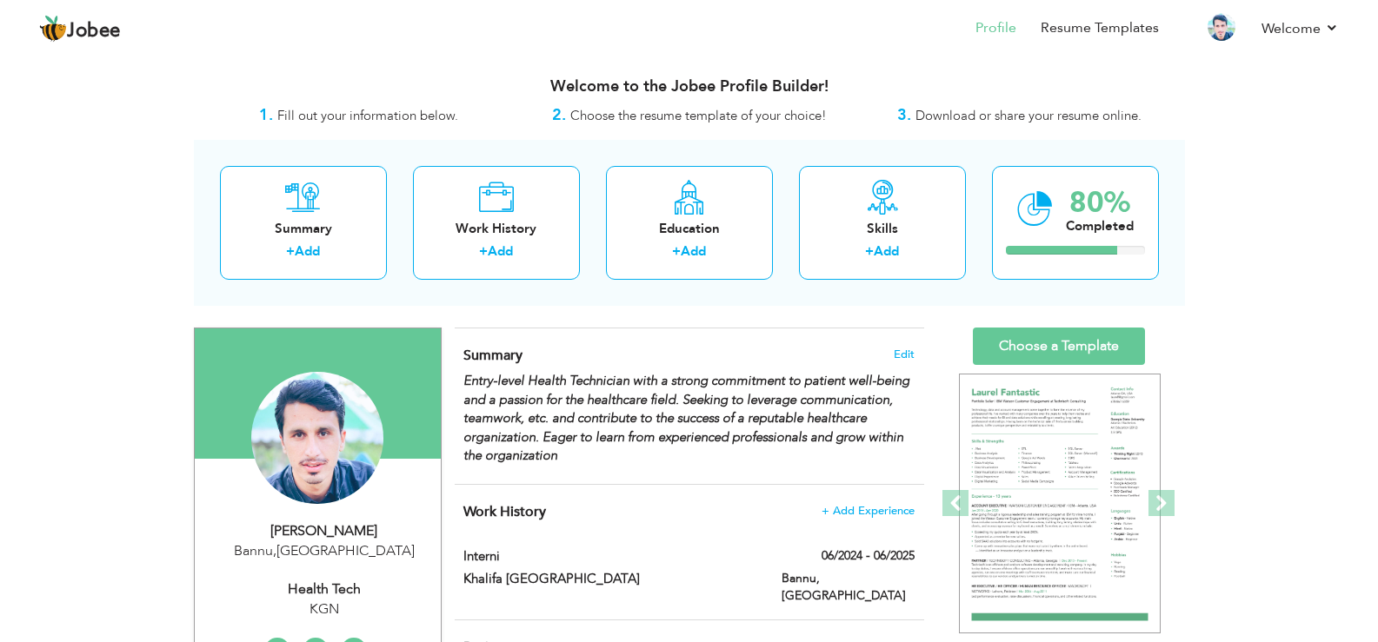
click at [688, 117] on span "Choose the resume template of your choice!" at bounding box center [698, 115] width 256 height 17
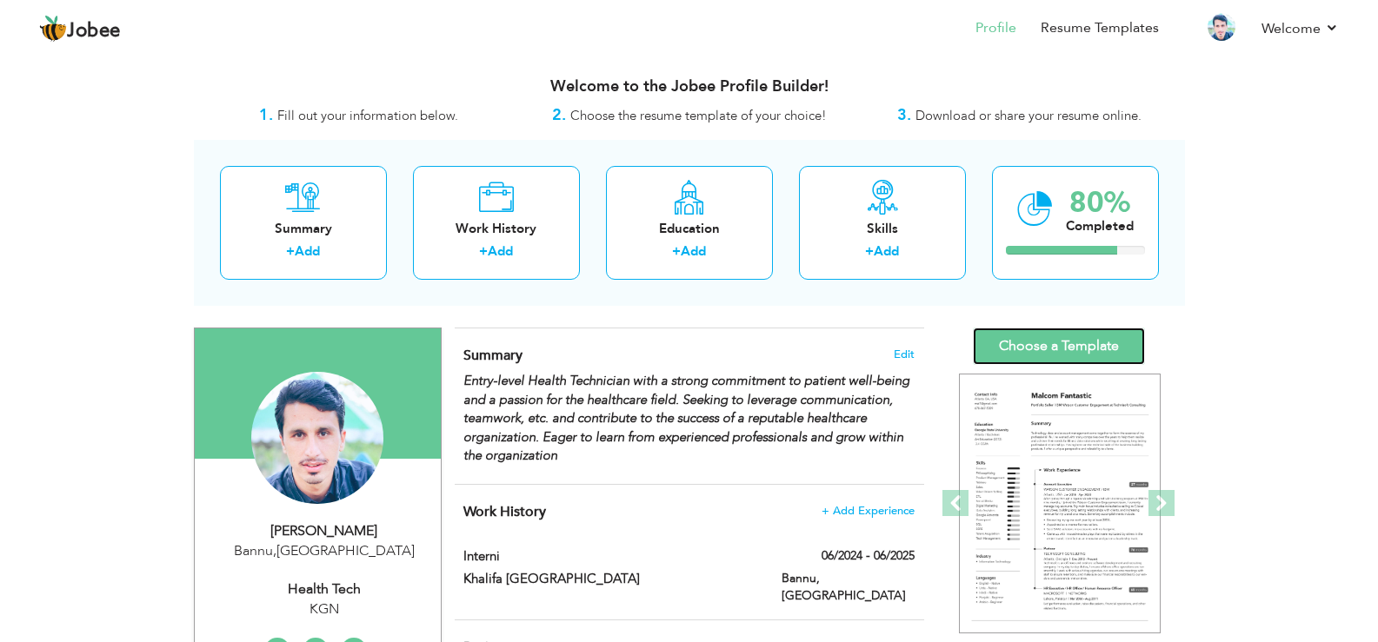
click at [1063, 339] on link "Choose a Template" at bounding box center [1059, 346] width 172 height 37
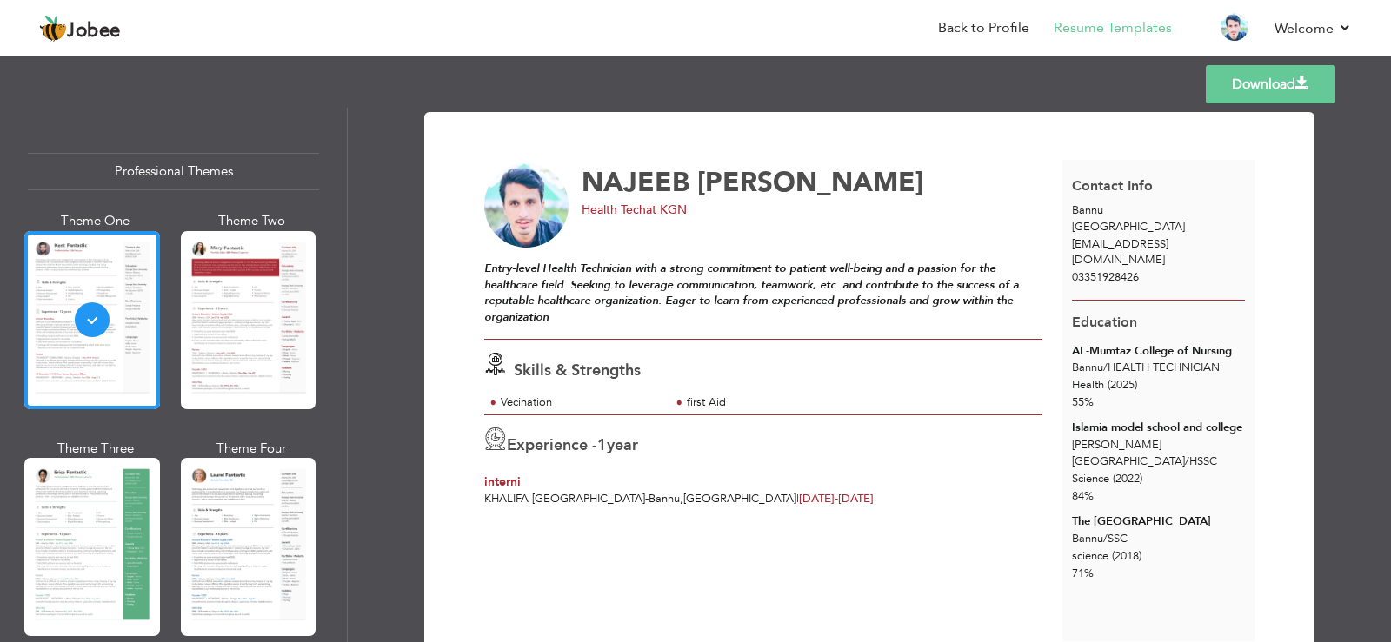
click at [459, 545] on div "Download [PERSON_NAME] Health Tech at KGN Skills & Strengths" at bounding box center [869, 401] width 829 height 534
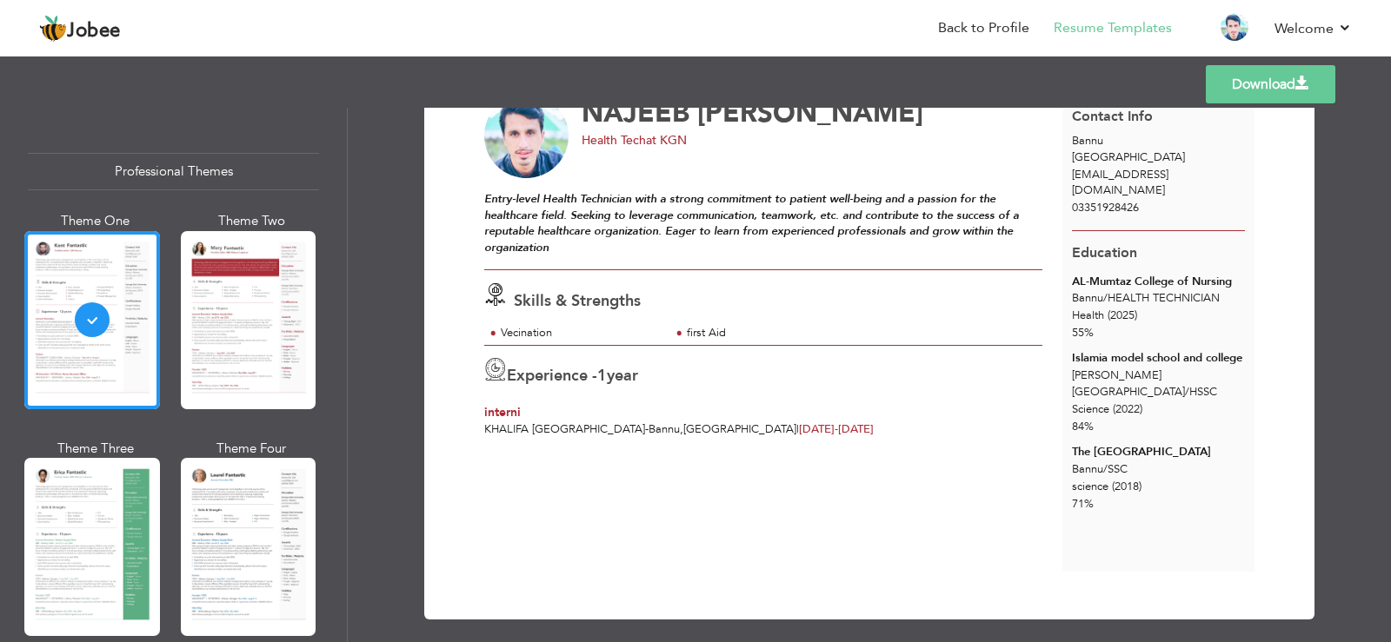
scroll to position [83, 0]
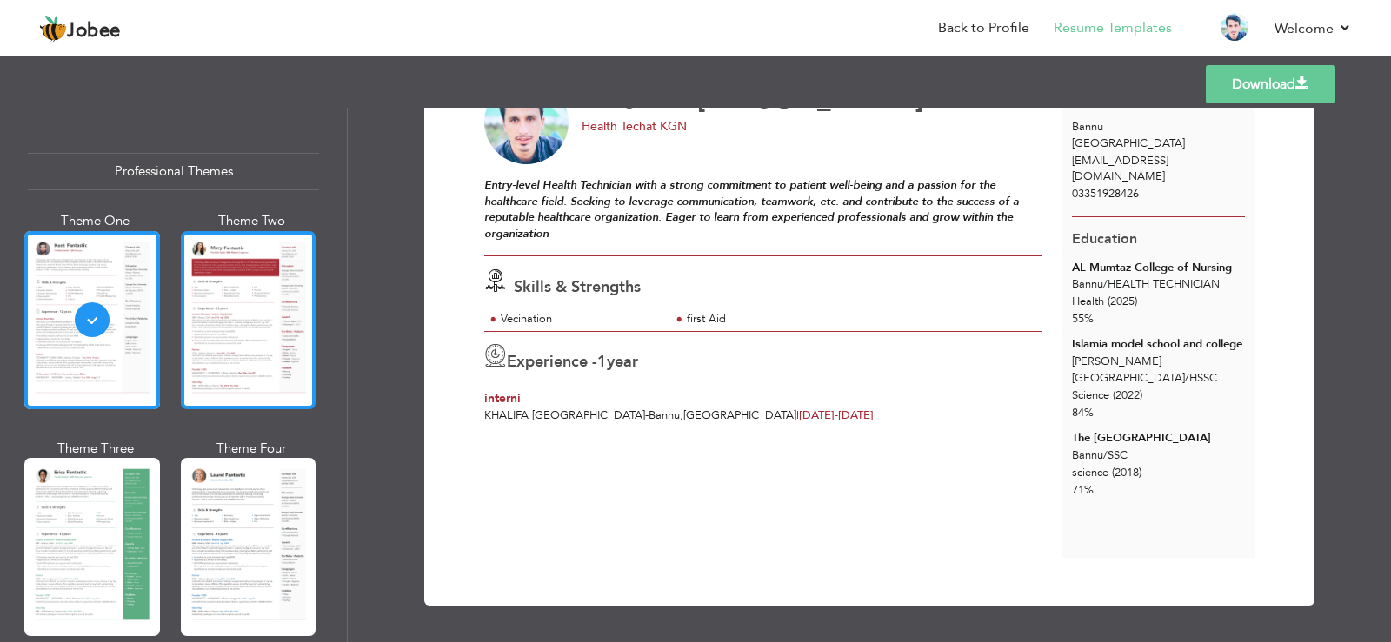
click at [216, 325] on div at bounding box center [249, 320] width 136 height 178
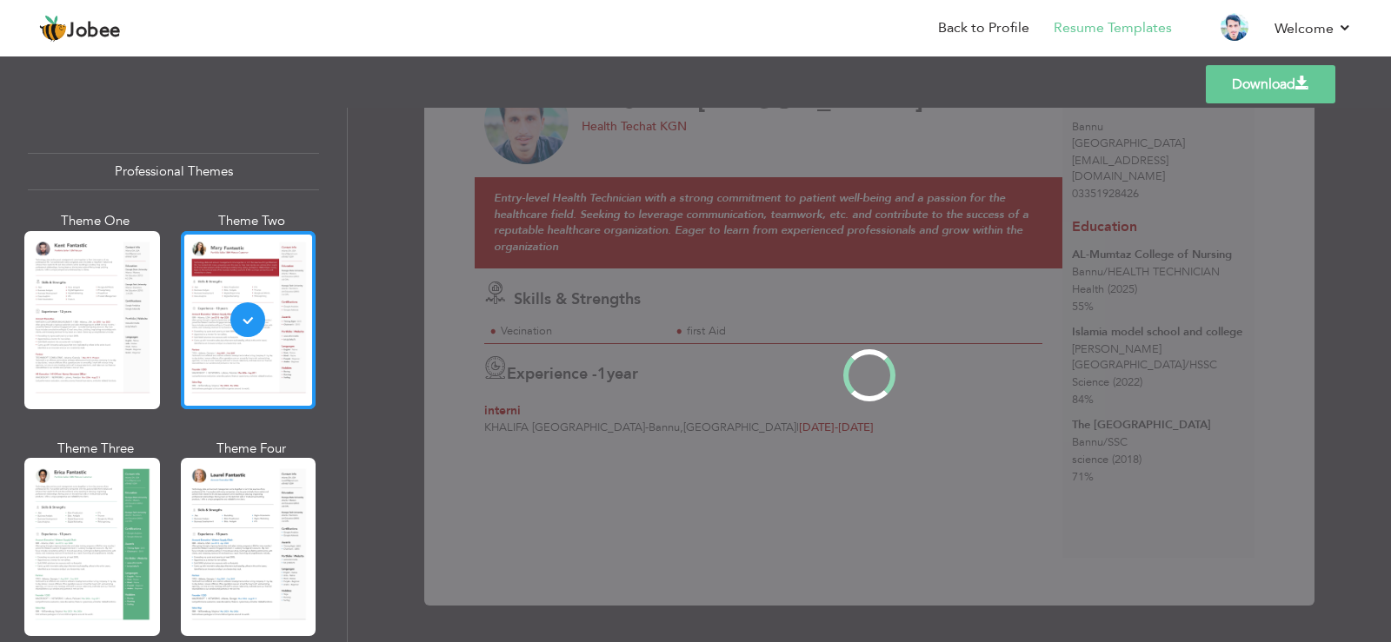
scroll to position [0, 0]
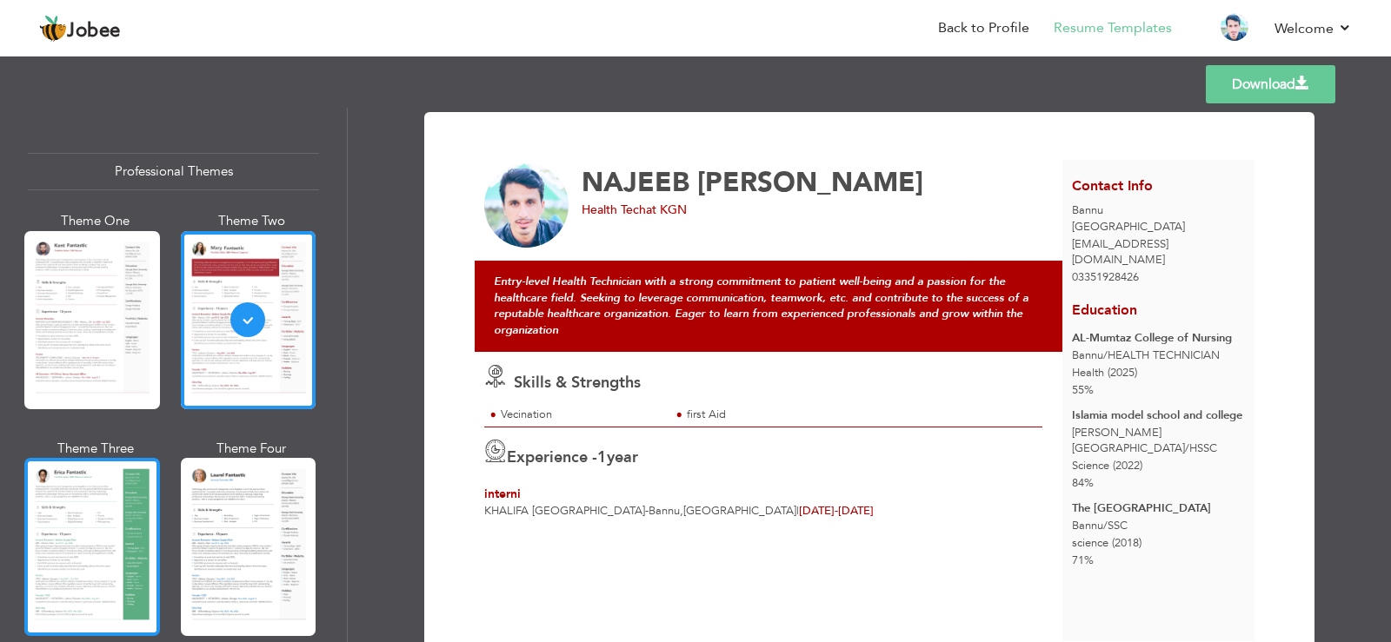
click at [76, 550] on div at bounding box center [92, 547] width 136 height 178
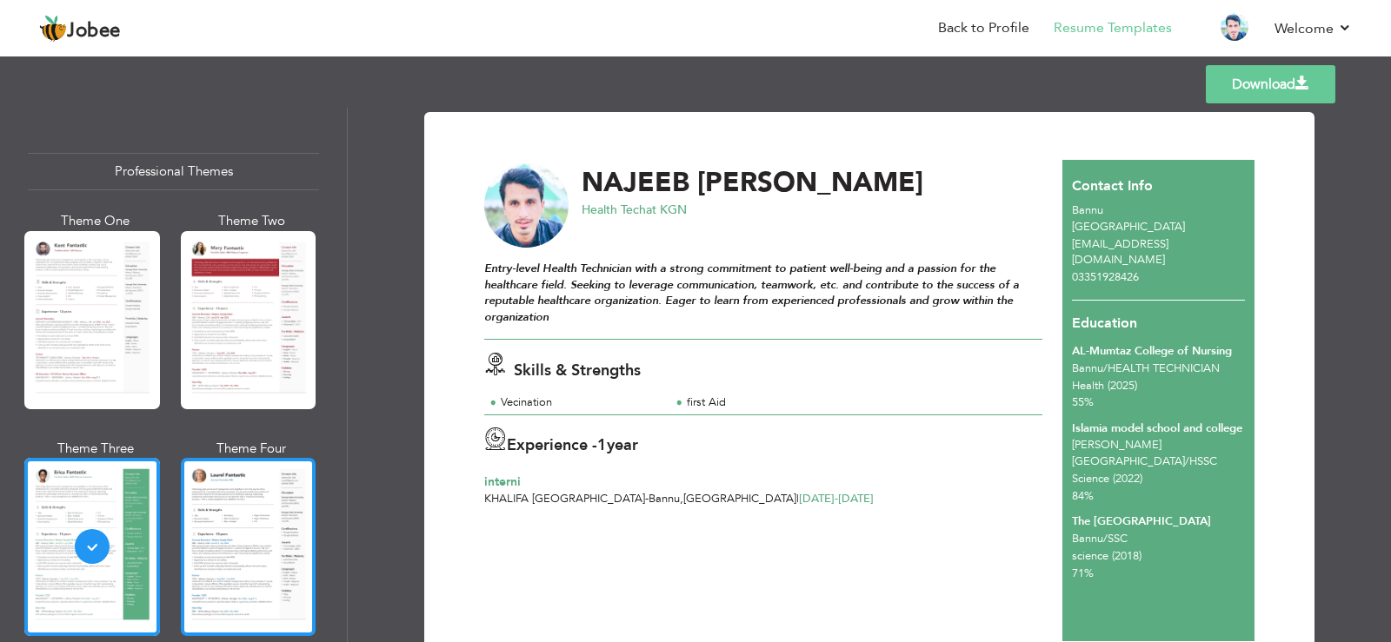
click at [230, 549] on div at bounding box center [249, 547] width 136 height 178
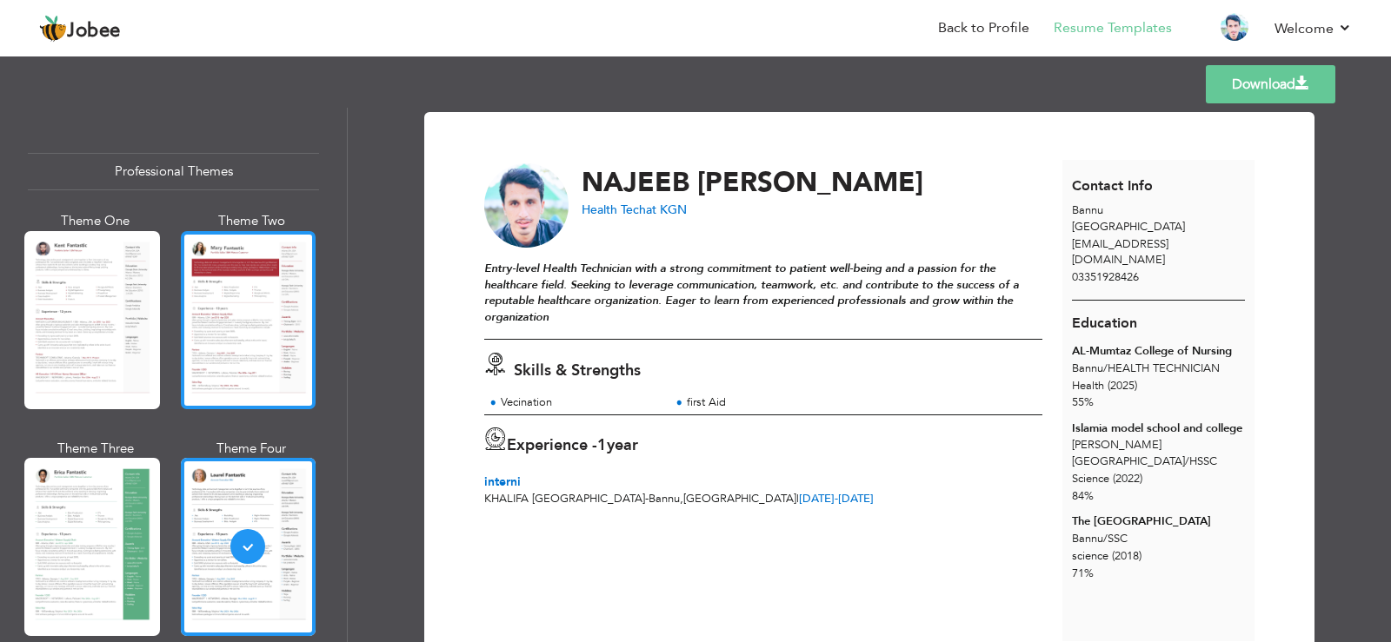
click at [237, 398] on div at bounding box center [249, 320] width 136 height 178
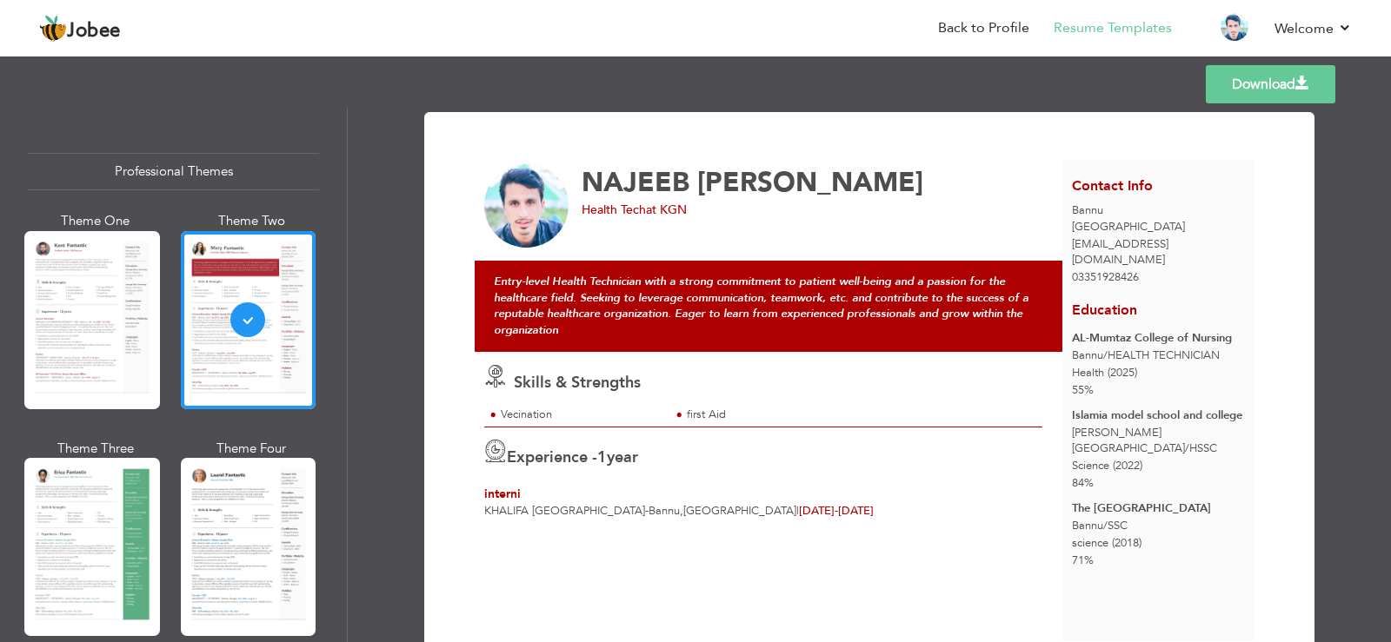
click at [609, 595] on div "NAJEEB ULLAH Health Tech at KGN Entry-level Health Technician with a strong com…" at bounding box center [773, 401] width 578 height 482
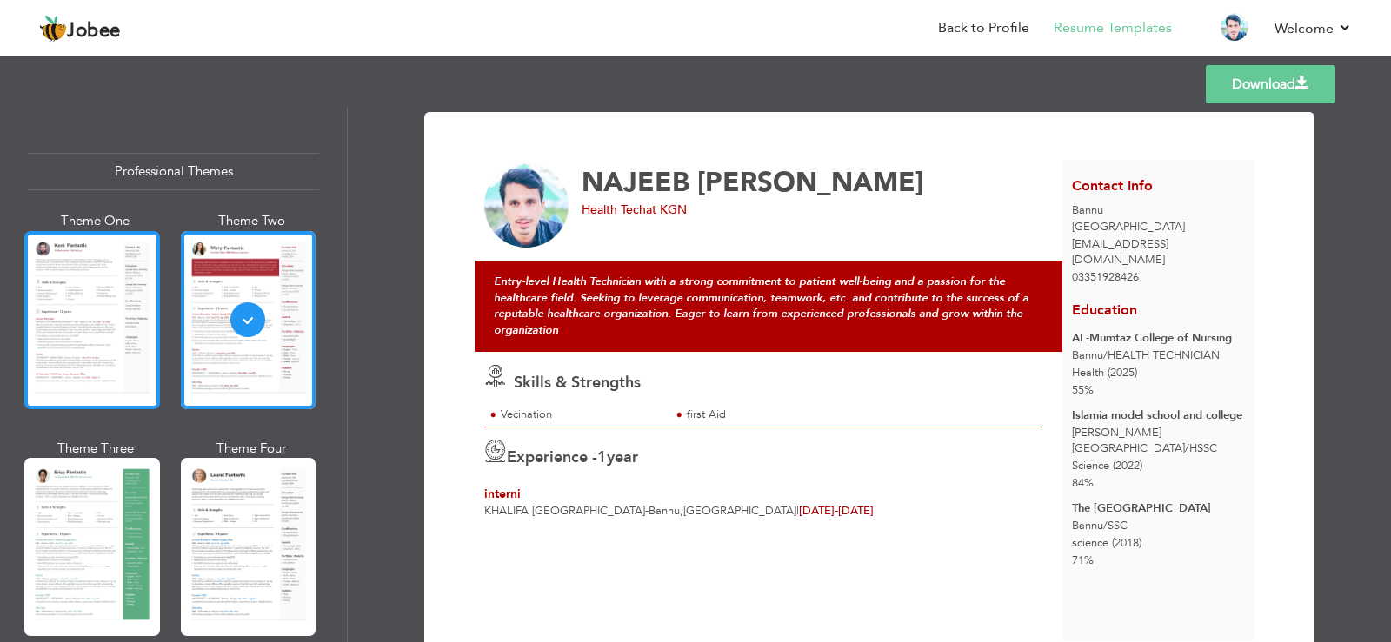
click at [80, 347] on div at bounding box center [92, 320] width 136 height 178
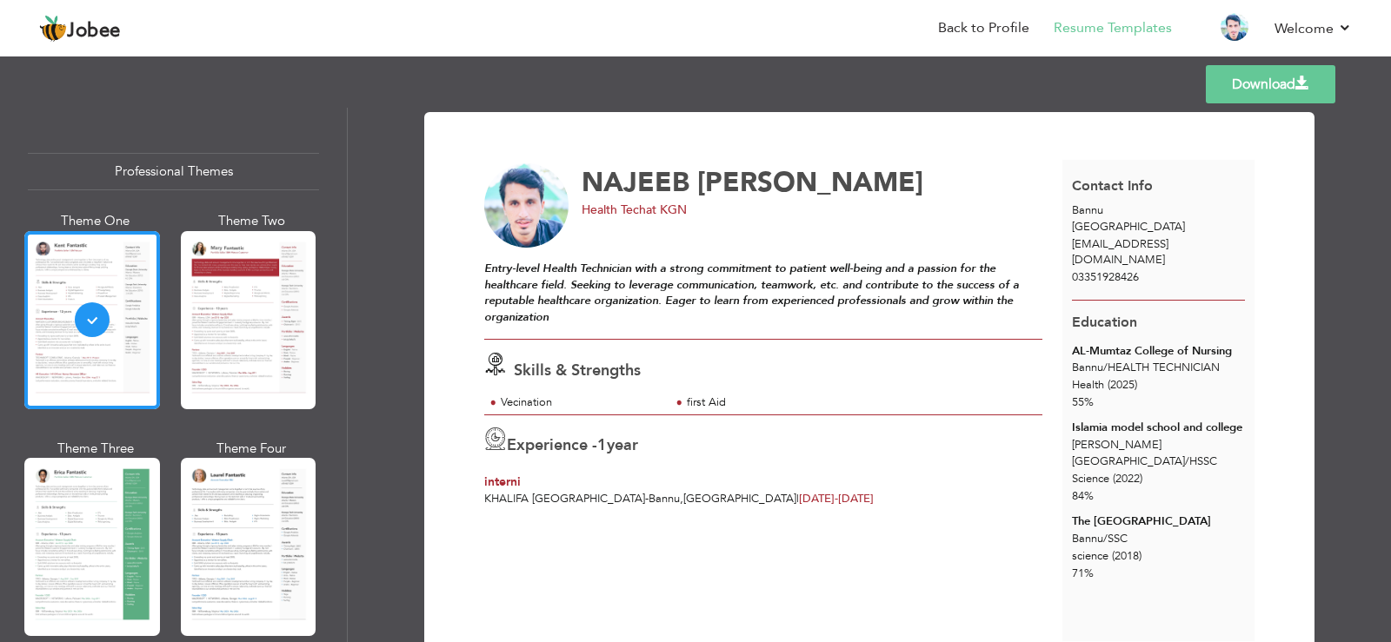
click at [1294, 77] on link "Download" at bounding box center [1271, 84] width 130 height 38
click at [981, 38] on li "Back to Profile" at bounding box center [972, 29] width 116 height 47
click at [989, 25] on link "Back to Profile" at bounding box center [983, 28] width 91 height 20
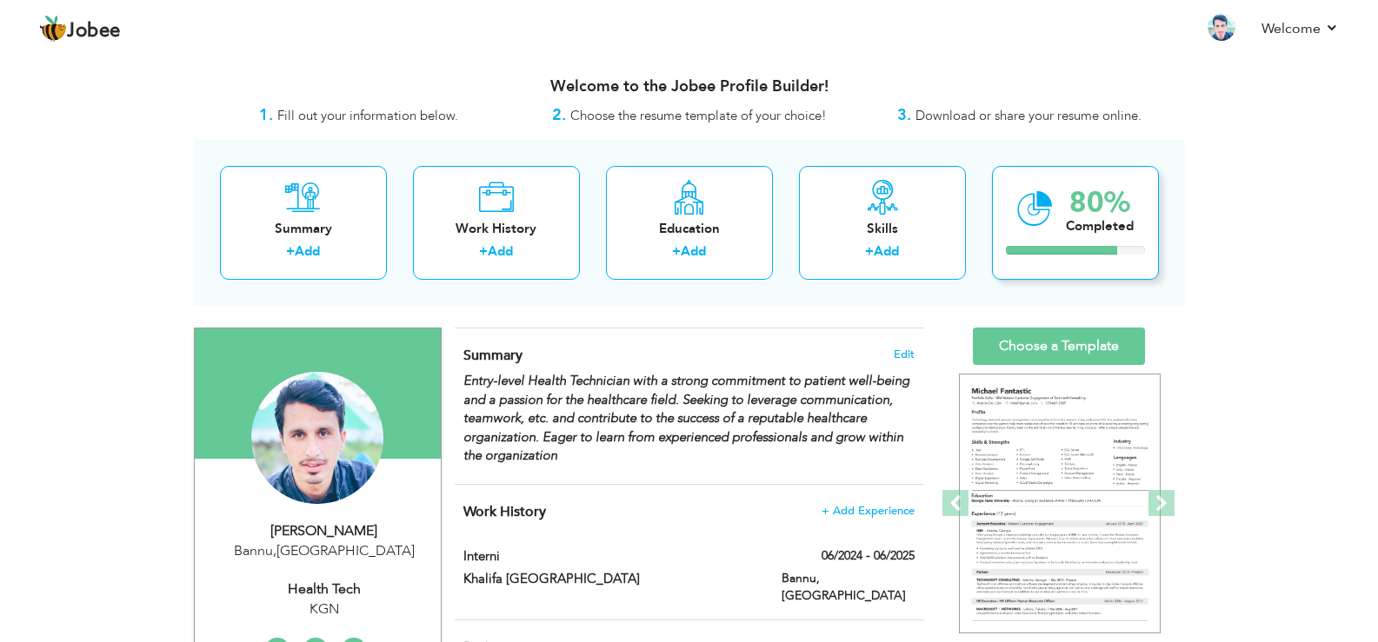
click at [1044, 207] on icon at bounding box center [1035, 209] width 36 height 58
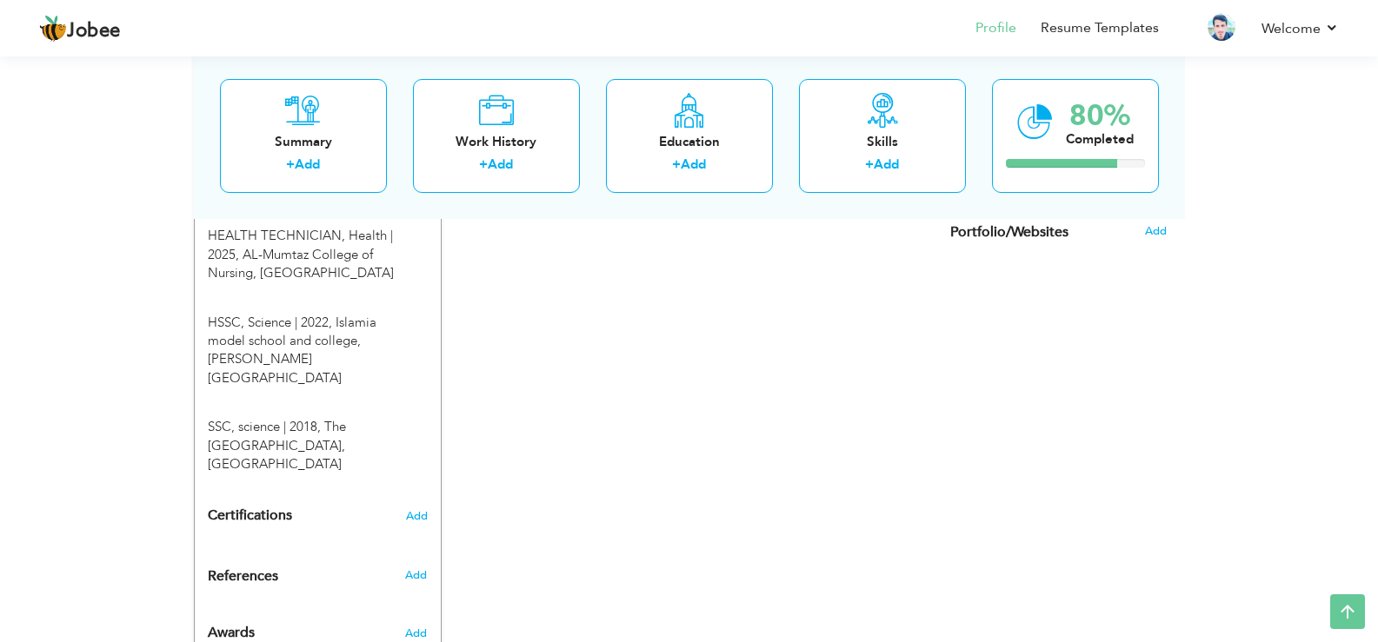
scroll to position [800, 0]
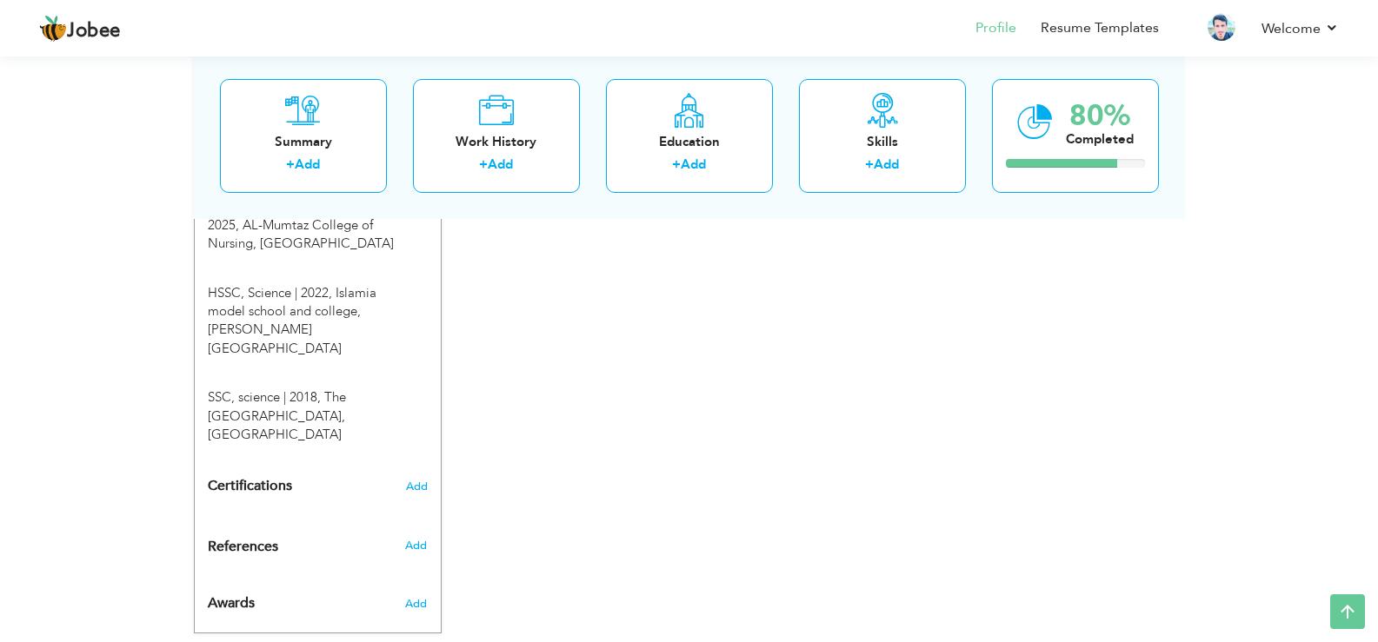
click at [795, 243] on div "CV Import Profile Strength 0% Select an Item from right menu Work History * Job…" at bounding box center [690, 61] width 496 height 1067
